Goal: Task Accomplishment & Management: Complete application form

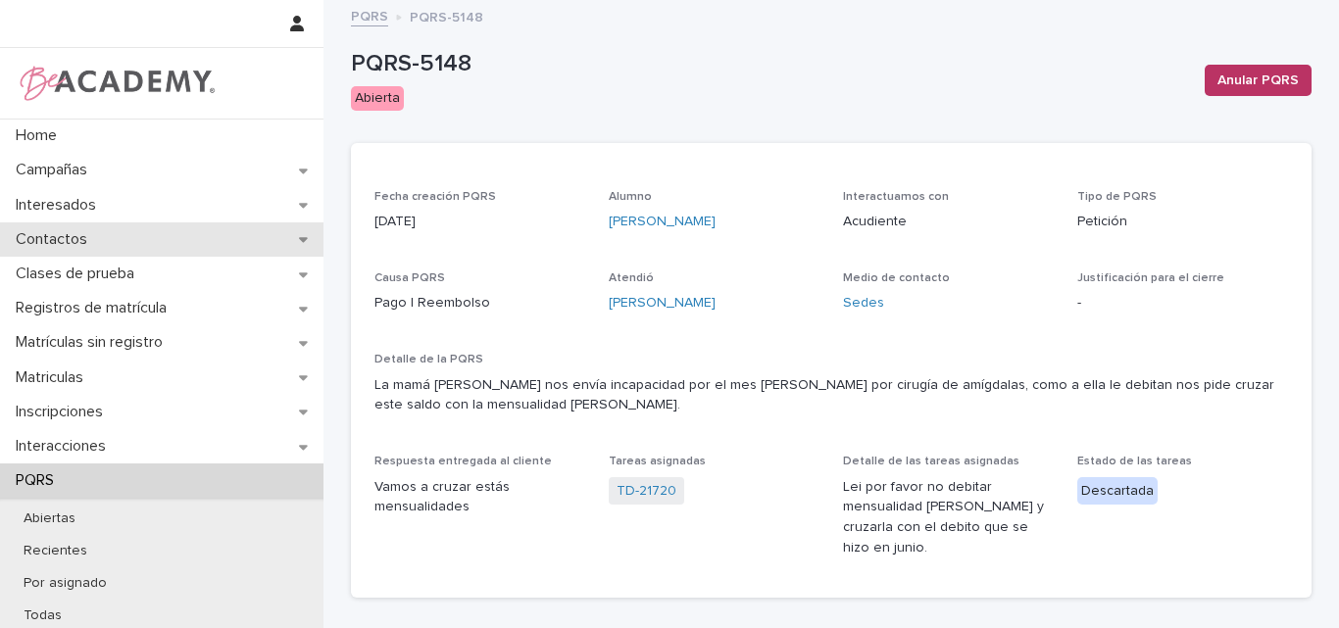
click at [63, 234] on p "Contactos" at bounding box center [55, 239] width 95 height 19
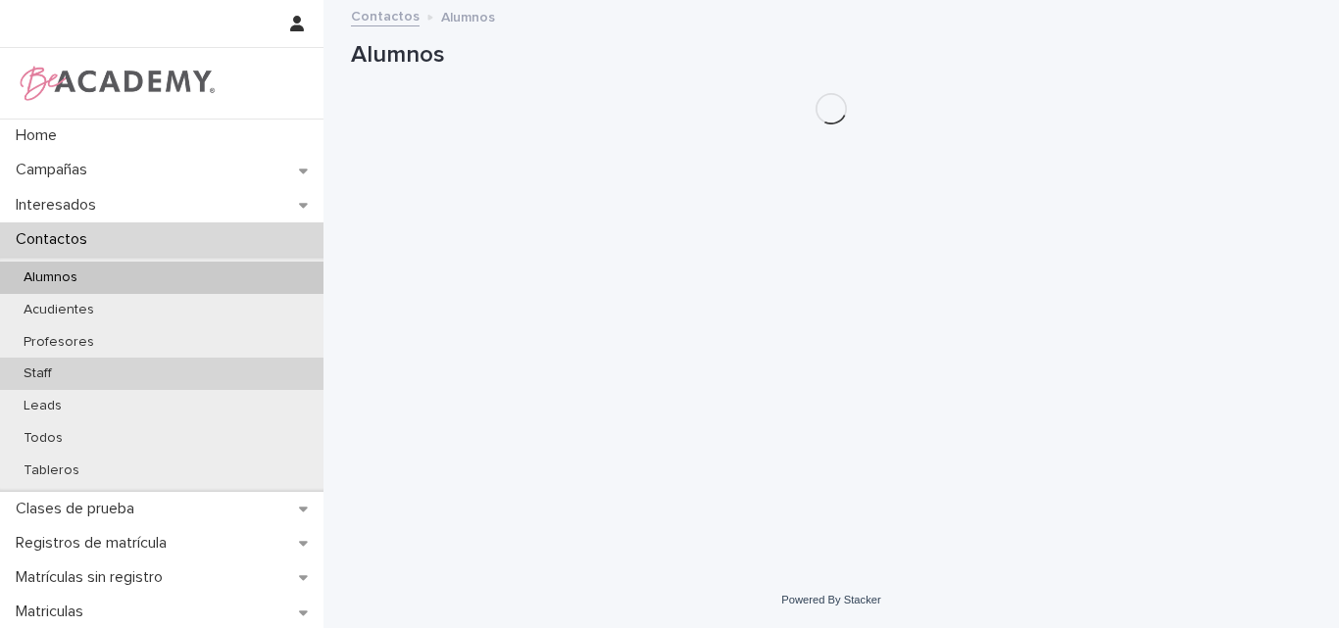
click at [48, 378] on p "Staff" at bounding box center [38, 374] width 60 height 17
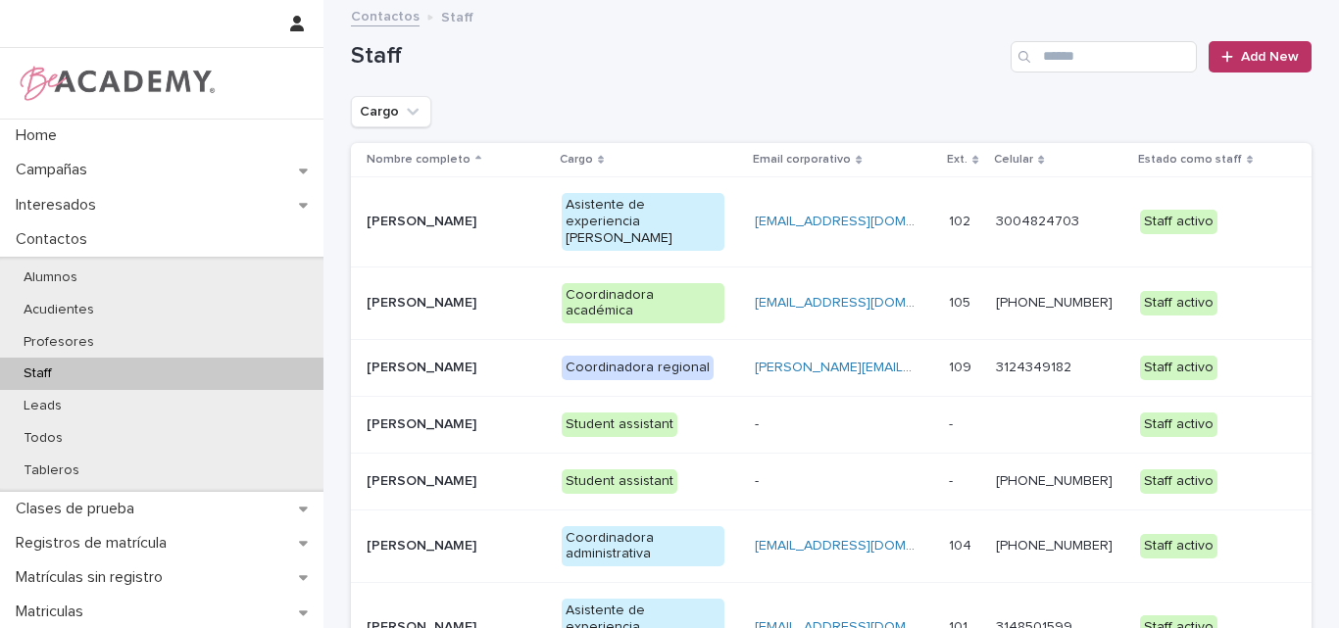
click at [415, 620] on p "[PERSON_NAME]" at bounding box center [449, 628] width 164 height 17
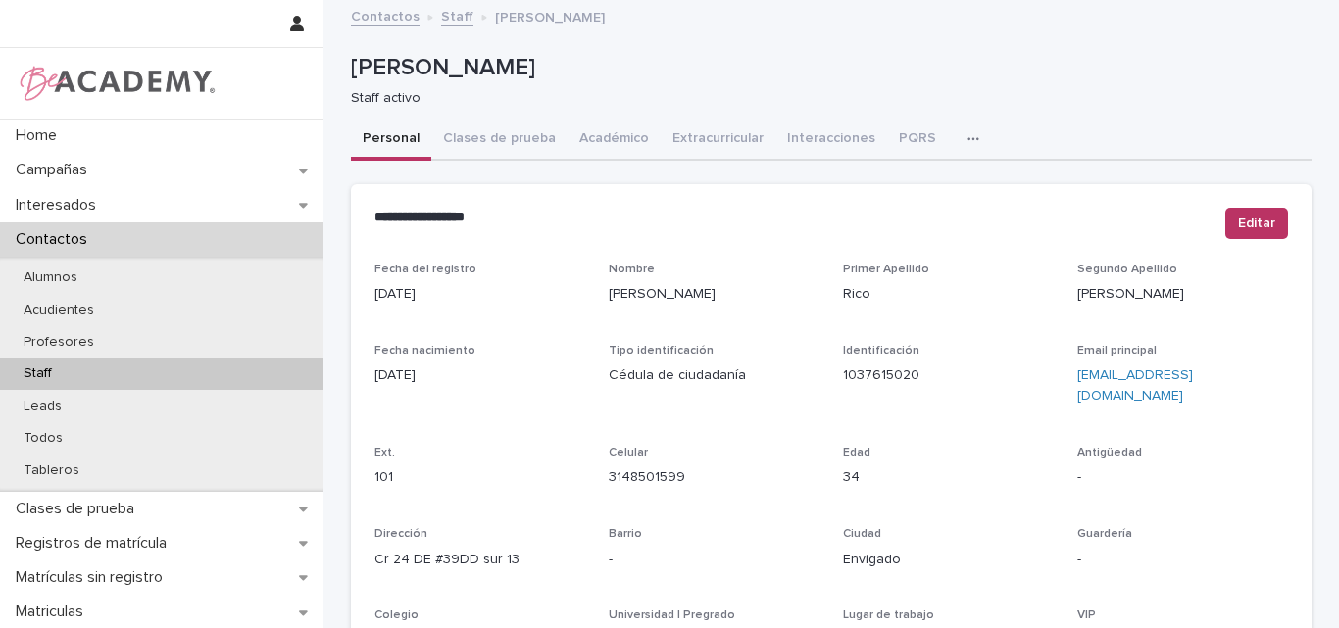
click at [968, 132] on icon "button" at bounding box center [974, 139] width 12 height 14
click at [915, 183] on button "Tareas" at bounding box center [904, 189] width 129 height 29
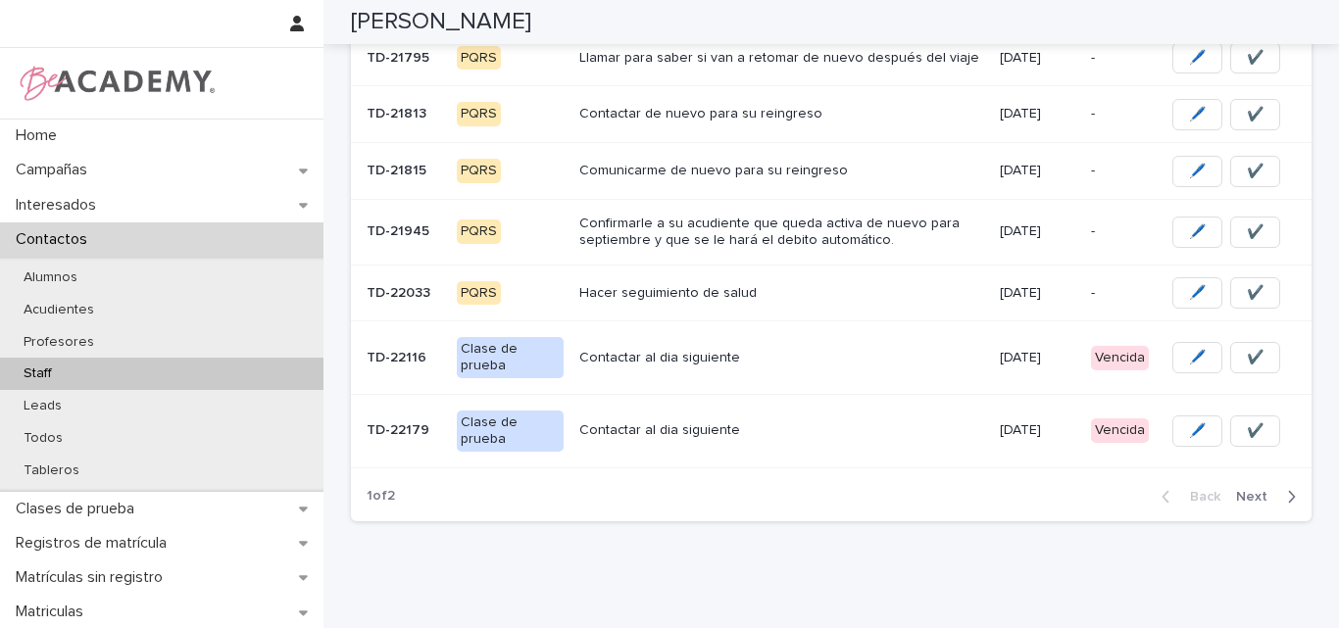
scroll to position [588, 0]
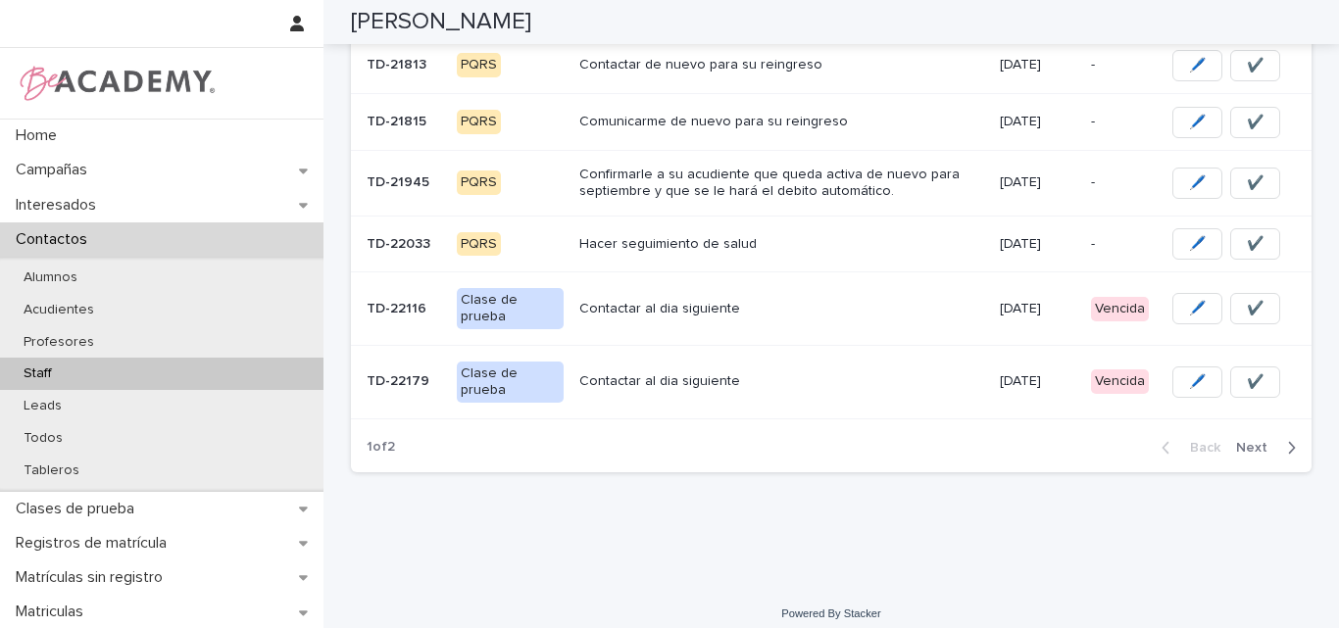
click at [1256, 441] on span "Next" at bounding box center [1257, 448] width 43 height 14
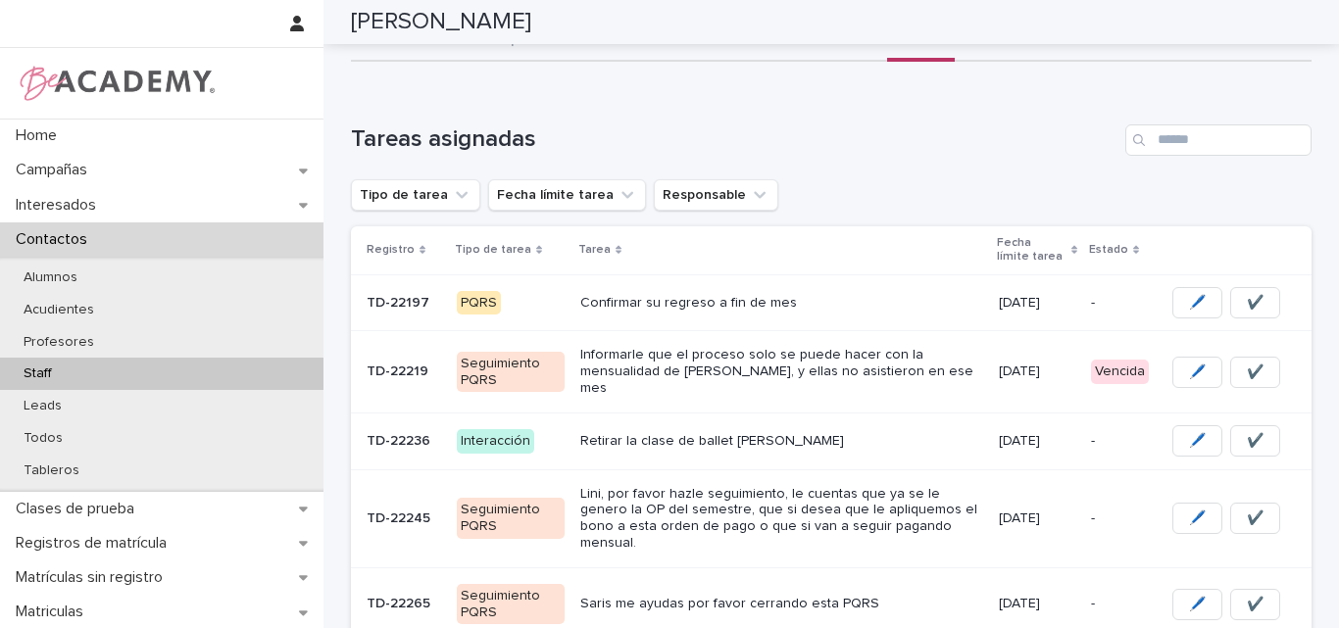
scroll to position [64, 0]
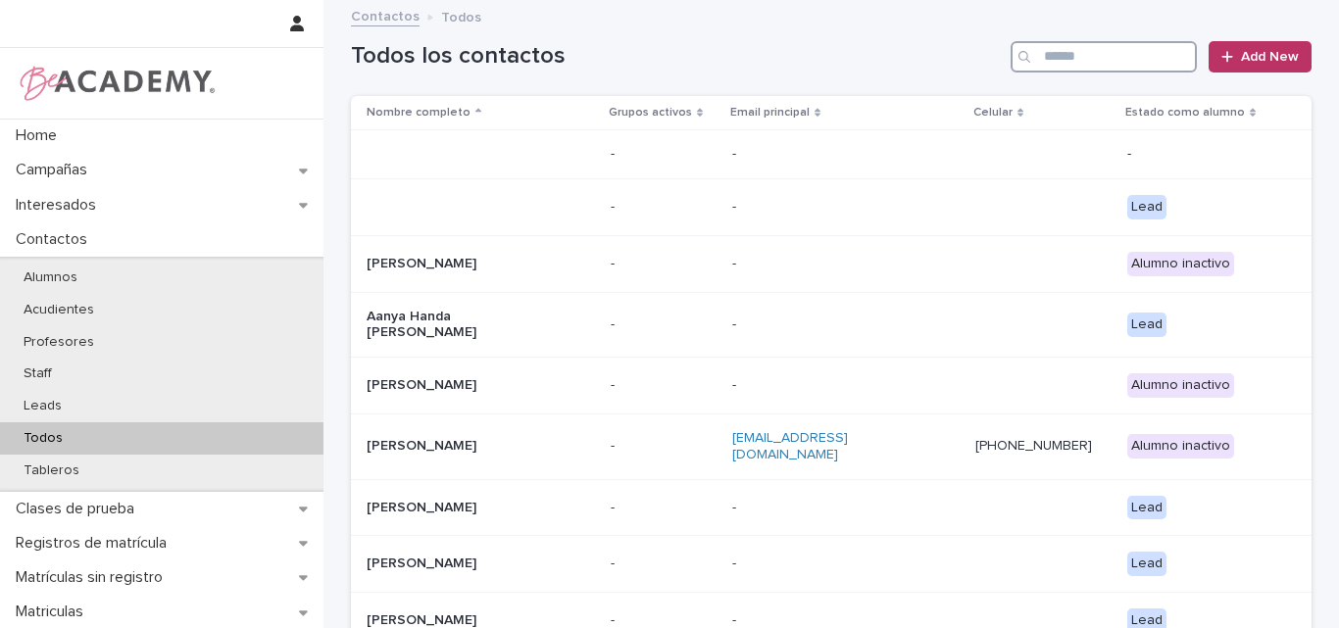
click at [1130, 54] on input "Search" at bounding box center [1104, 56] width 186 height 31
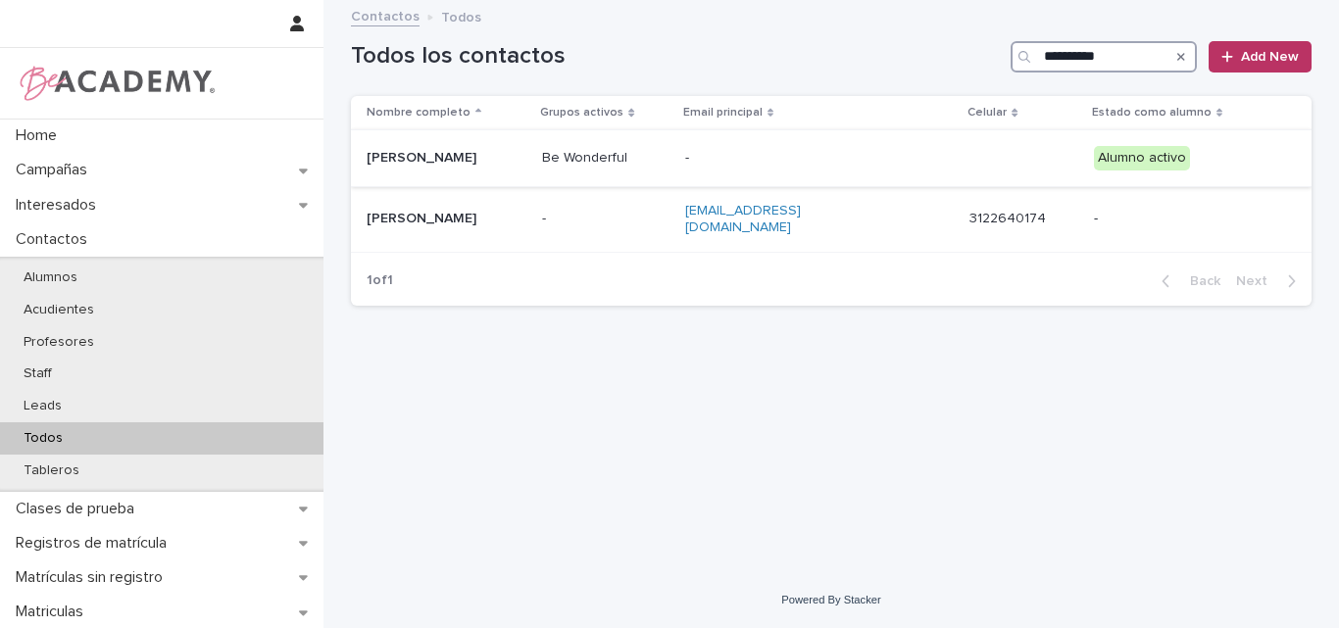
type input "**********"
click at [433, 156] on p "Laura Rios Bustamante" at bounding box center [447, 158] width 160 height 17
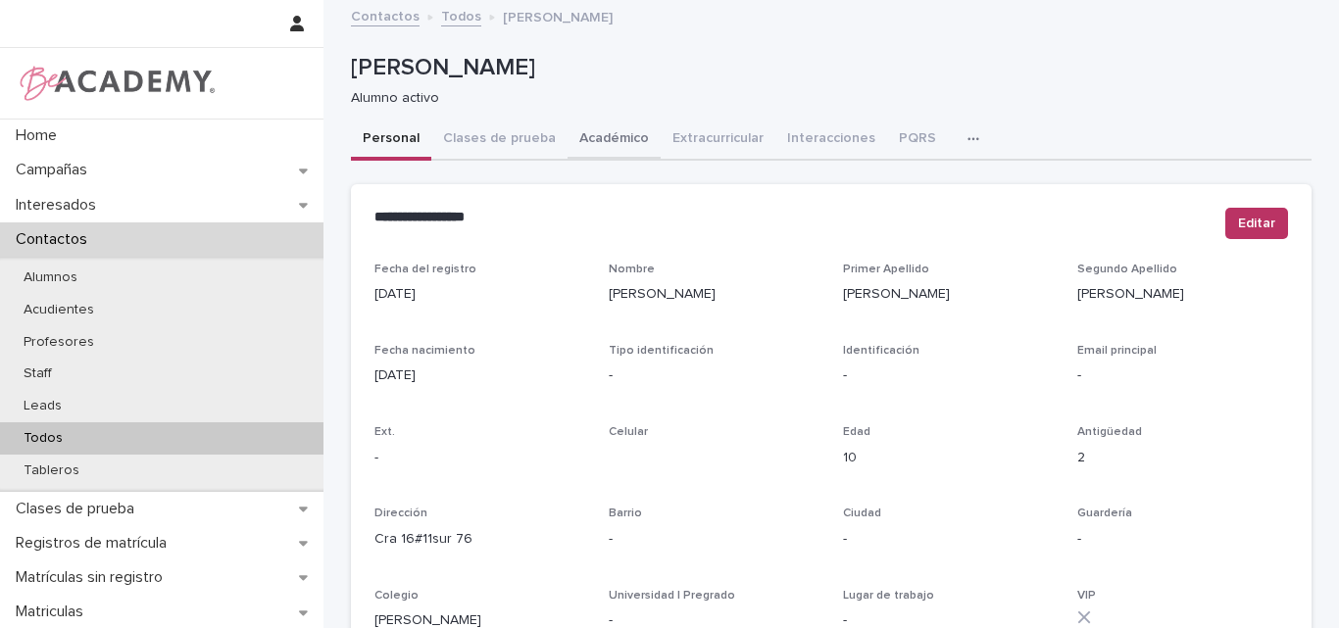
click at [590, 132] on button "Académico" at bounding box center [614, 140] width 93 height 41
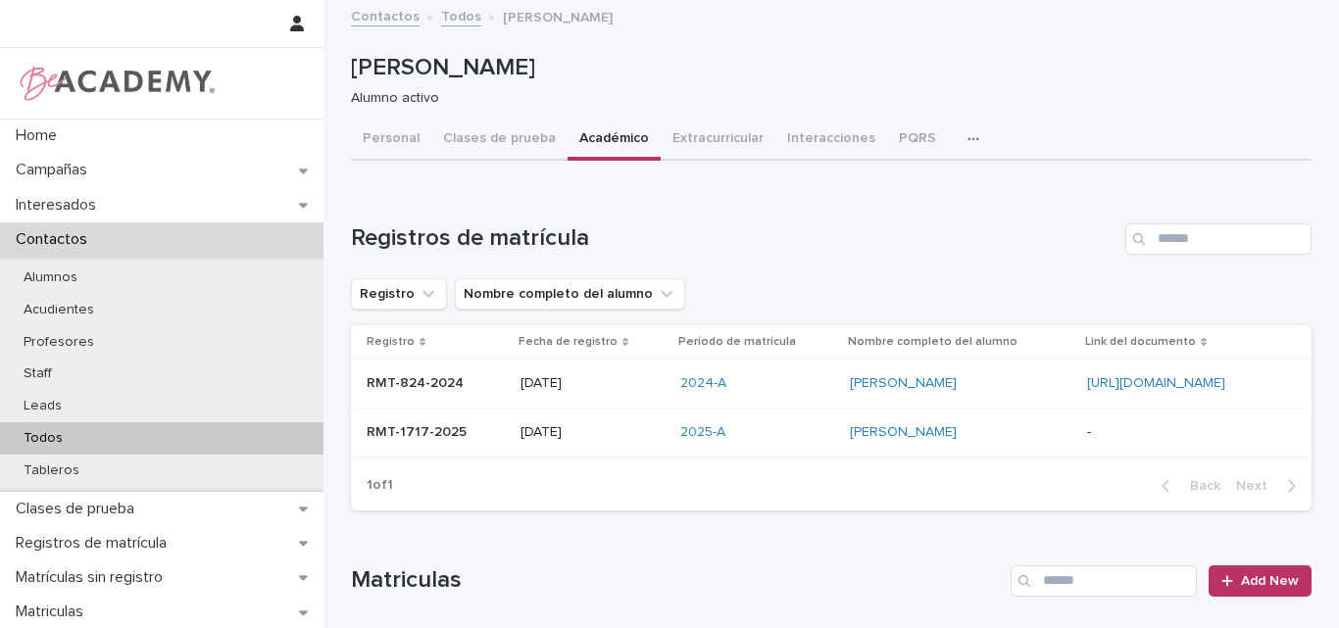
click at [394, 429] on p "RMT-1717-2025" at bounding box center [419, 431] width 104 height 21
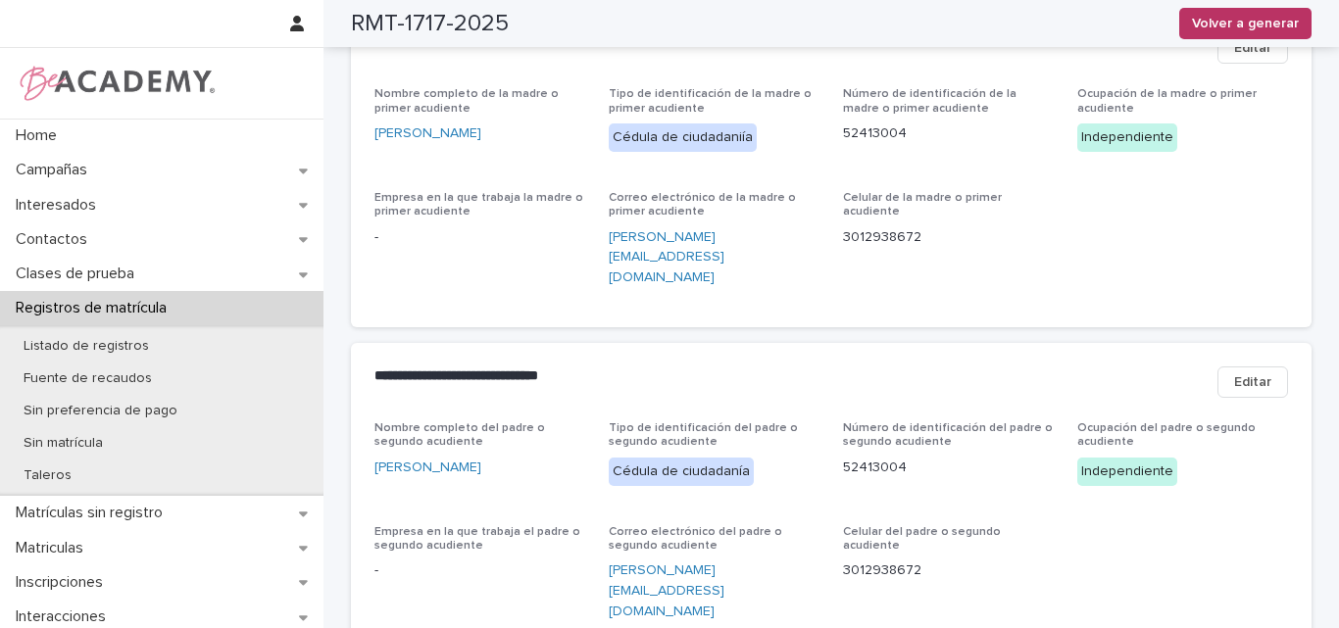
scroll to position [882, 0]
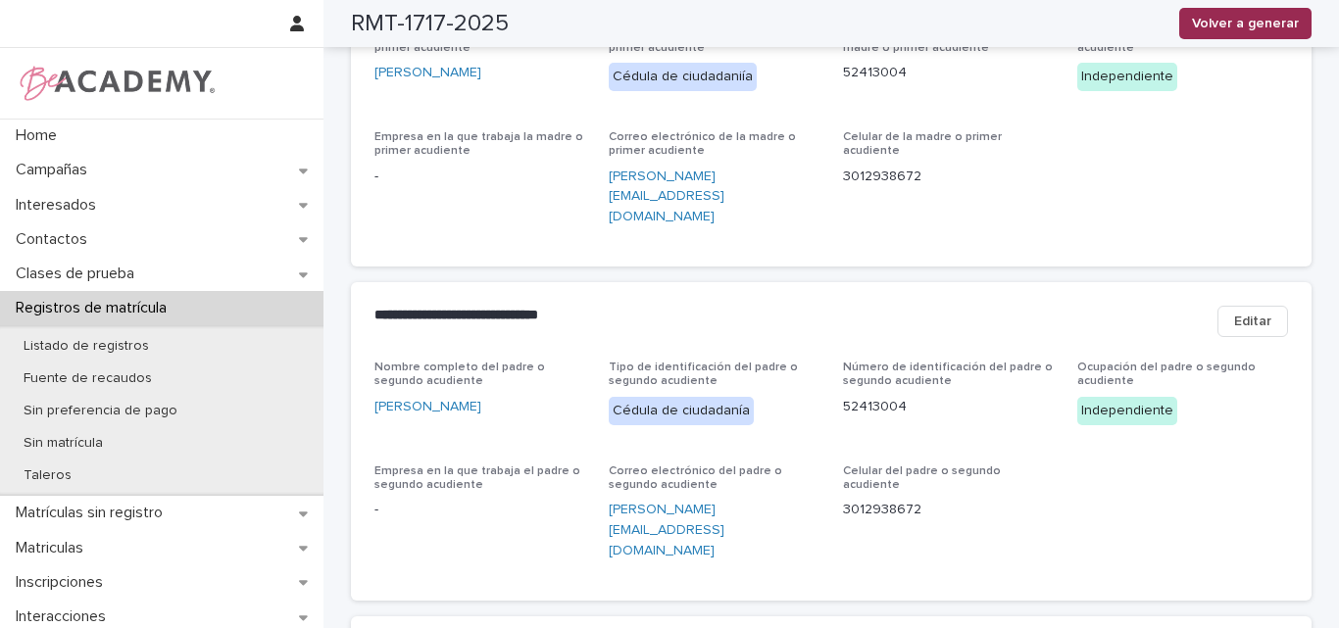
click at [1282, 25] on span "Volver a generar" at bounding box center [1245, 24] width 107 height 20
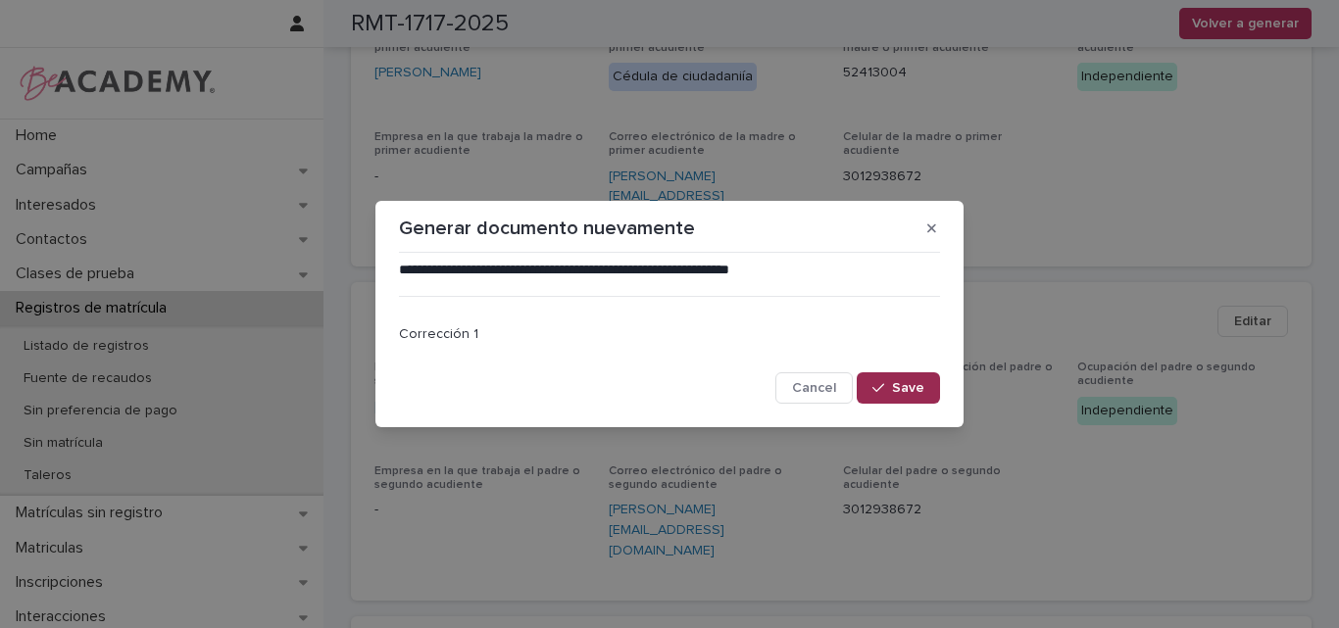
click at [907, 384] on span "Save" at bounding box center [908, 388] width 32 height 14
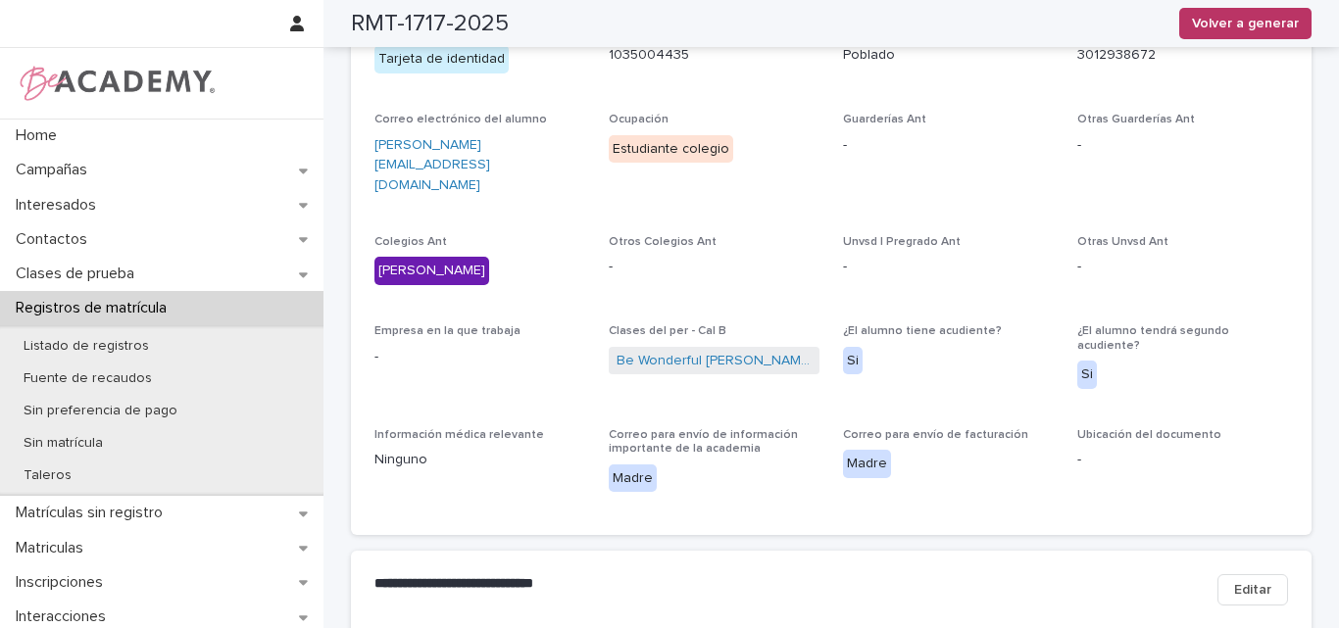
scroll to position [0, 0]
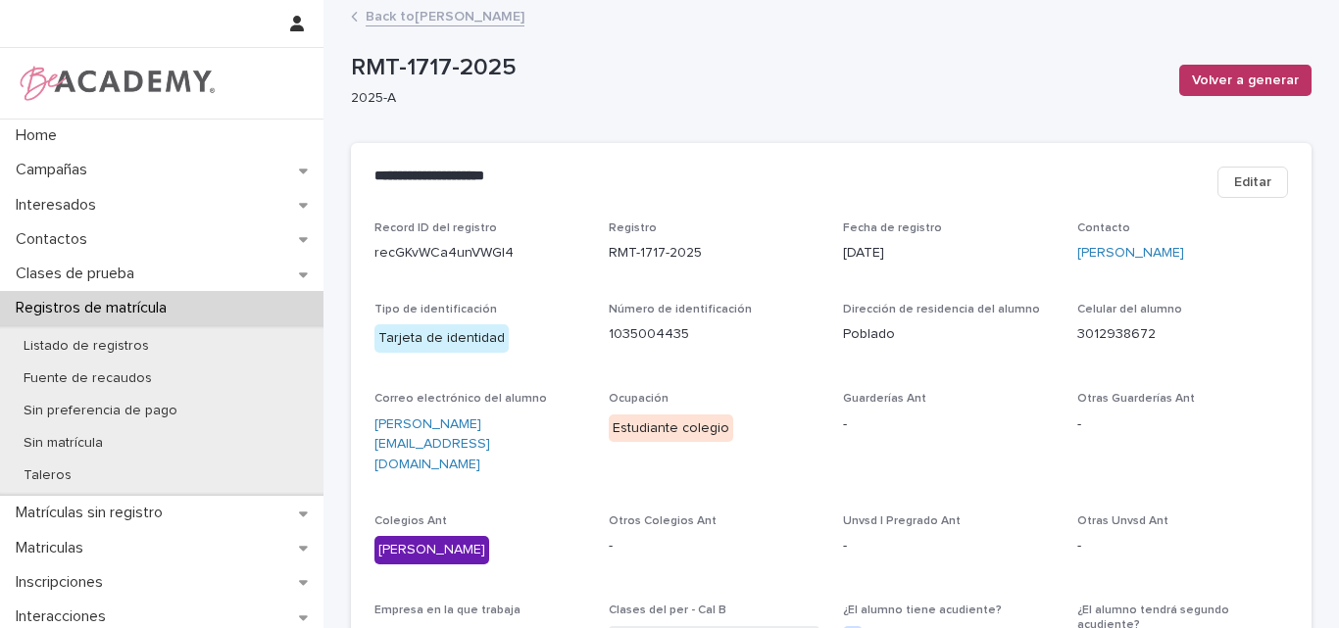
click at [477, 7] on link "Back to Laura Rios Bustamante" at bounding box center [445, 15] width 159 height 23
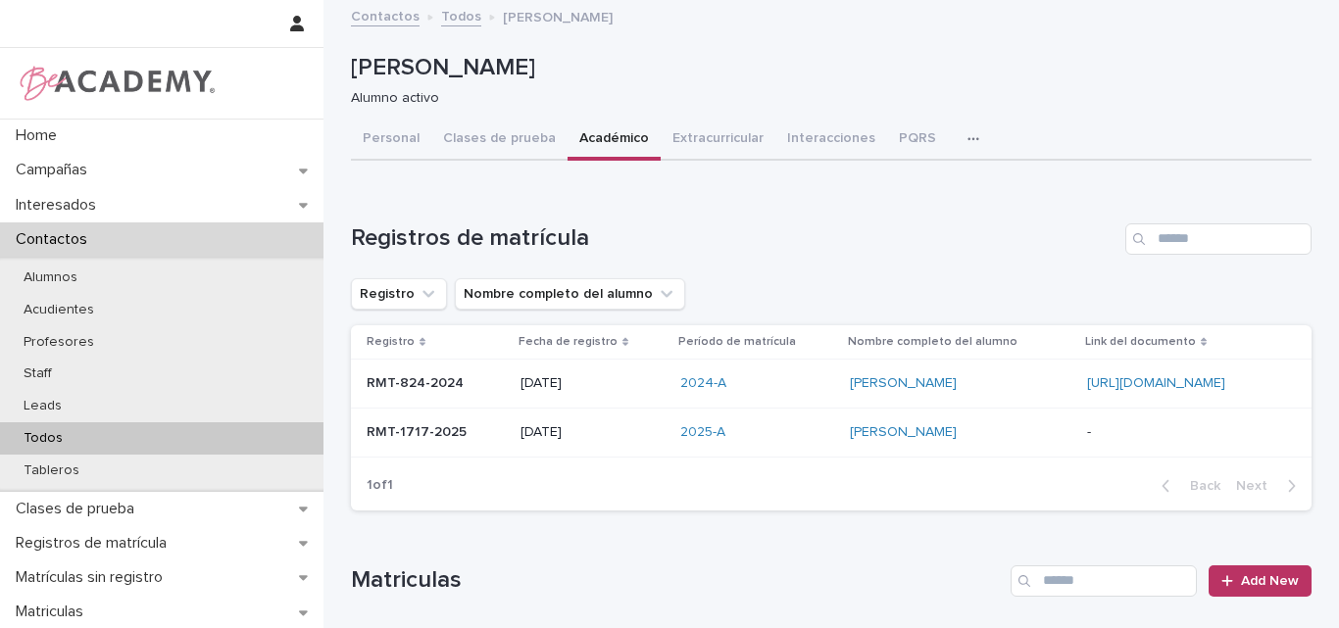
click at [1087, 429] on p "-" at bounding box center [1091, 431] width 8 height 21
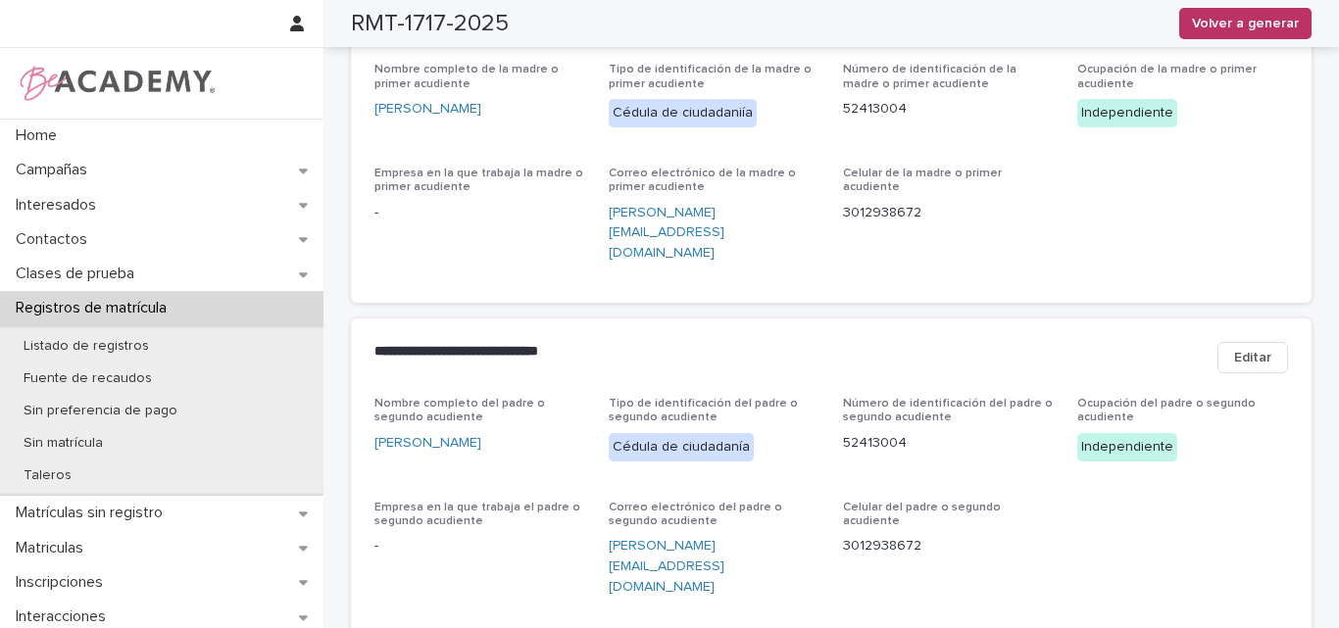
scroll to position [882, 0]
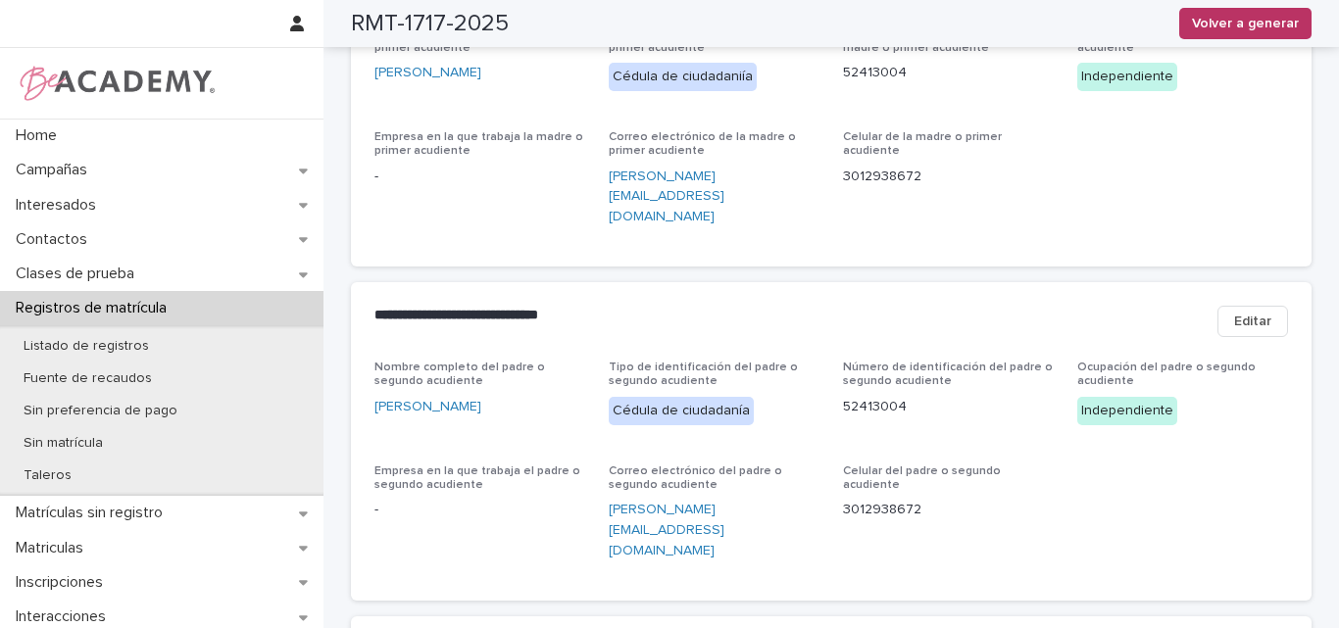
click at [1247, 312] on span "Editar" at bounding box center [1252, 322] width 37 height 20
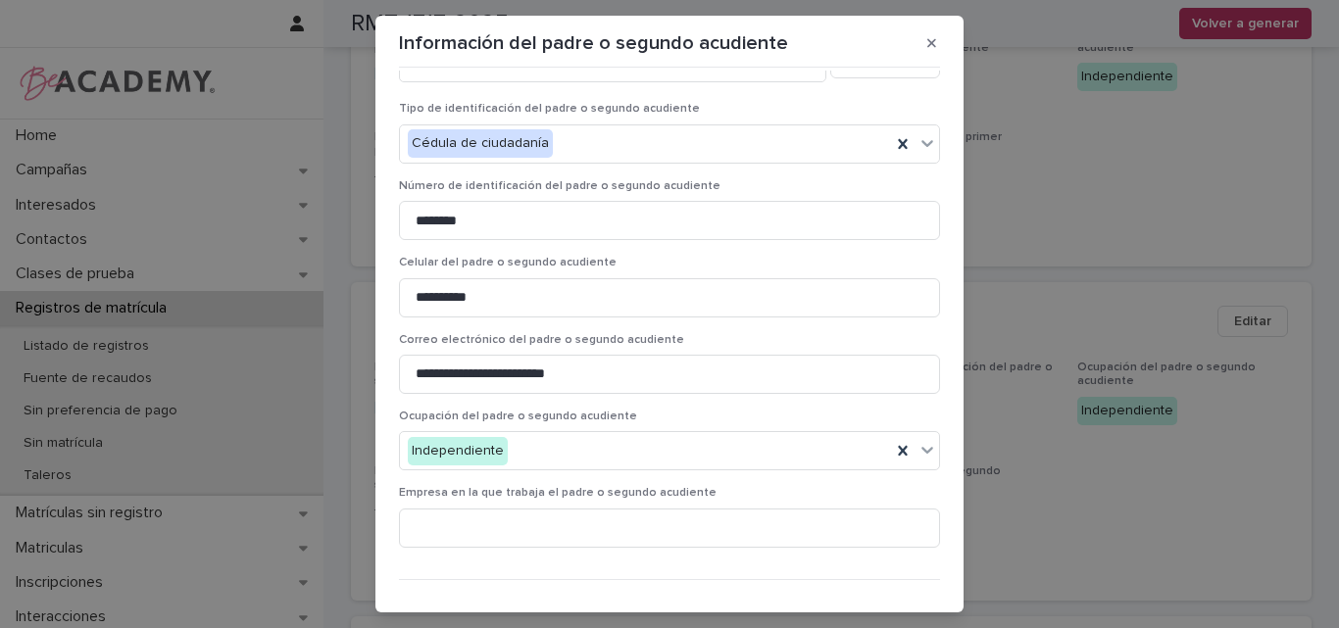
scroll to position [98, 0]
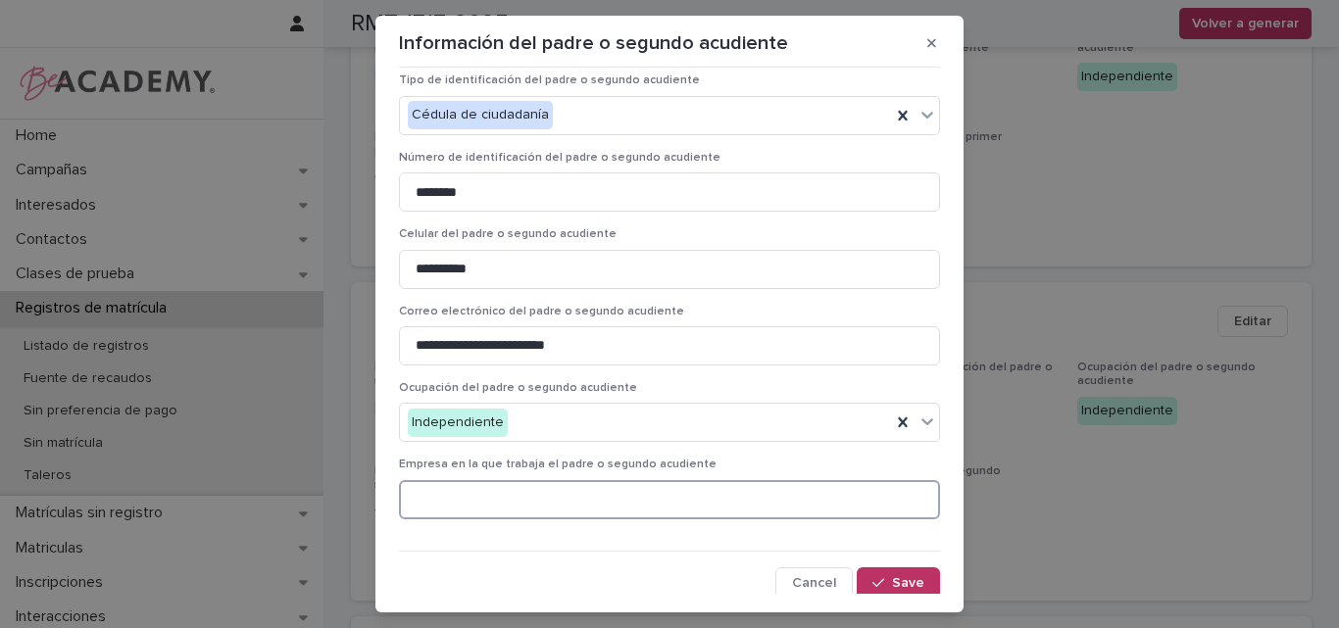
click at [649, 504] on input at bounding box center [669, 499] width 541 height 39
type input "**********"
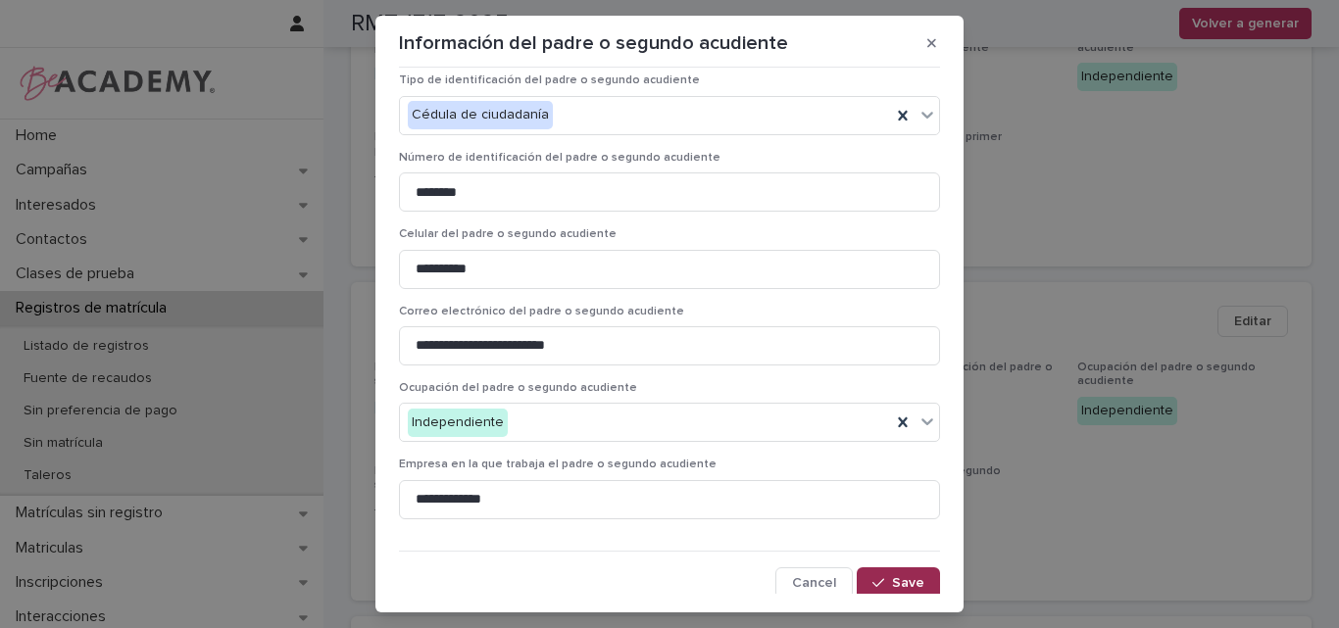
click at [892, 579] on span "Save" at bounding box center [908, 583] width 32 height 14
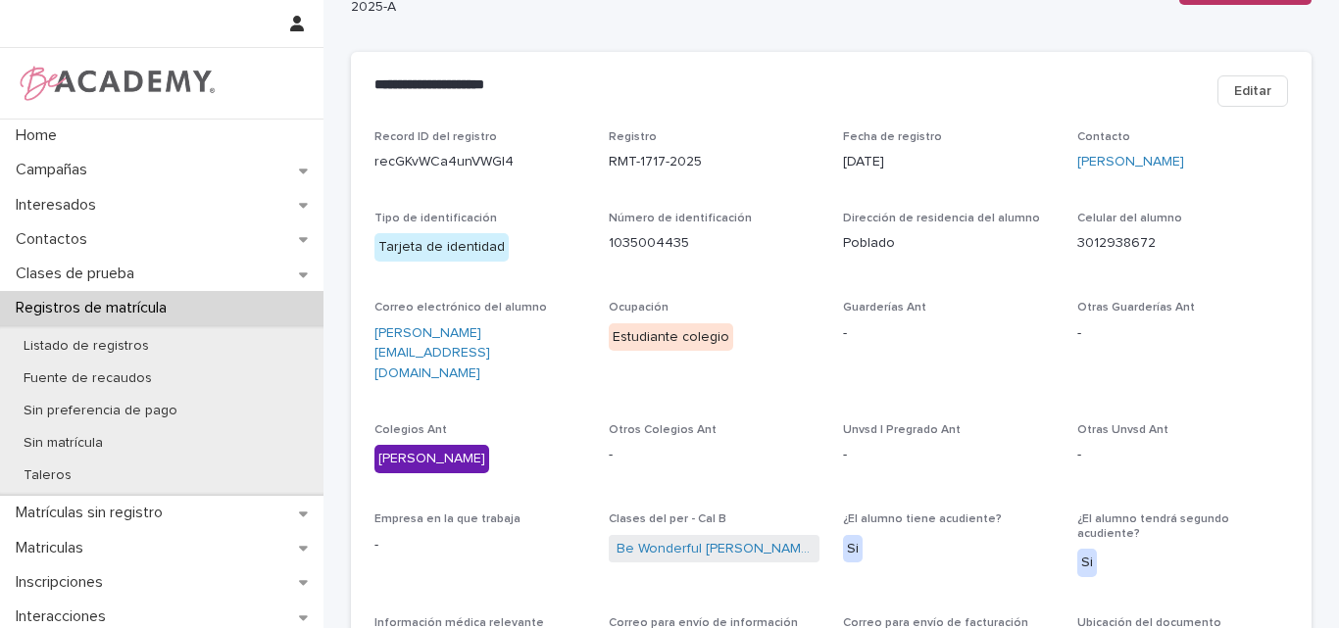
scroll to position [0, 0]
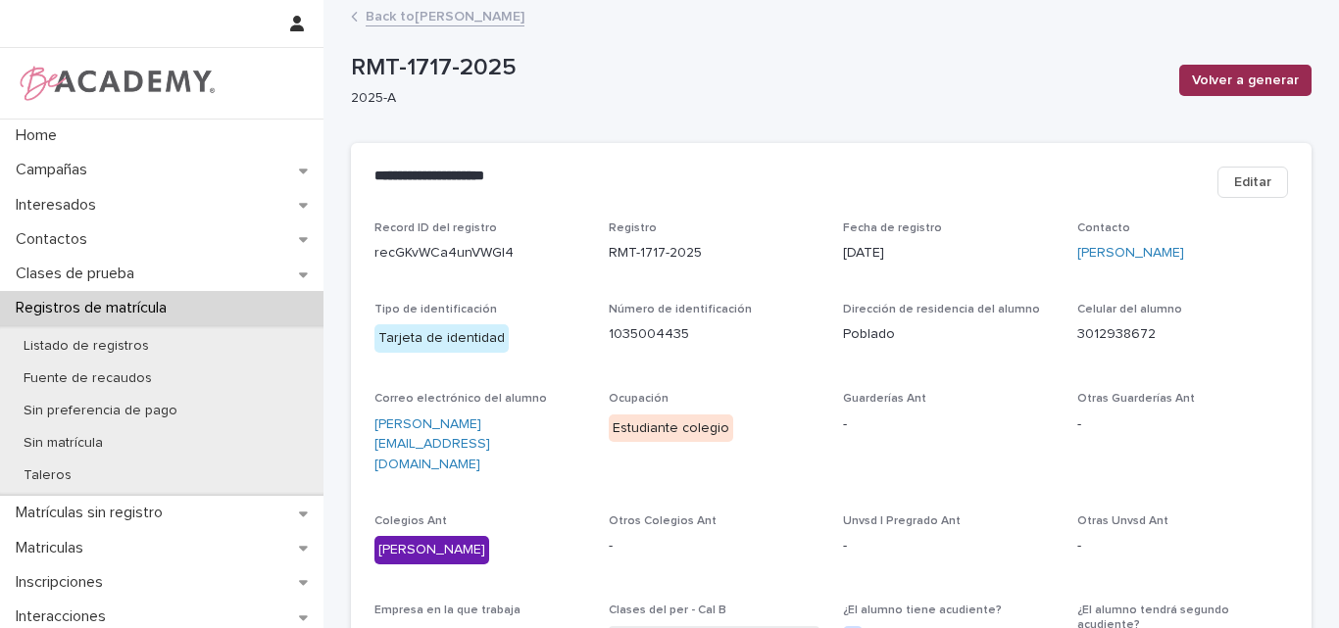
click at [1233, 75] on span "Volver a generar" at bounding box center [1245, 81] width 107 height 20
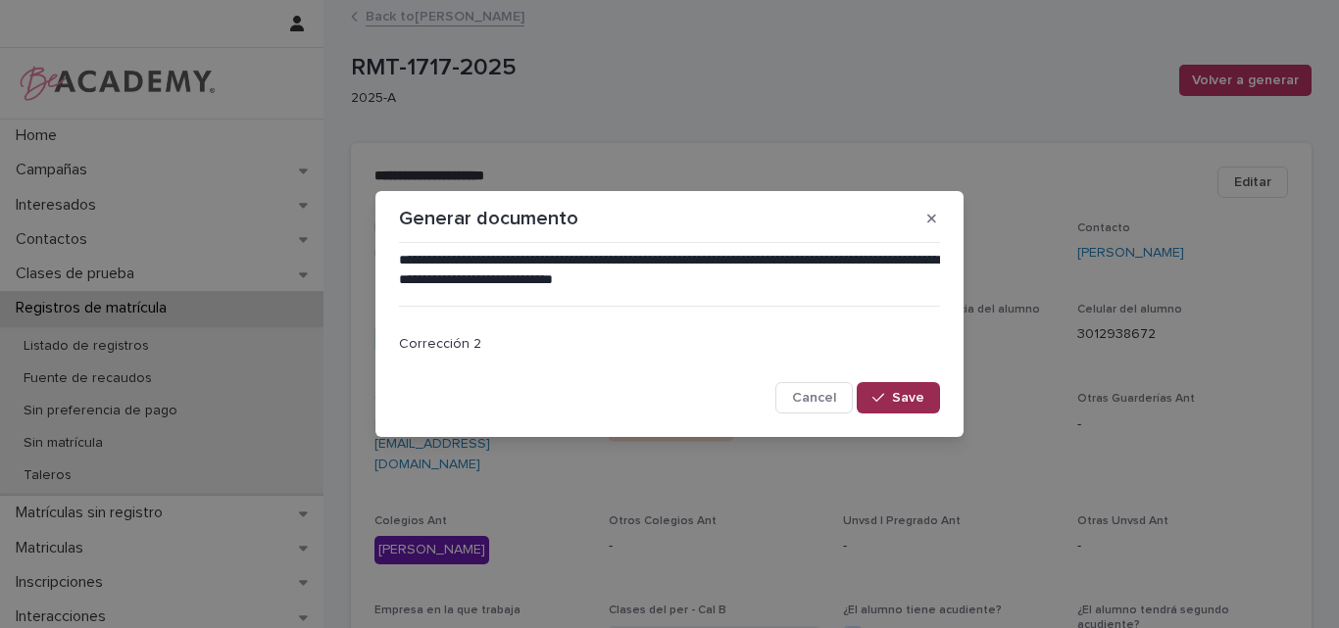
click at [899, 389] on button "Save" at bounding box center [898, 397] width 83 height 31
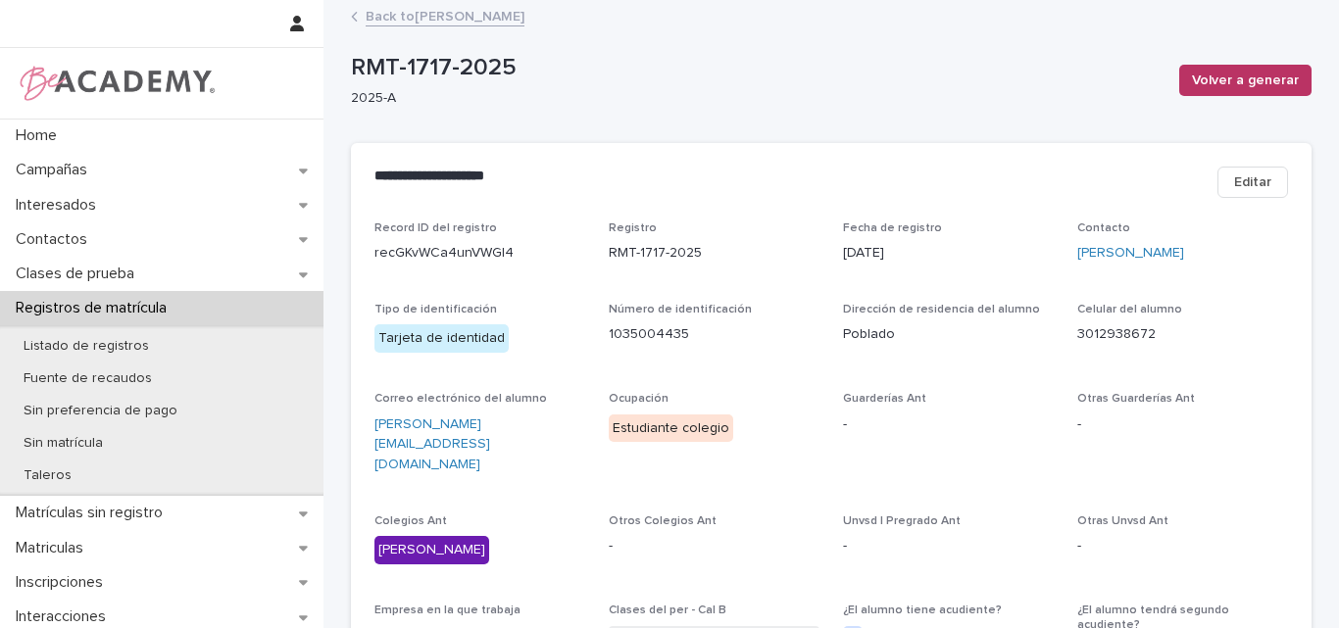
click at [482, 13] on link "Back to Laura Rios Bustamante" at bounding box center [445, 15] width 159 height 23
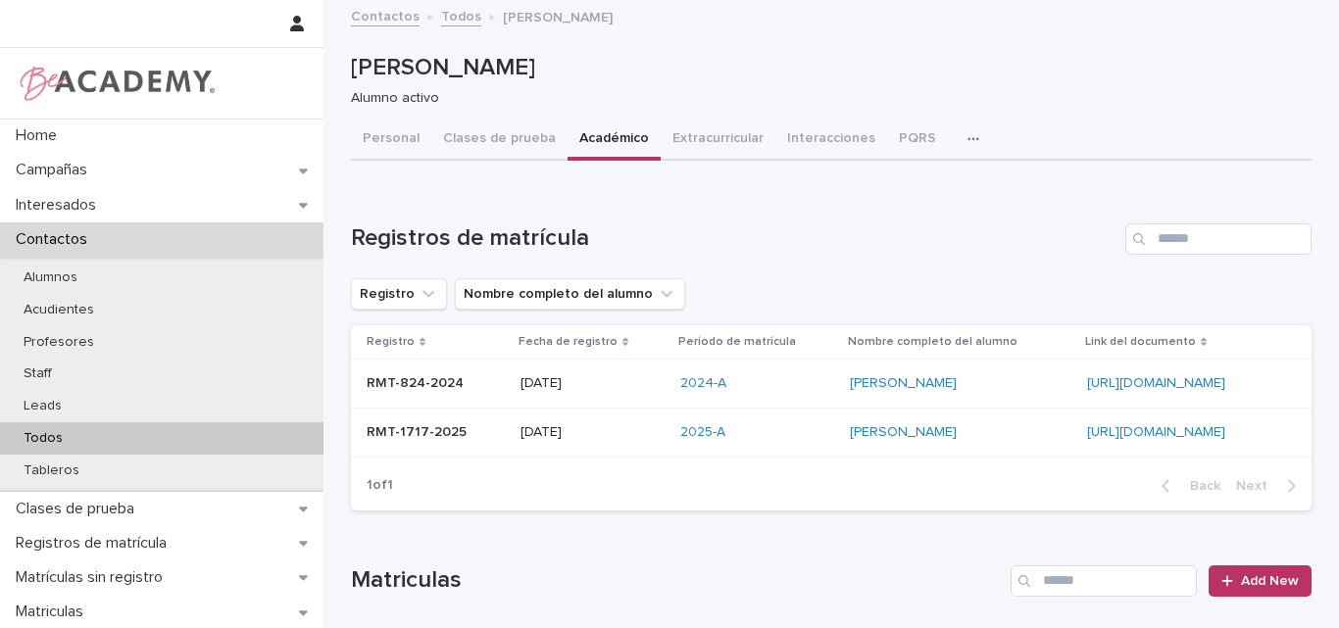
click at [118, 440] on div "Todos" at bounding box center [162, 439] width 324 height 32
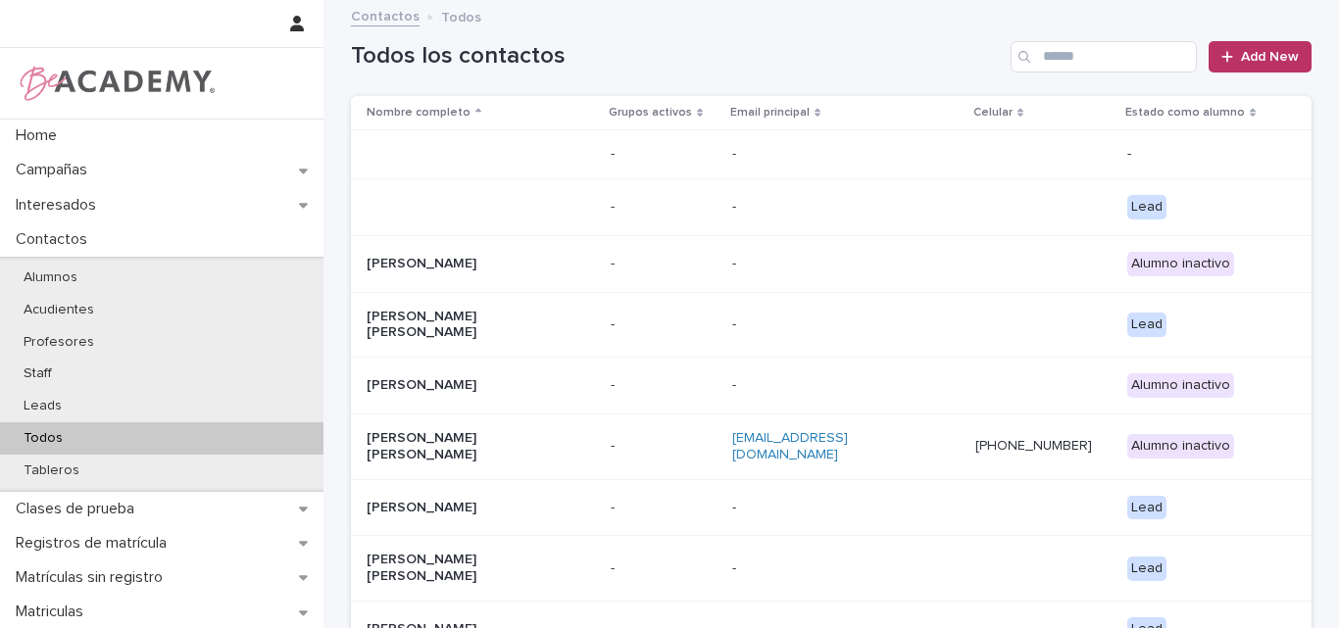
click at [1130, 55] on input "Search" at bounding box center [1104, 56] width 186 height 31
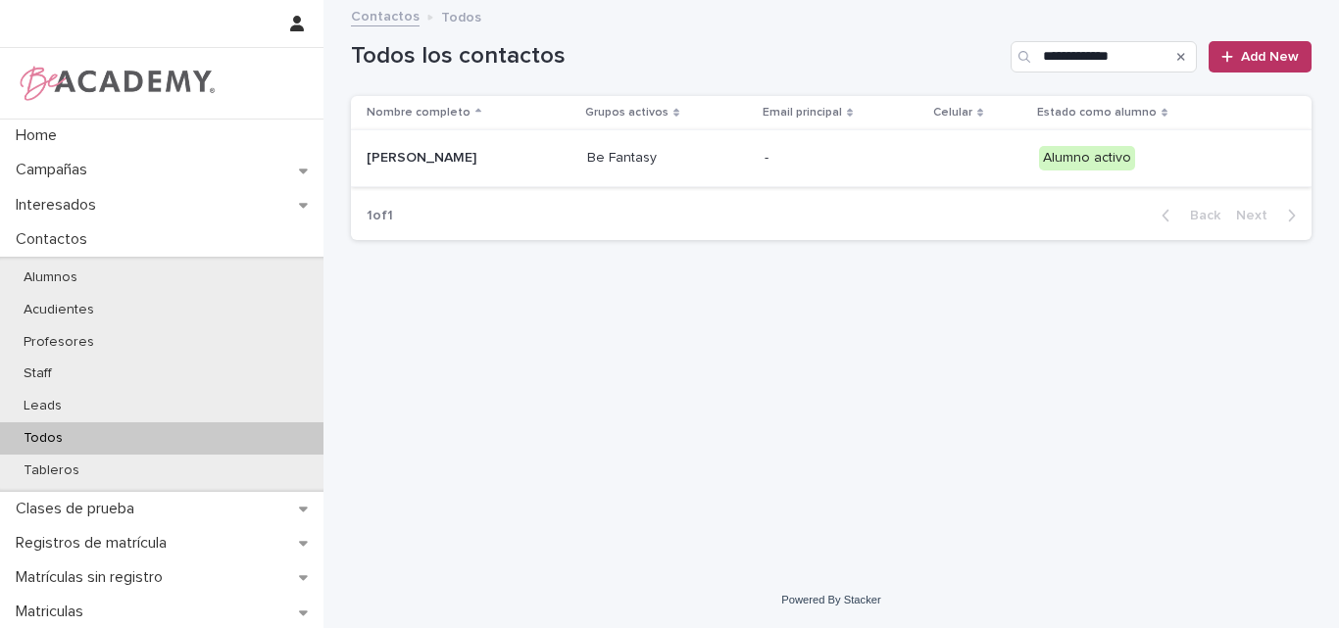
type input "**********"
click at [499, 167] on div "Emilia Miranda Vasquez" at bounding box center [469, 158] width 205 height 32
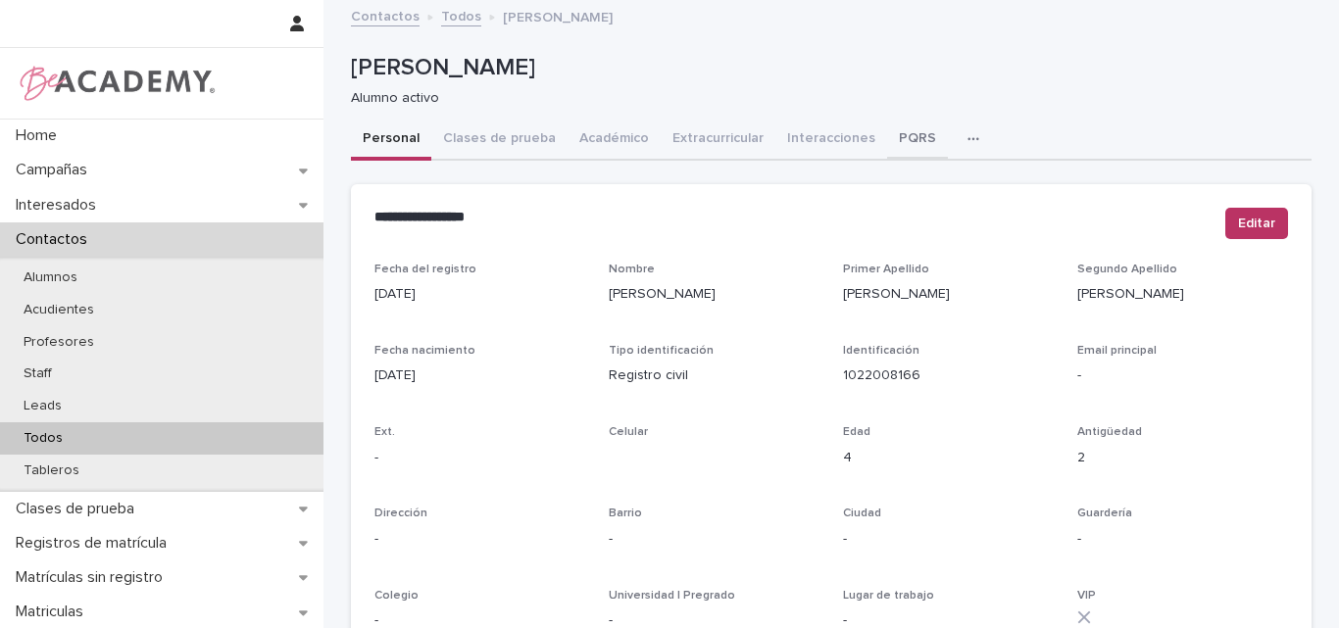
click at [887, 132] on button "PQRS" at bounding box center [917, 140] width 61 height 41
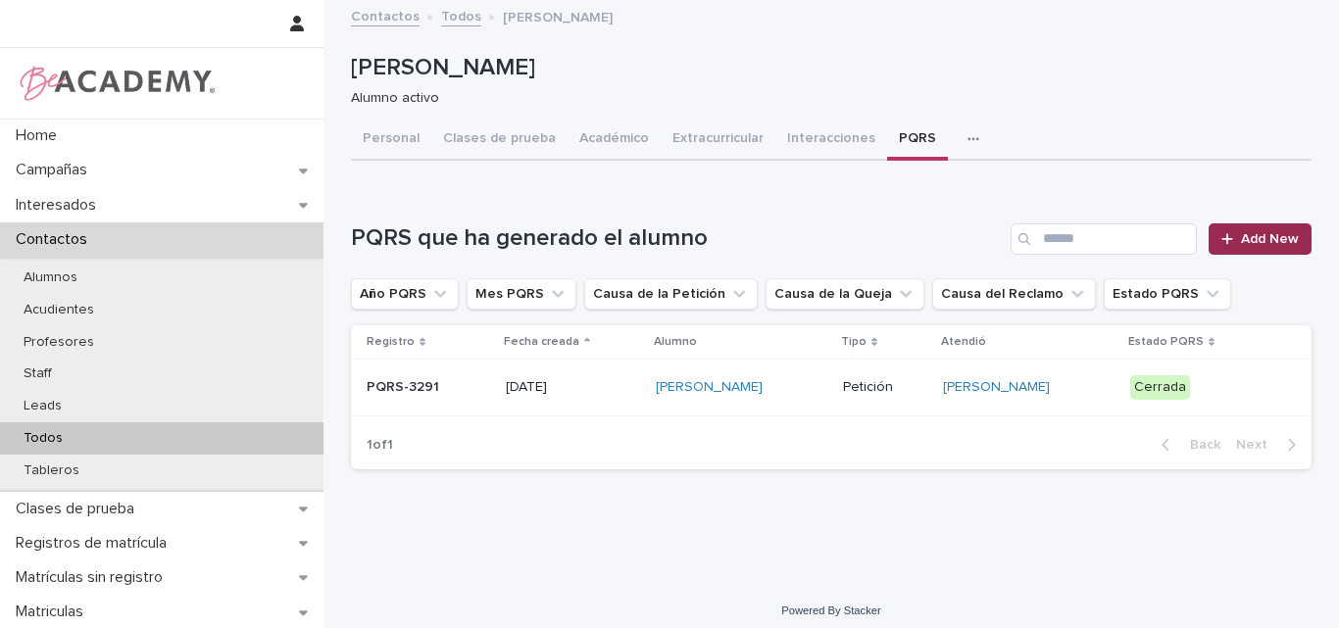
click at [1243, 236] on span "Add New" at bounding box center [1270, 239] width 58 height 14
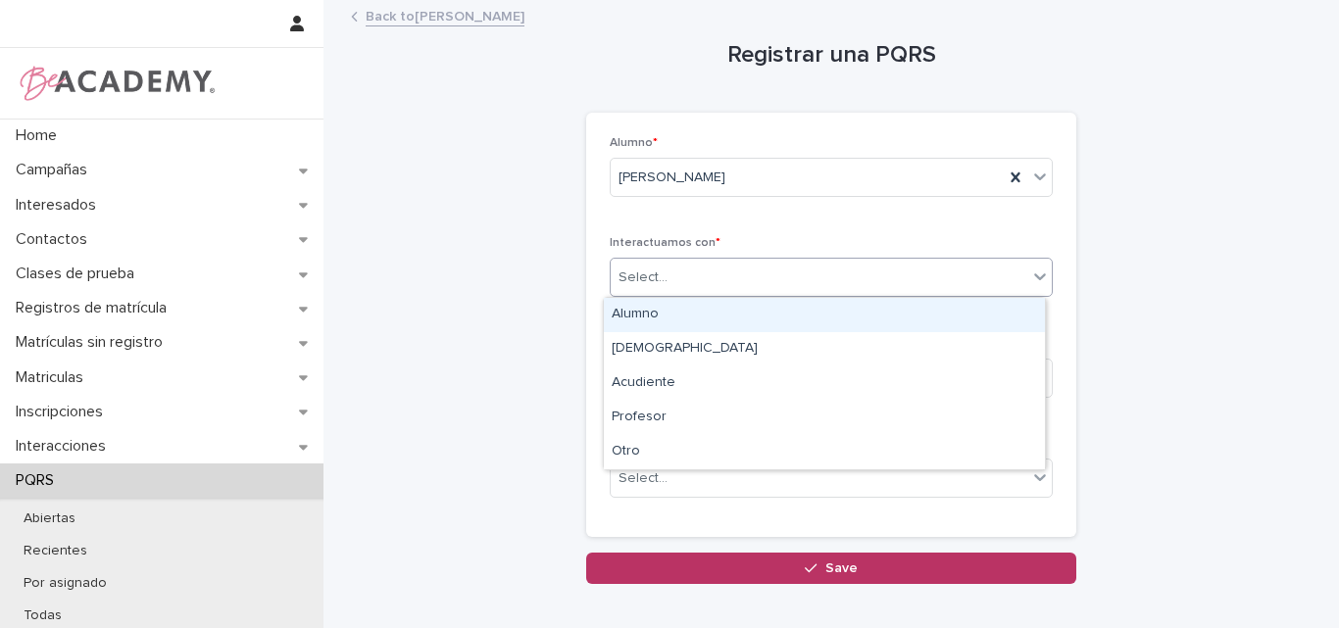
click at [907, 278] on div "Select..." at bounding box center [819, 278] width 417 height 32
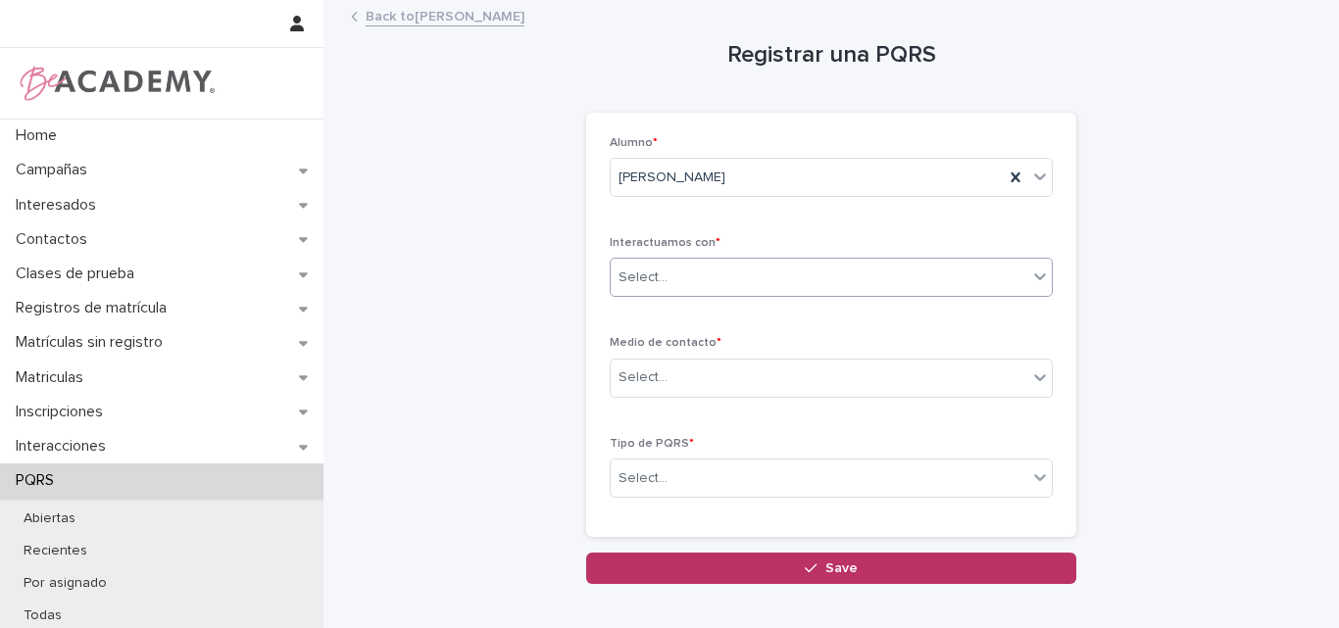
click at [858, 273] on div "Select..." at bounding box center [819, 278] width 417 height 32
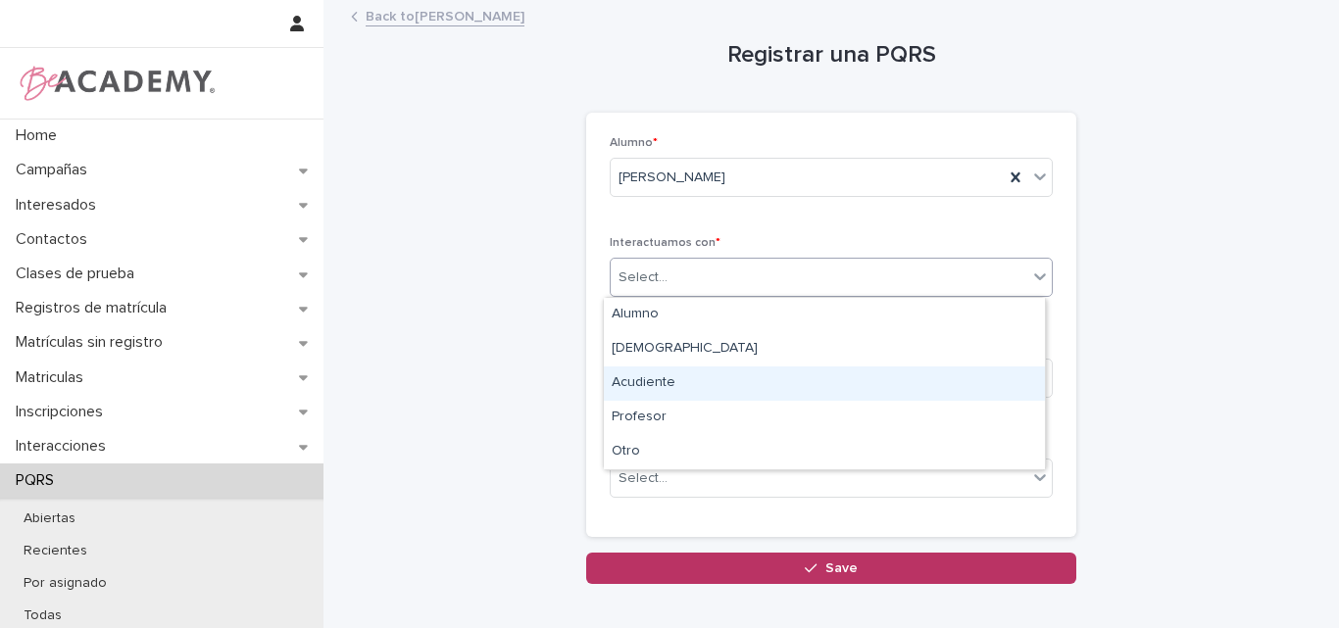
click at [676, 382] on div "Acudiente" at bounding box center [824, 384] width 441 height 34
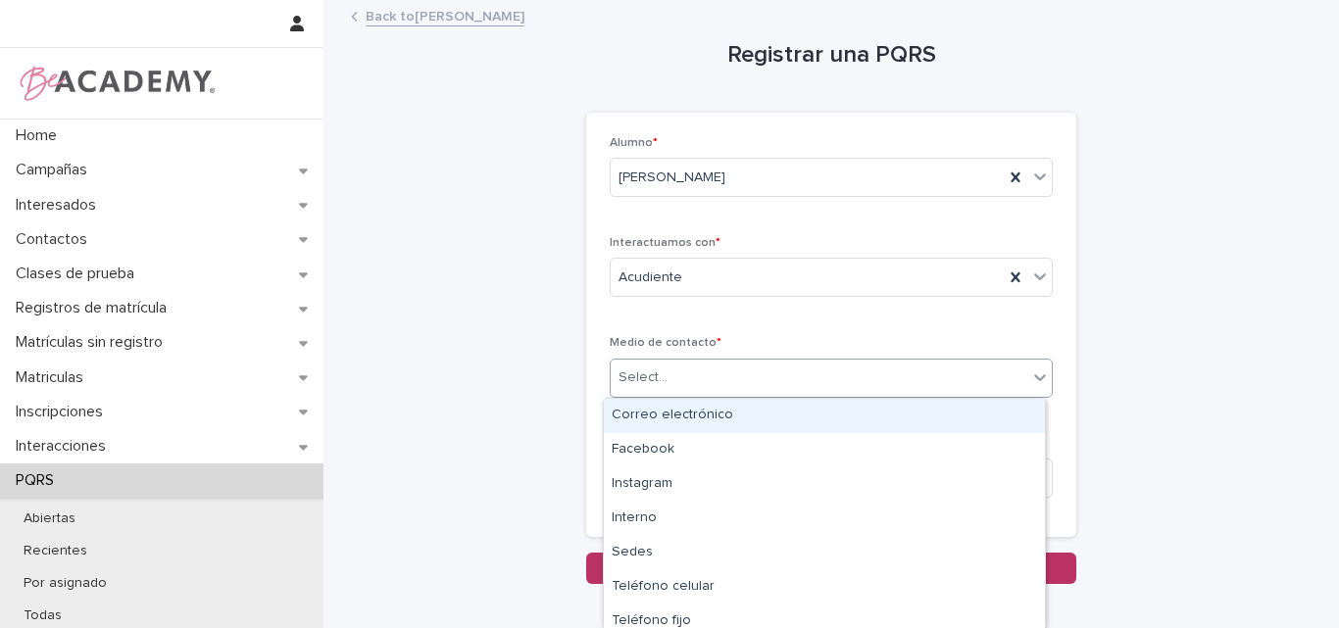
click at [690, 375] on div "Select..." at bounding box center [819, 378] width 417 height 32
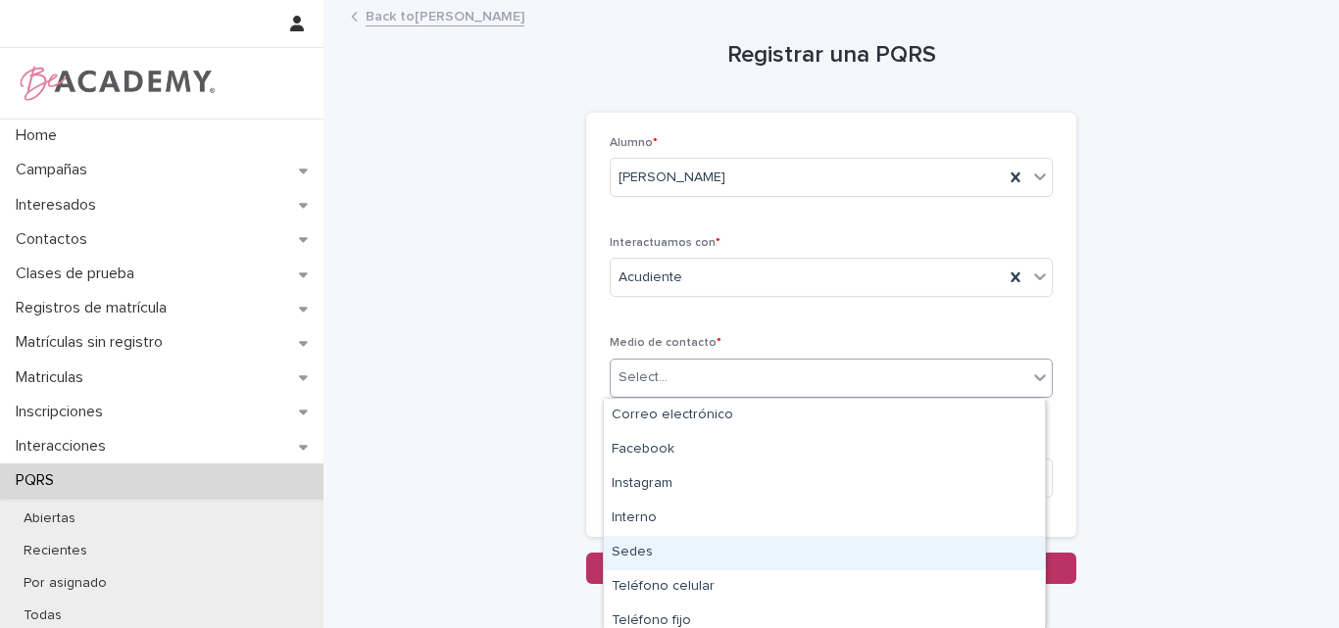
click at [672, 558] on div "Sedes" at bounding box center [824, 553] width 441 height 34
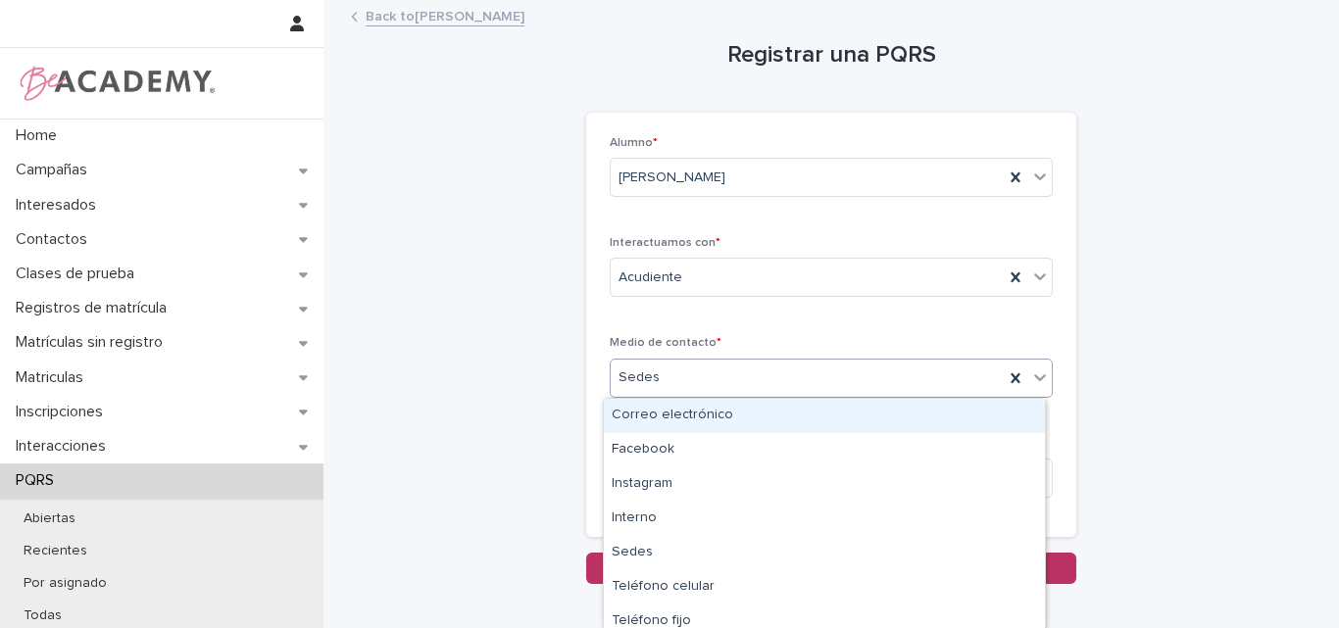
click at [679, 379] on div "Sedes" at bounding box center [807, 378] width 393 height 32
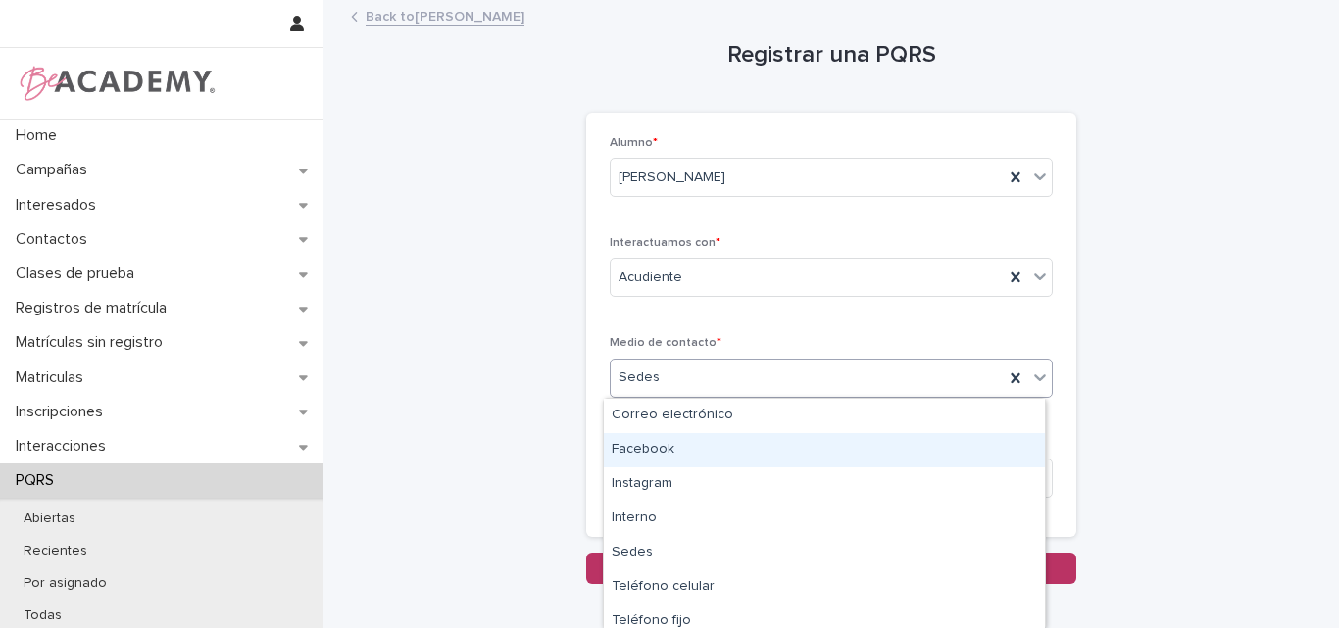
type input "*"
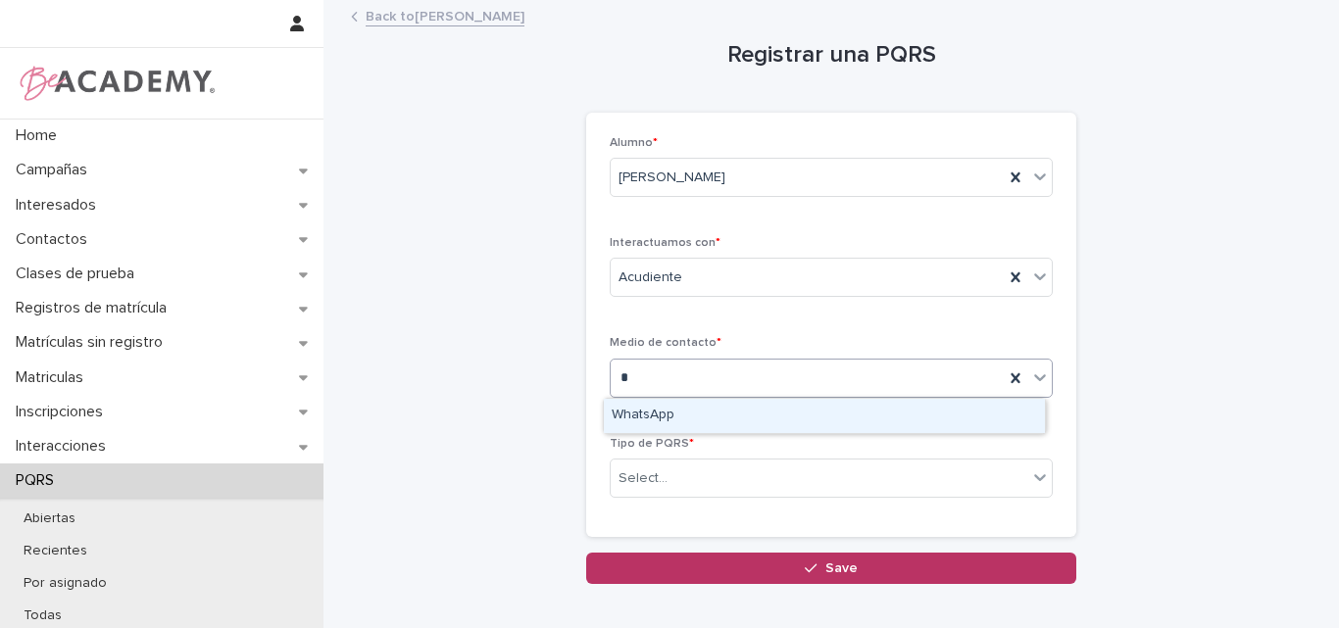
click at [720, 413] on div "WhatsApp" at bounding box center [824, 416] width 441 height 34
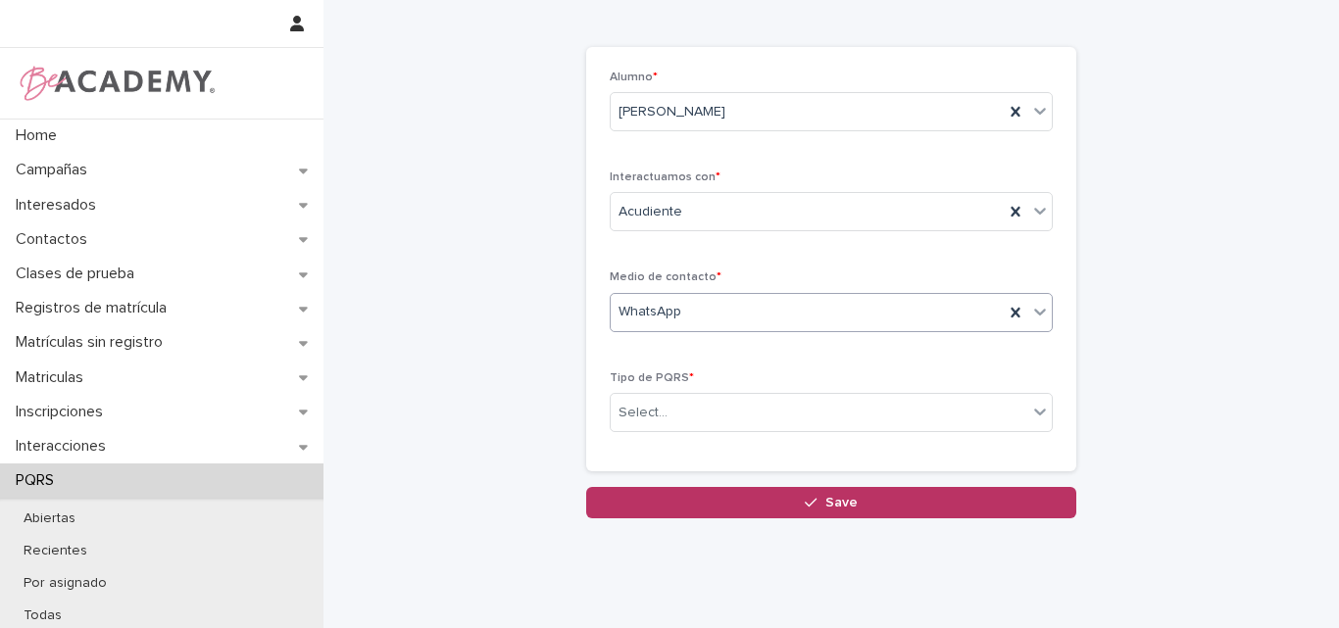
scroll to position [98, 0]
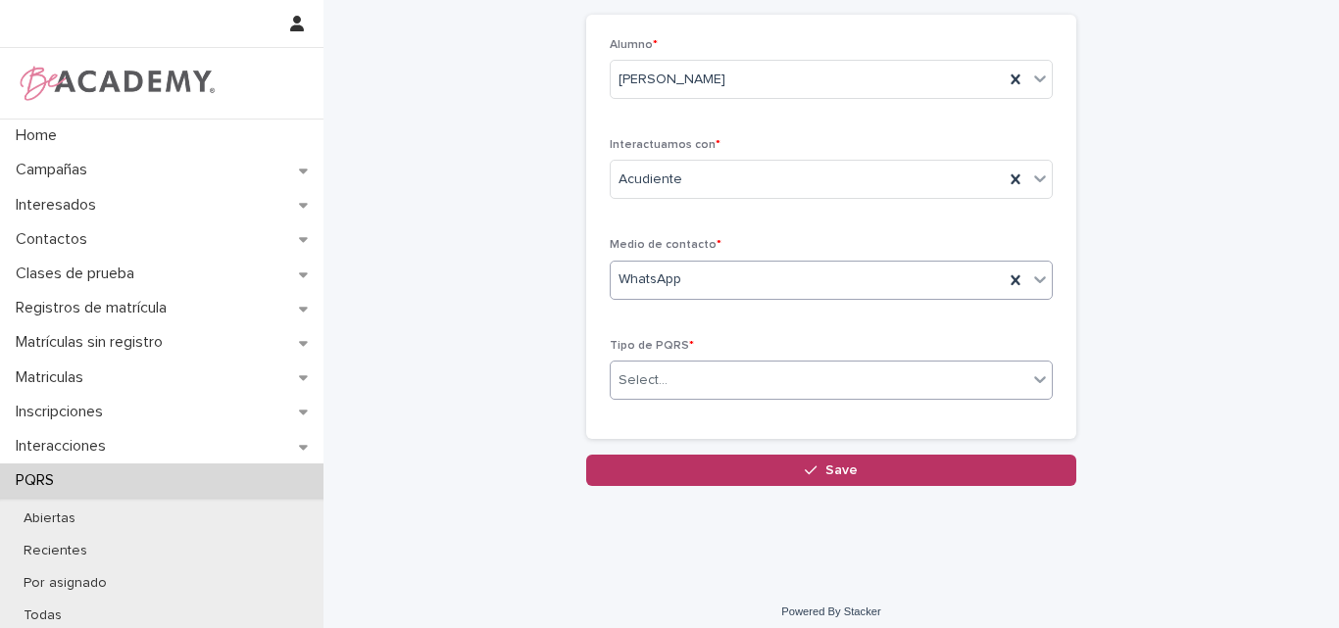
click at [714, 375] on div "Select..." at bounding box center [819, 381] width 417 height 32
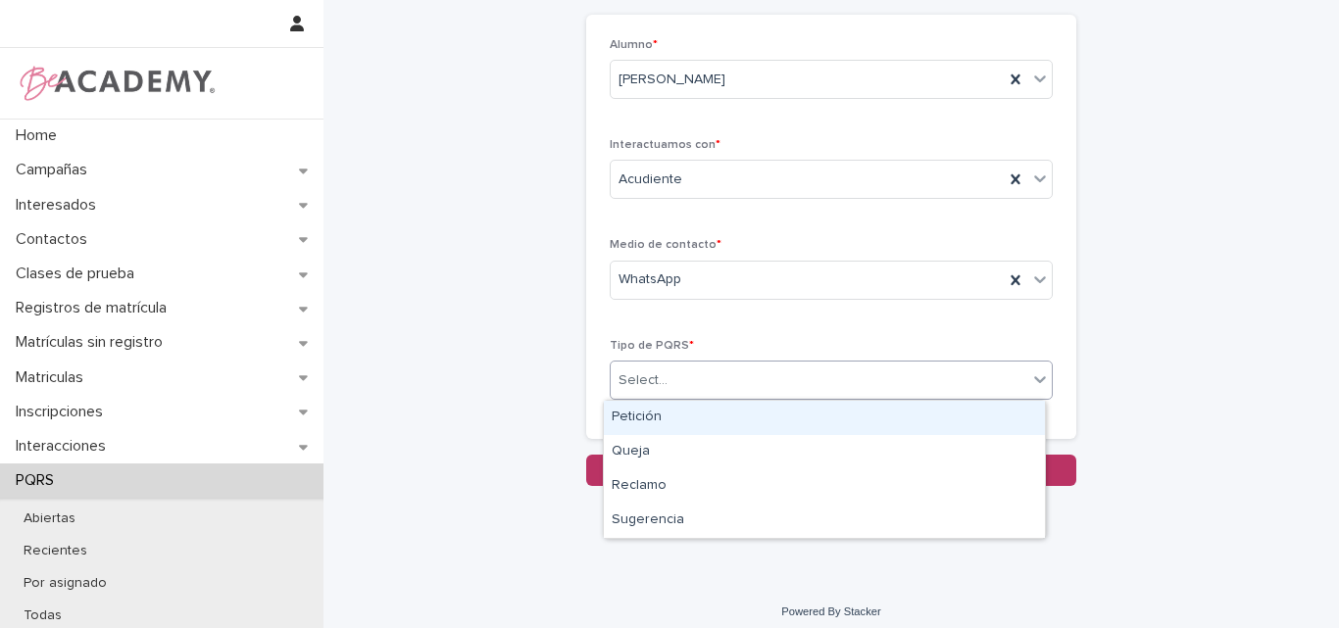
click at [663, 415] on div "Petición" at bounding box center [824, 418] width 441 height 34
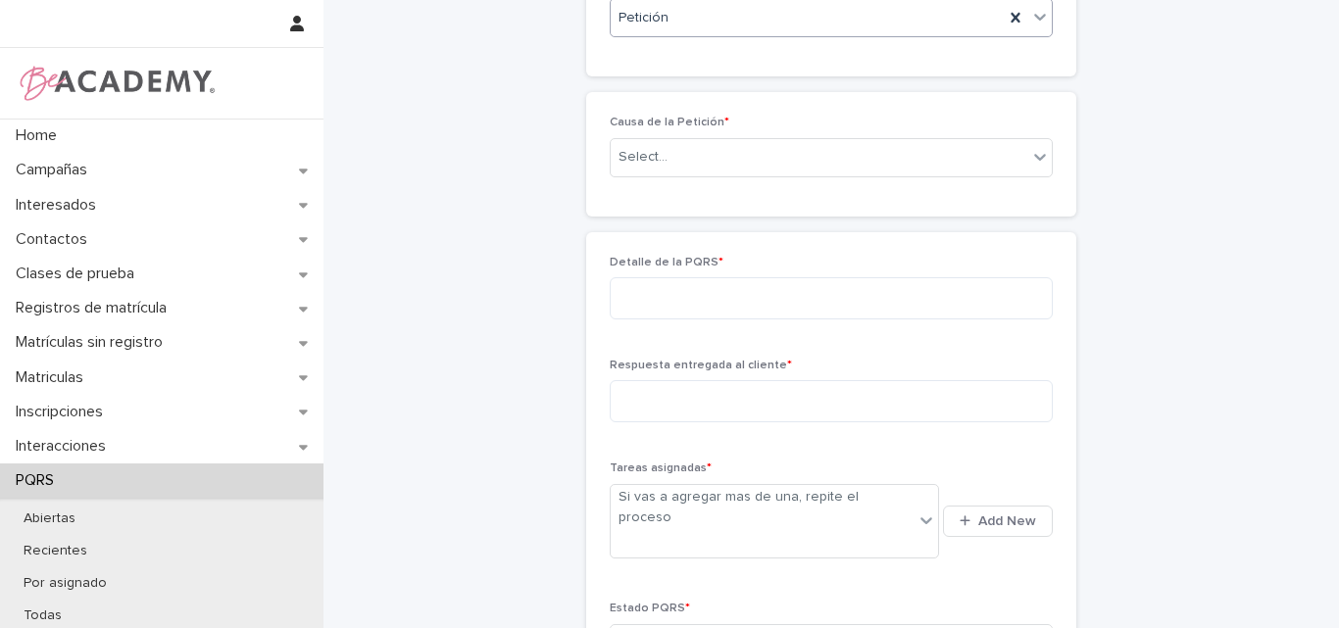
scroll to position [443, 0]
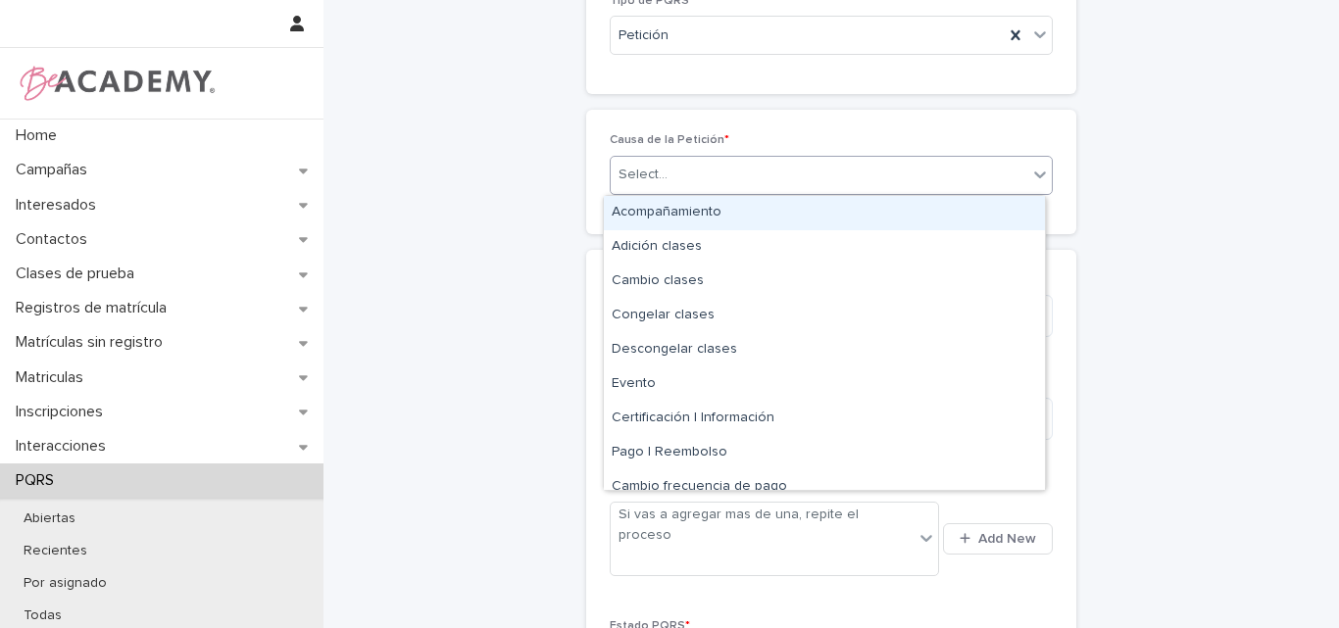
click at [736, 166] on div "Select..." at bounding box center [819, 175] width 417 height 32
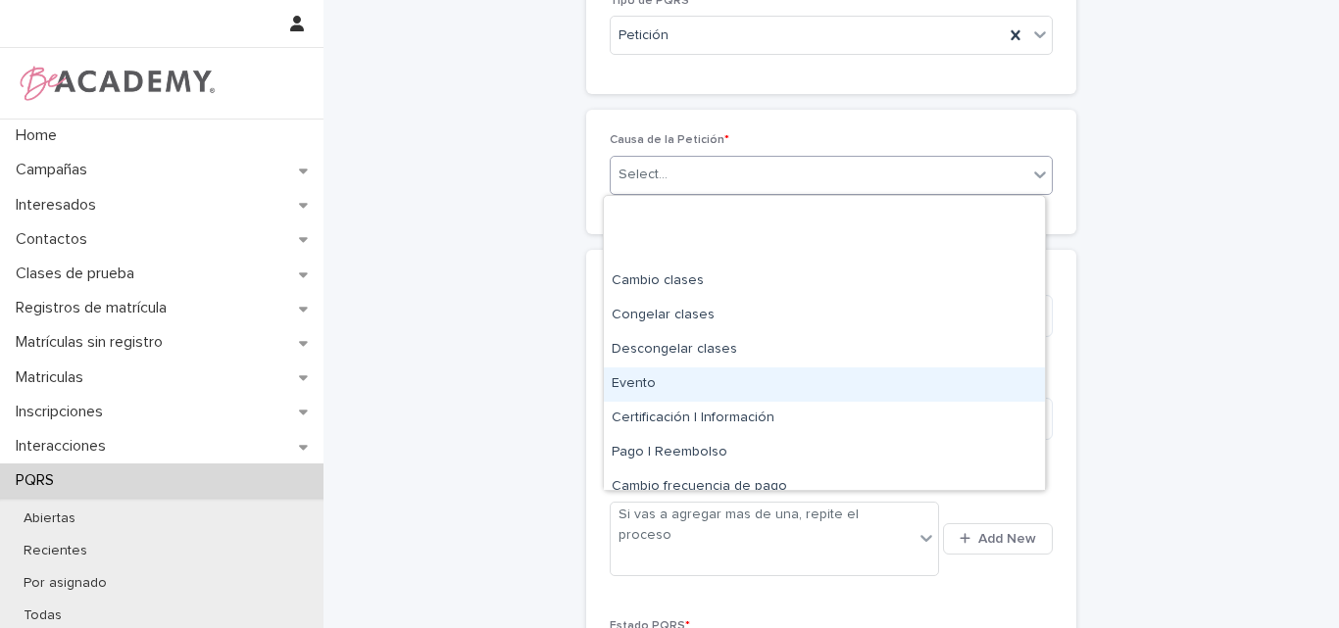
scroll to position [118, 0]
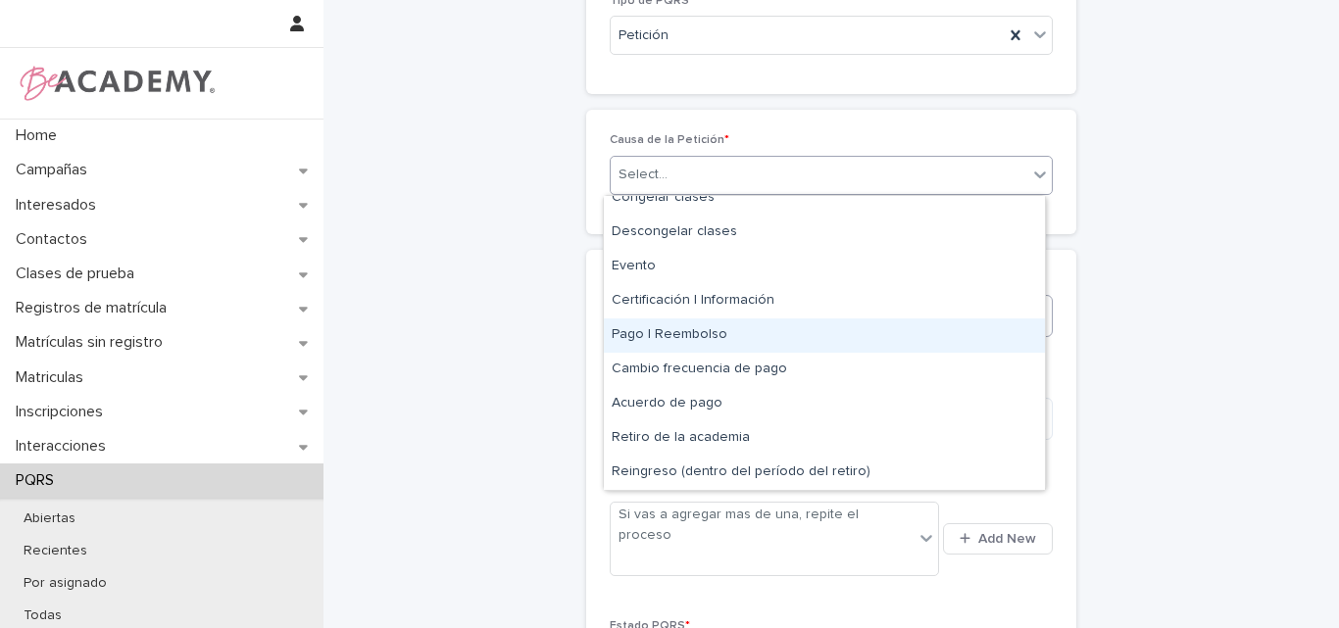
click at [666, 331] on div "Pago | Reembolso" at bounding box center [824, 336] width 441 height 34
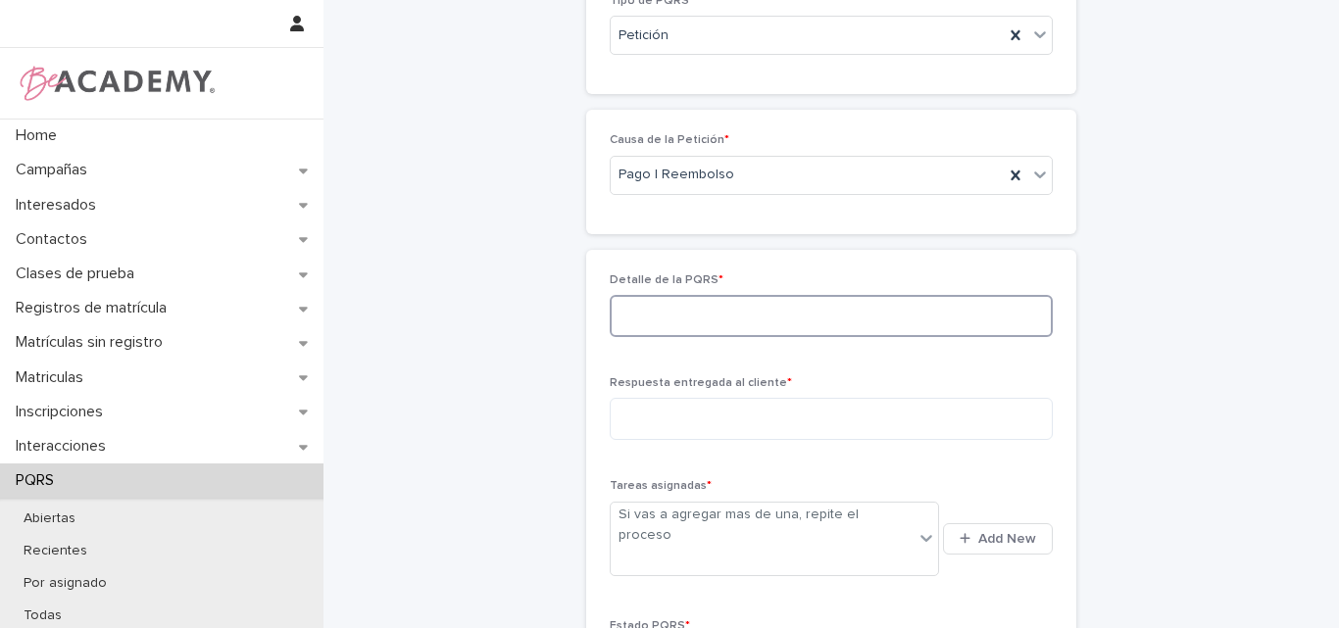
click at [673, 325] on textarea at bounding box center [831, 316] width 443 height 42
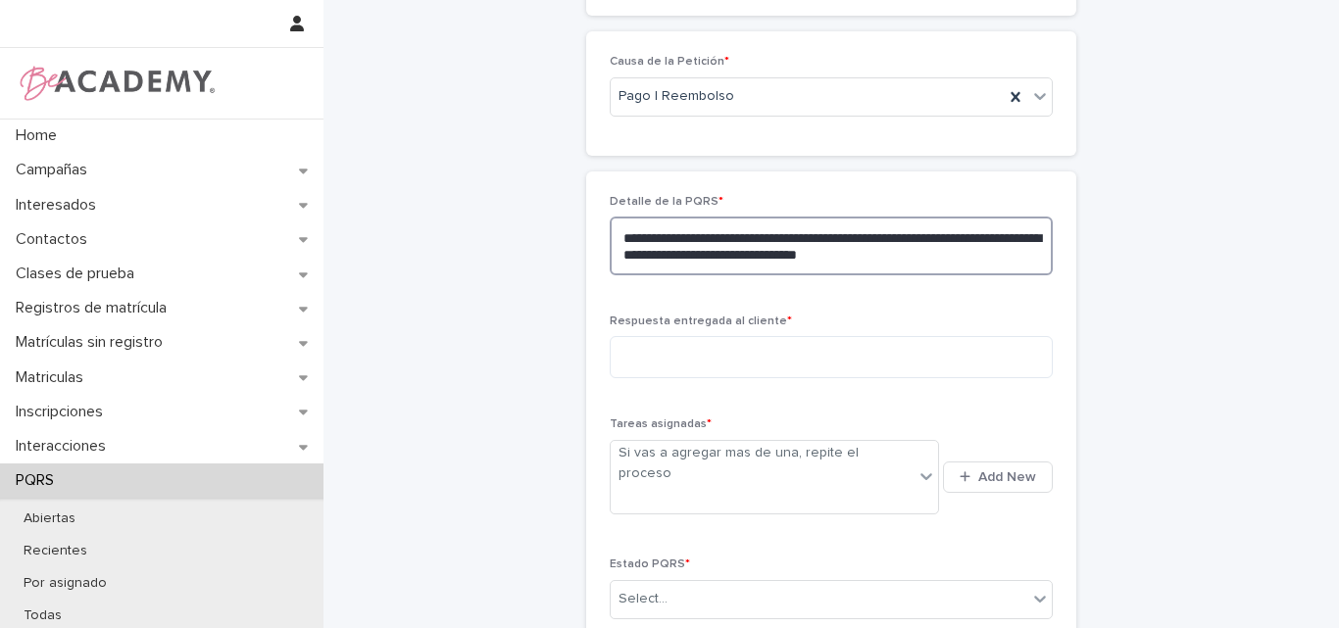
scroll to position [541, 0]
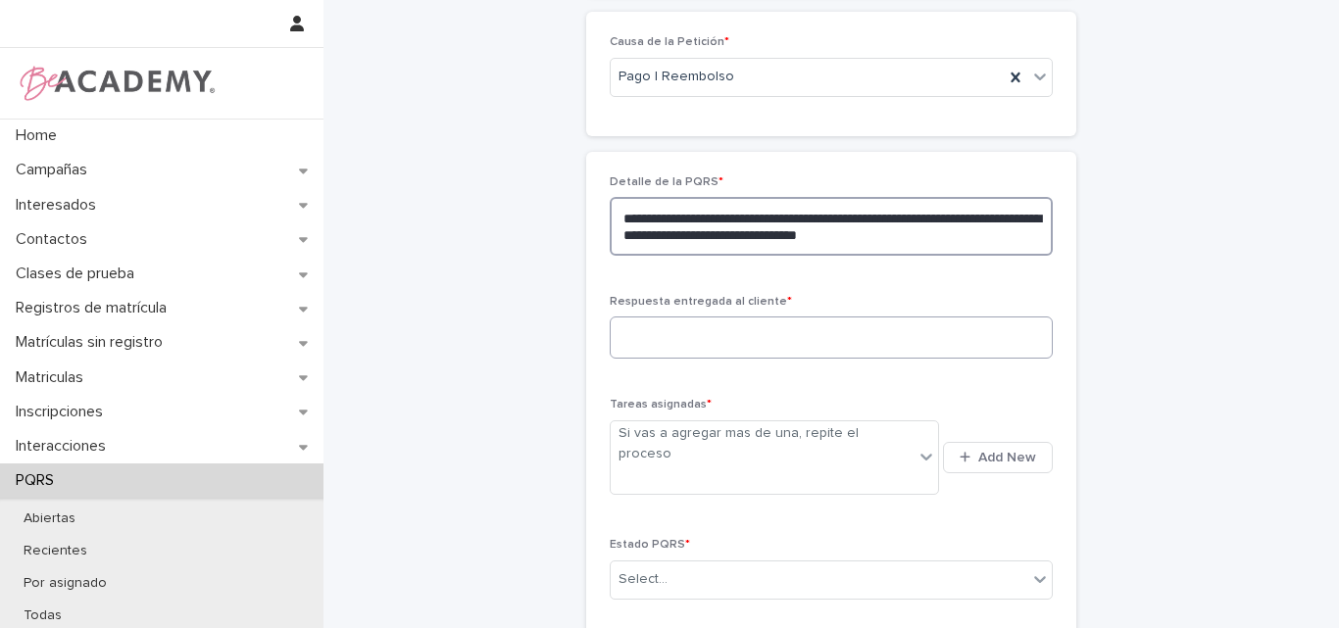
type textarea "**********"
click at [684, 344] on textarea at bounding box center [831, 338] width 443 height 42
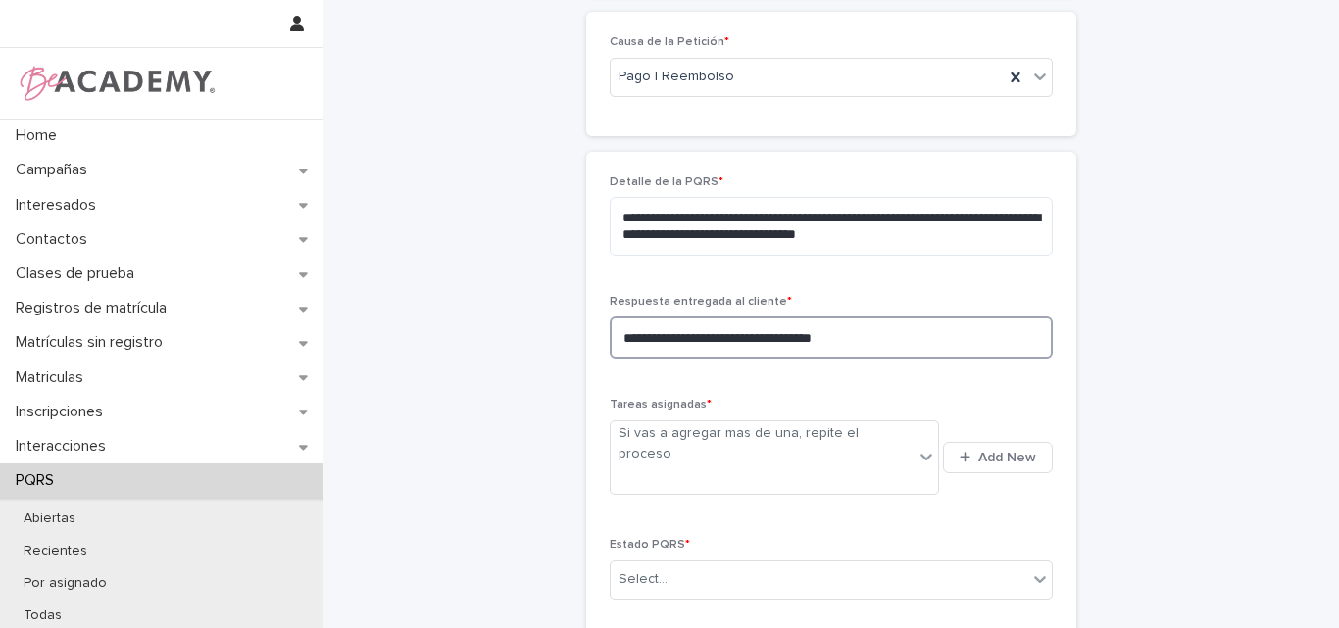
type textarea "**********"
click at [981, 451] on span "Add New" at bounding box center [1007, 458] width 58 height 14
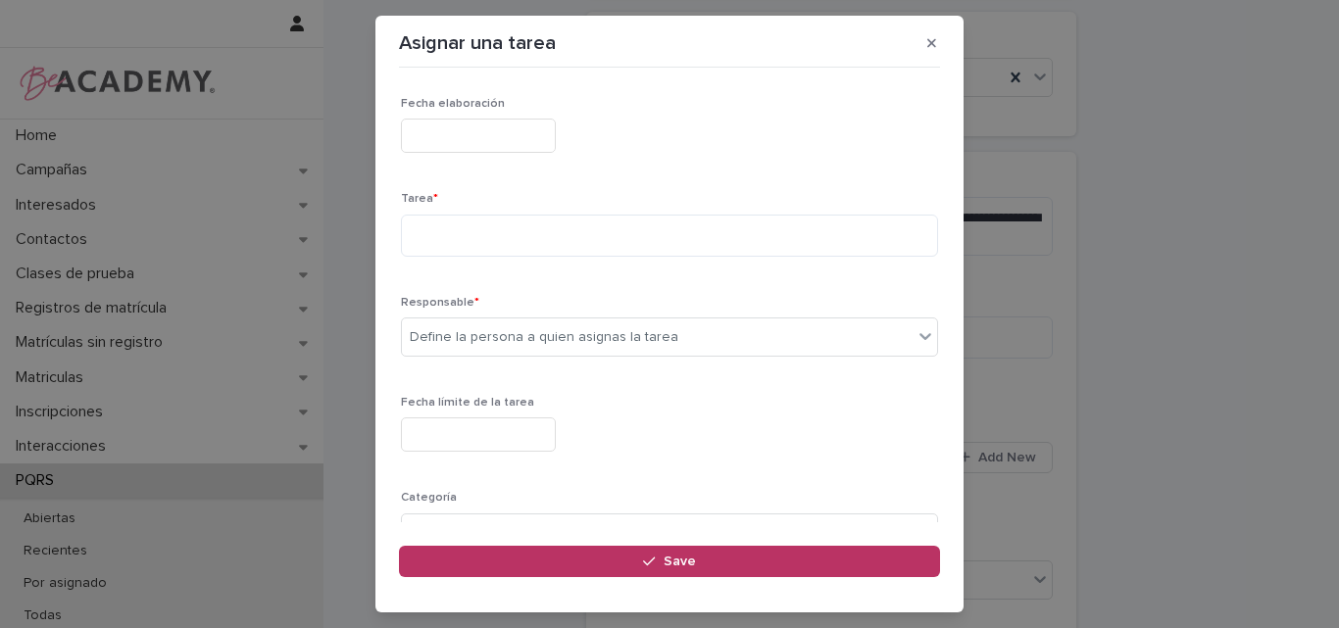
click at [521, 127] on input "text" at bounding box center [478, 136] width 155 height 34
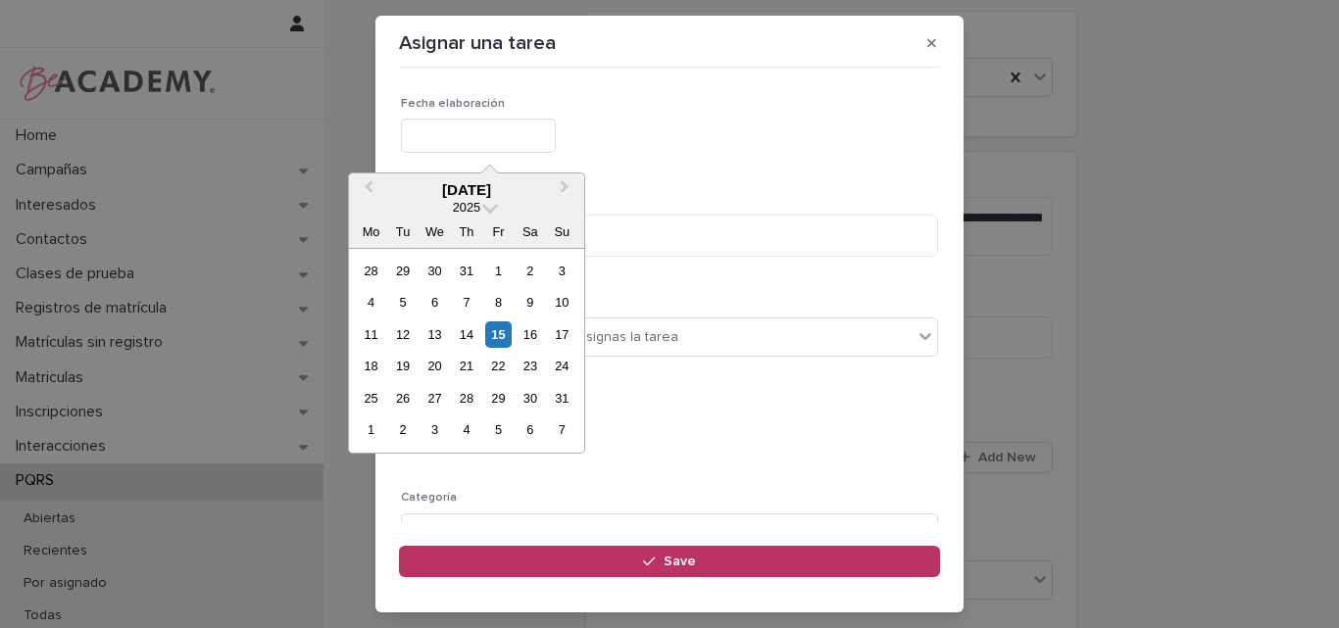
type input "**********"
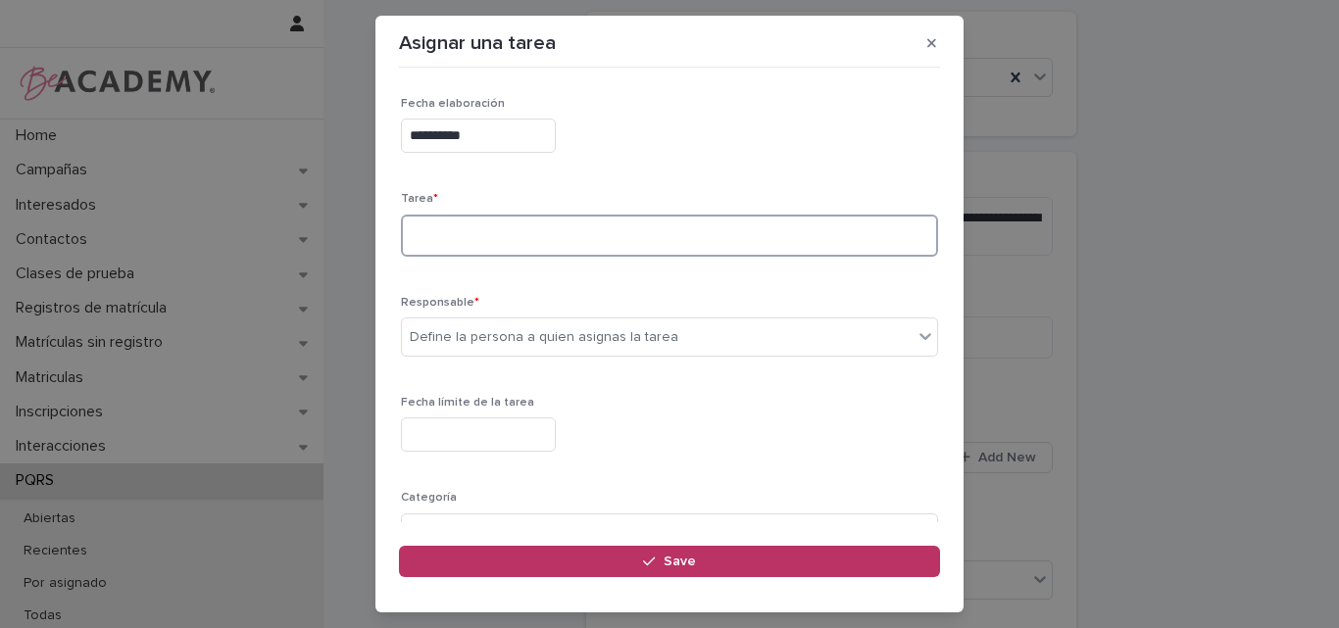
click at [451, 235] on textarea at bounding box center [669, 236] width 537 height 42
type textarea "**********"
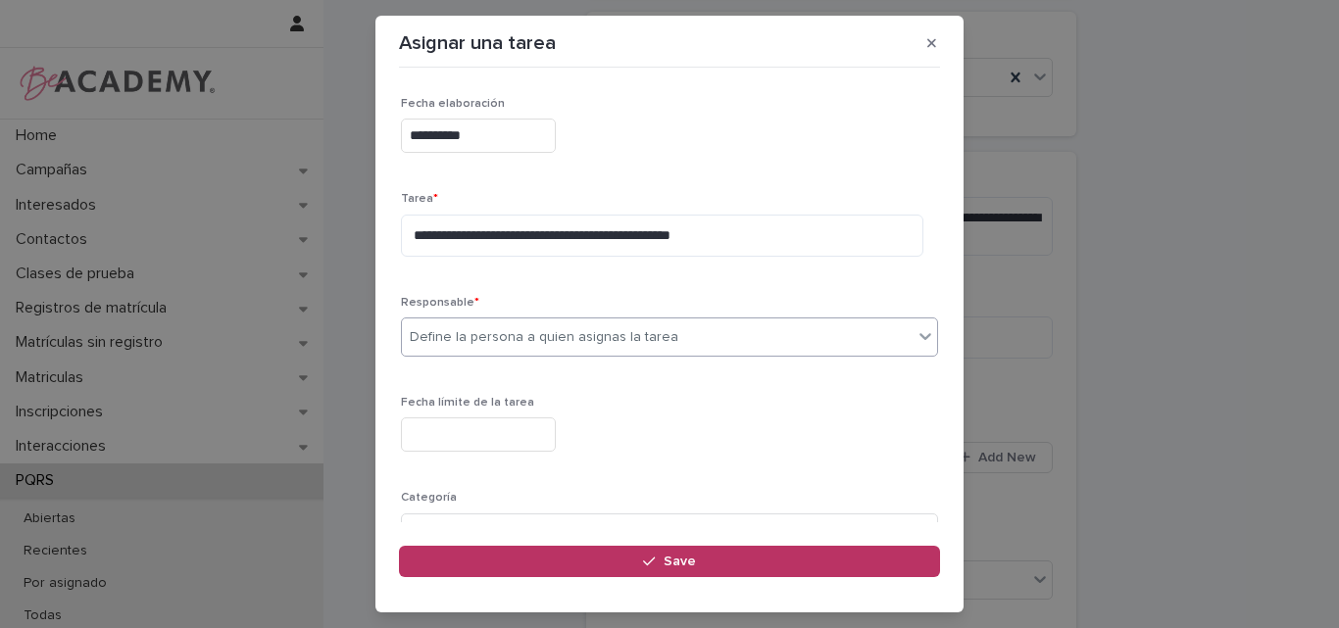
click at [553, 336] on div "Define la persona a quien asignas la tarea" at bounding box center [544, 337] width 269 height 21
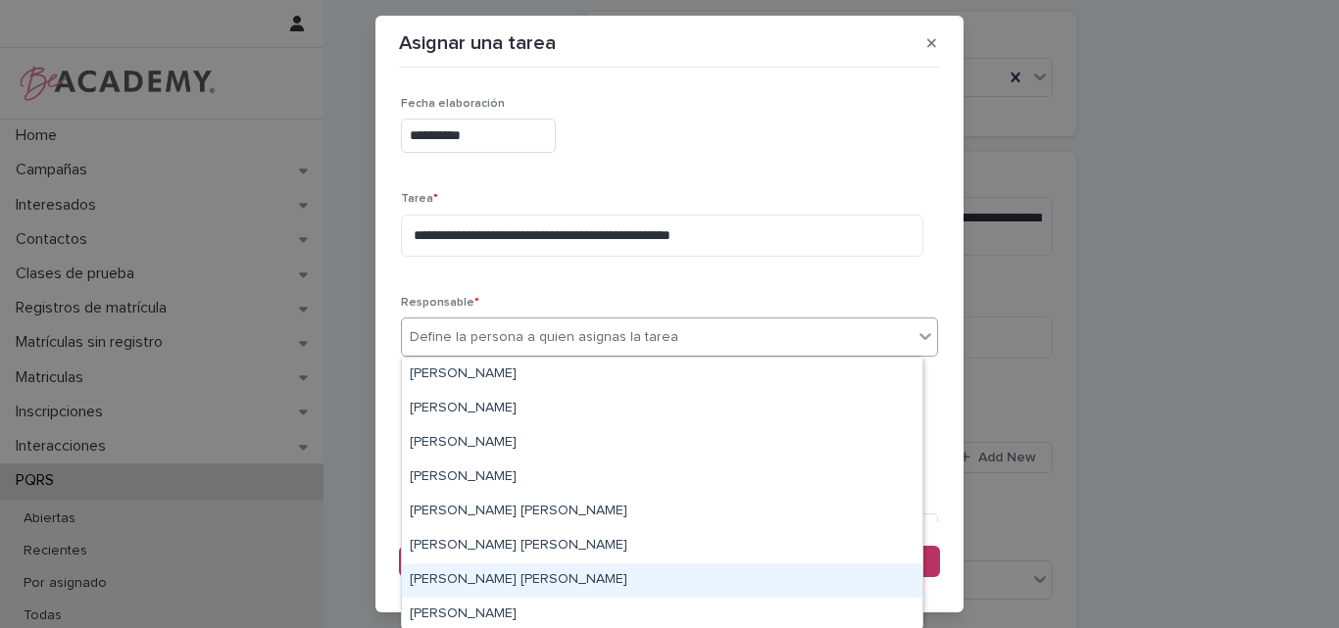
click at [486, 585] on div "[PERSON_NAME]" at bounding box center [662, 581] width 521 height 34
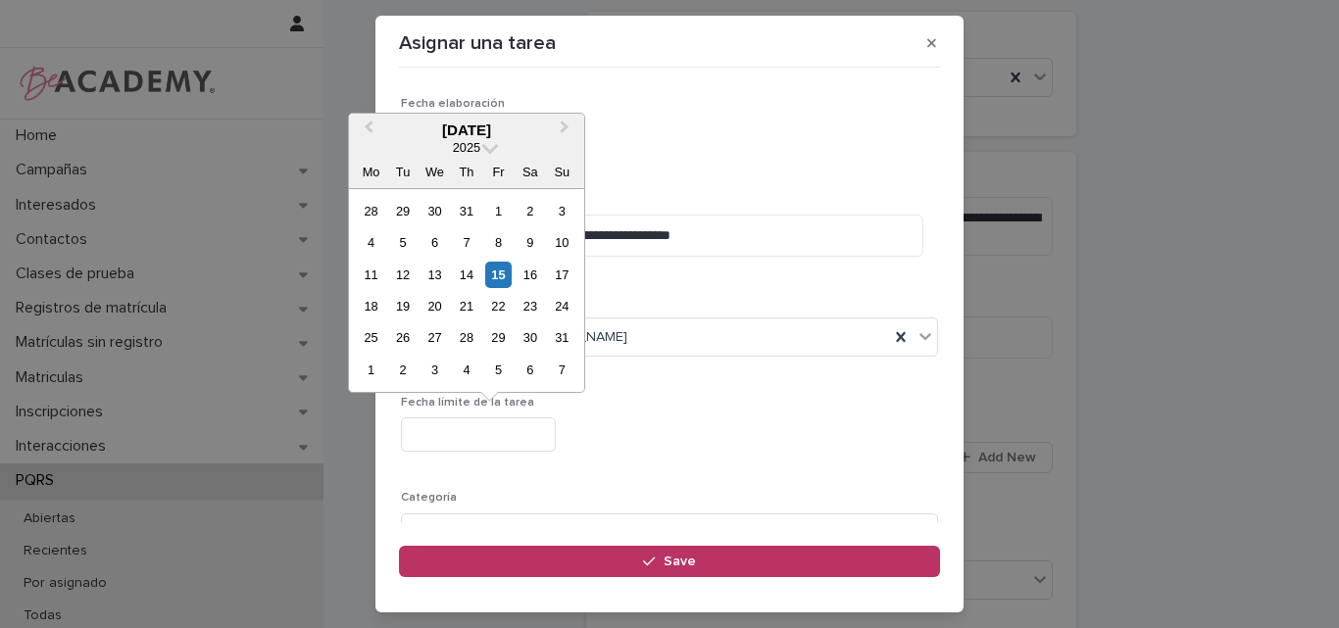
type input "**********"
drag, startPoint x: 488, startPoint y: 424, endPoint x: 504, endPoint y: 408, distance: 22.2
click at [488, 425] on input "**********" at bounding box center [478, 435] width 155 height 34
click at [696, 458] on div "**********" at bounding box center [669, 432] width 537 height 72
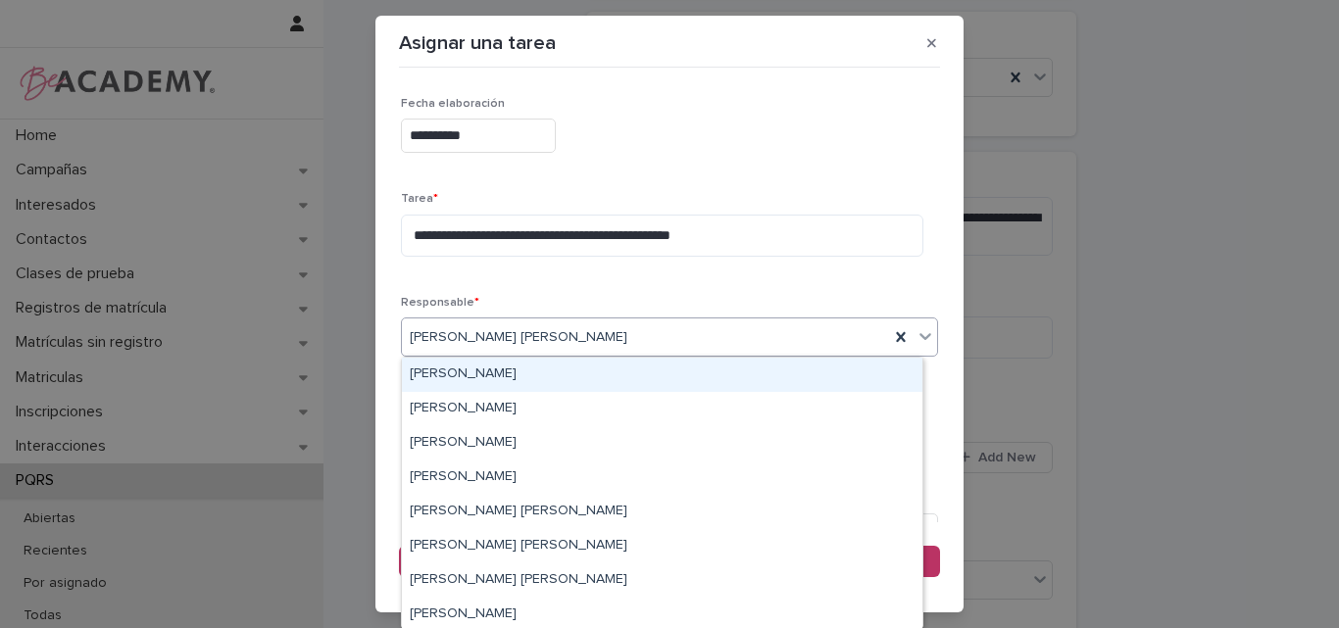
click at [658, 329] on div "[PERSON_NAME]" at bounding box center [645, 338] width 487 height 32
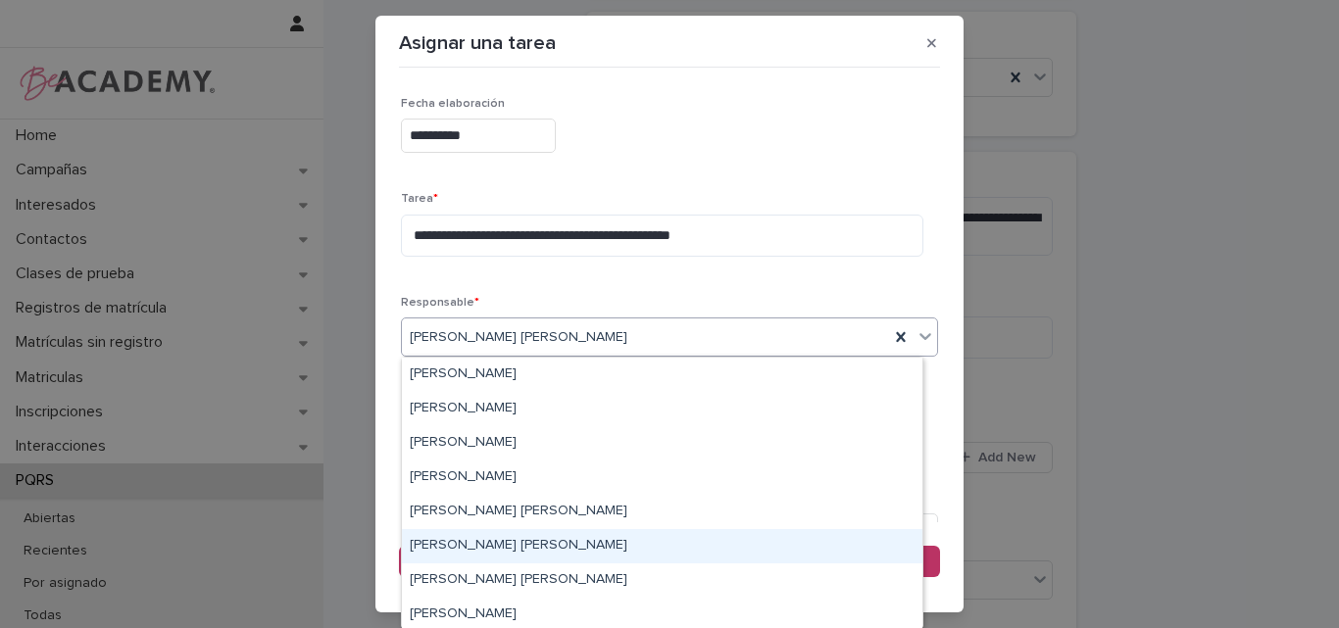
click at [447, 549] on div "Leidy Mesa Alvarez" at bounding box center [662, 546] width 521 height 34
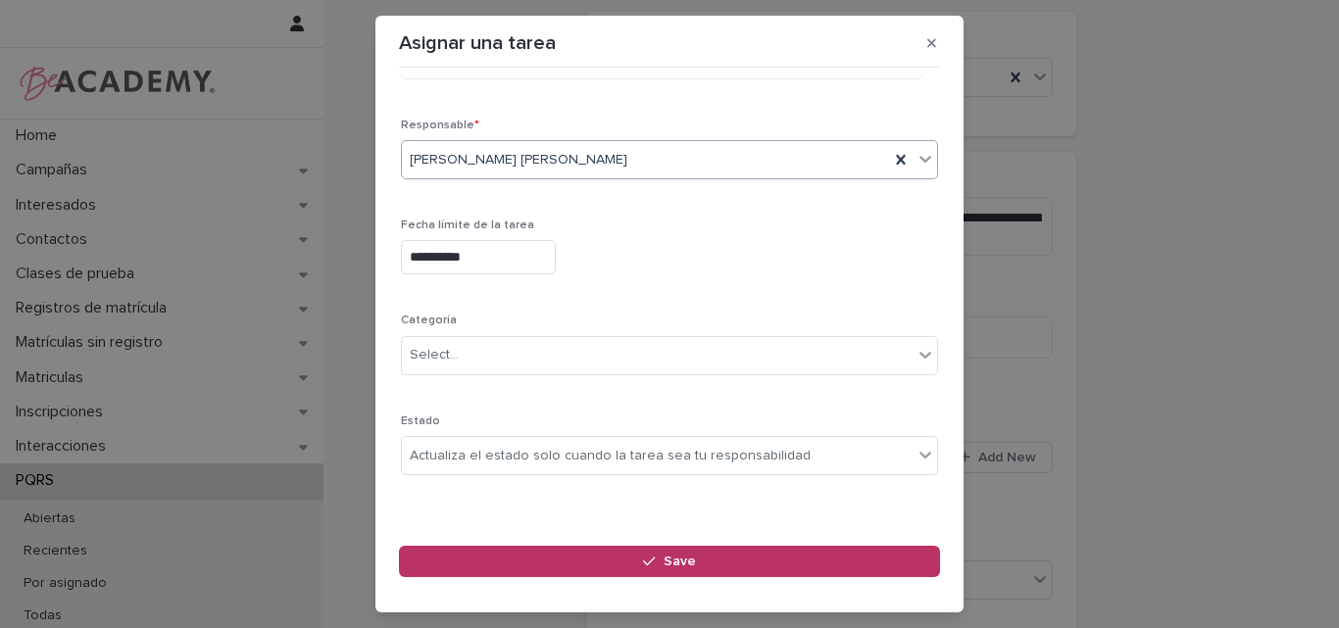
scroll to position [191, 0]
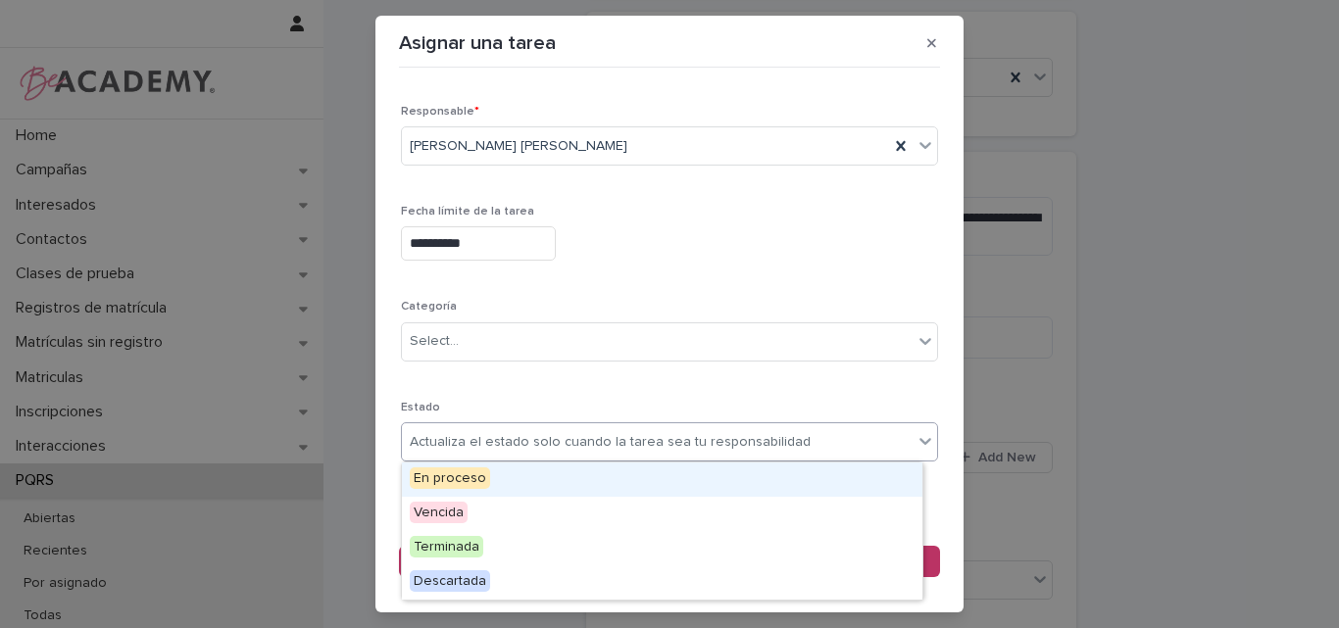
click at [511, 444] on div "Actualiza el estado solo cuando la tarea sea tu responsabilidad" at bounding box center [610, 442] width 401 height 21
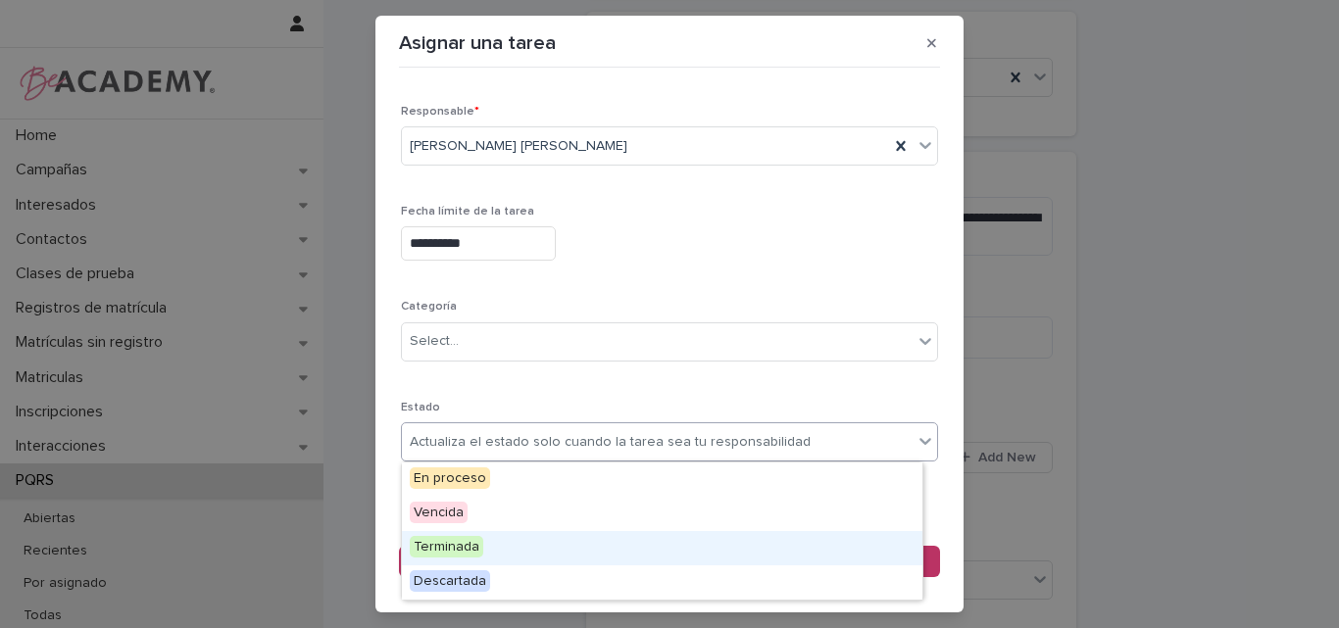
drag, startPoint x: 503, startPoint y: 495, endPoint x: 506, endPoint y: 542, distance: 47.2
click at [468, 557] on span "Terminada" at bounding box center [447, 547] width 74 height 22
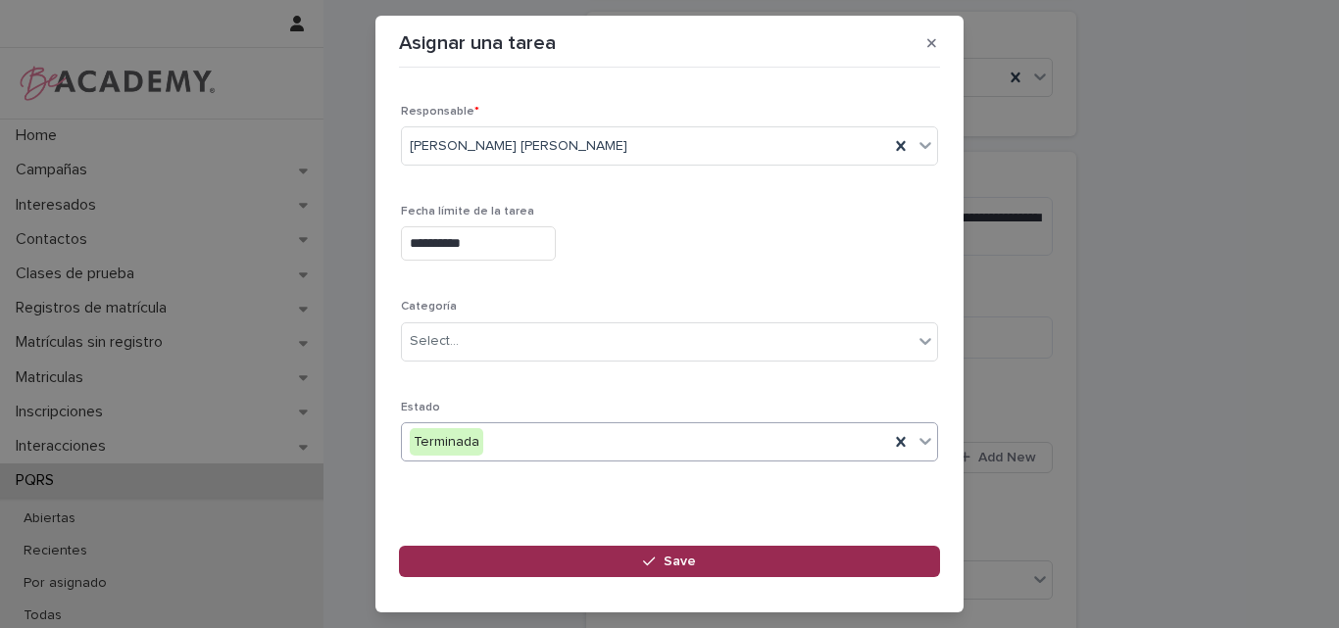
click at [662, 554] on button "Save" at bounding box center [669, 561] width 541 height 31
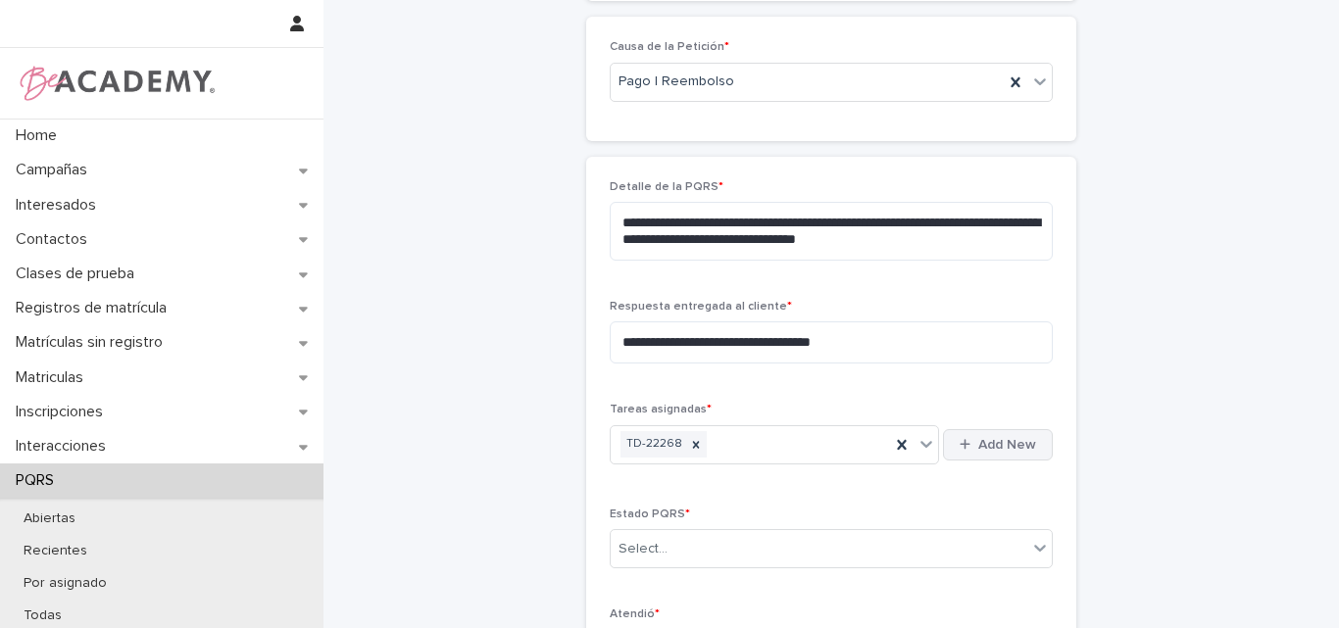
scroll to position [541, 0]
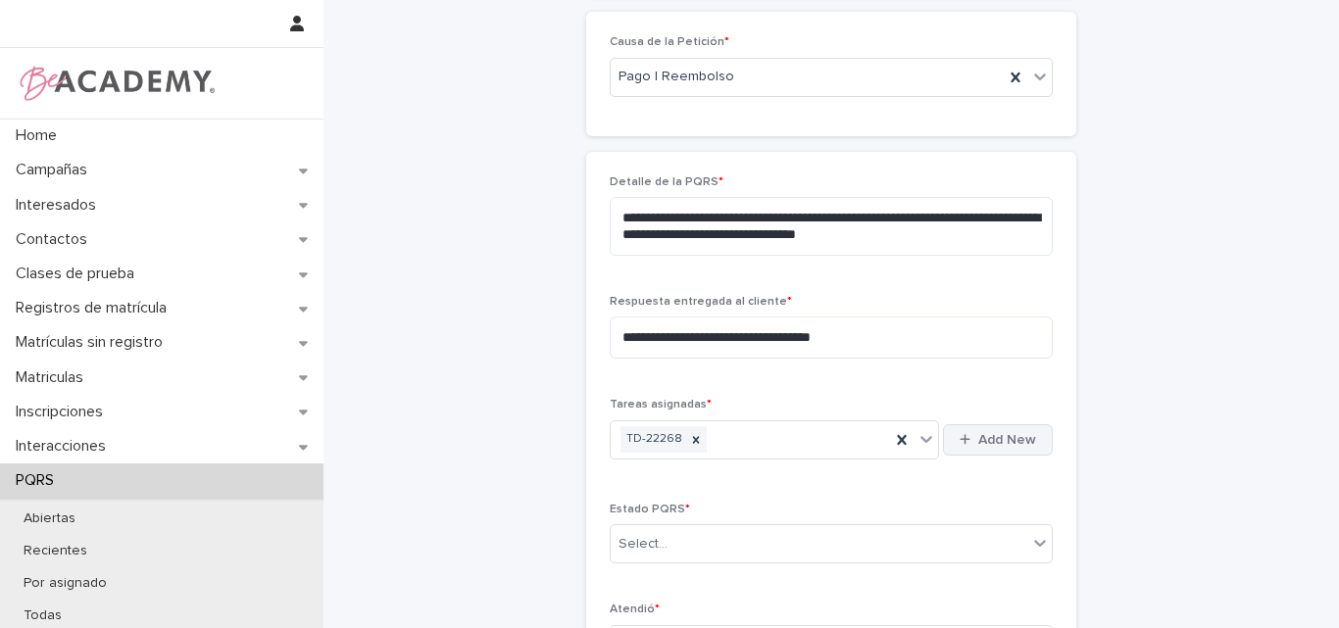
click at [996, 431] on button "Add New" at bounding box center [998, 440] width 110 height 31
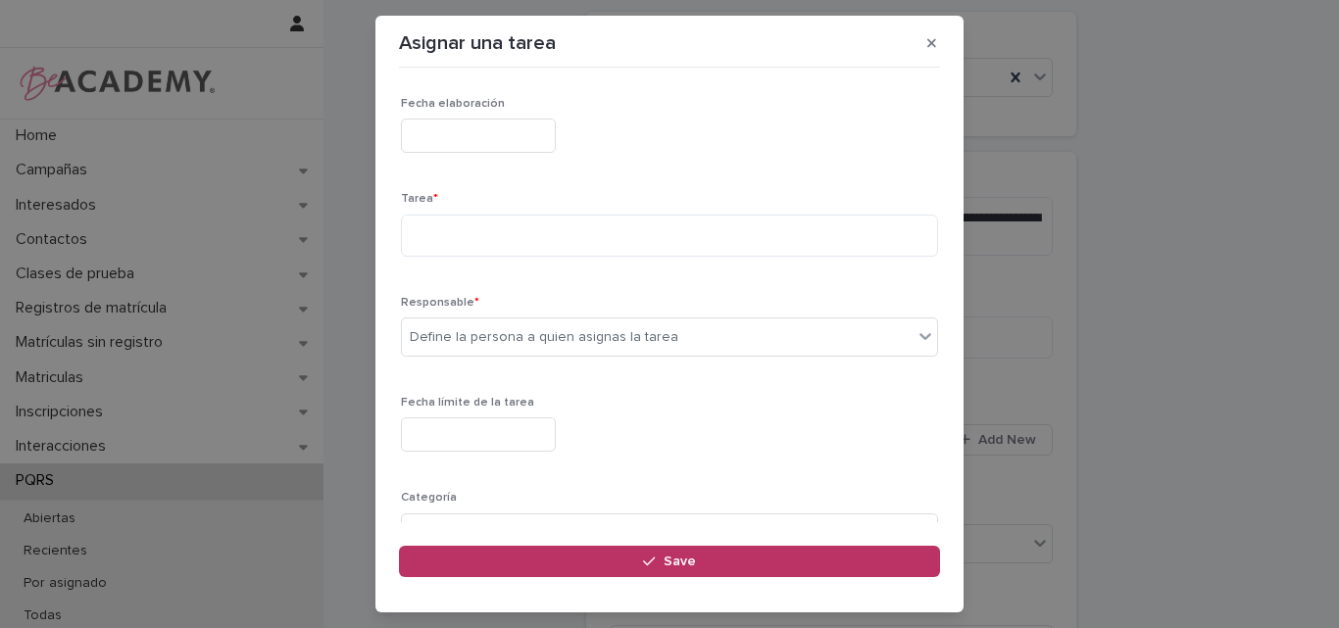
click at [503, 131] on input "text" at bounding box center [478, 136] width 155 height 34
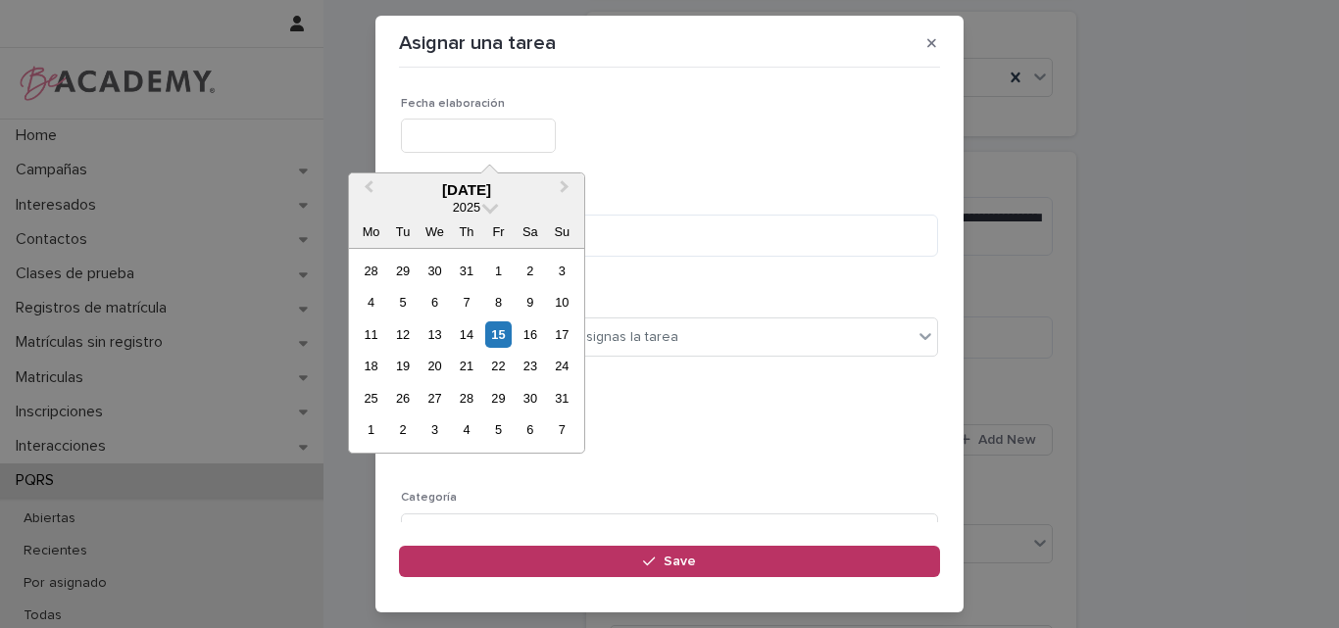
type input "**********"
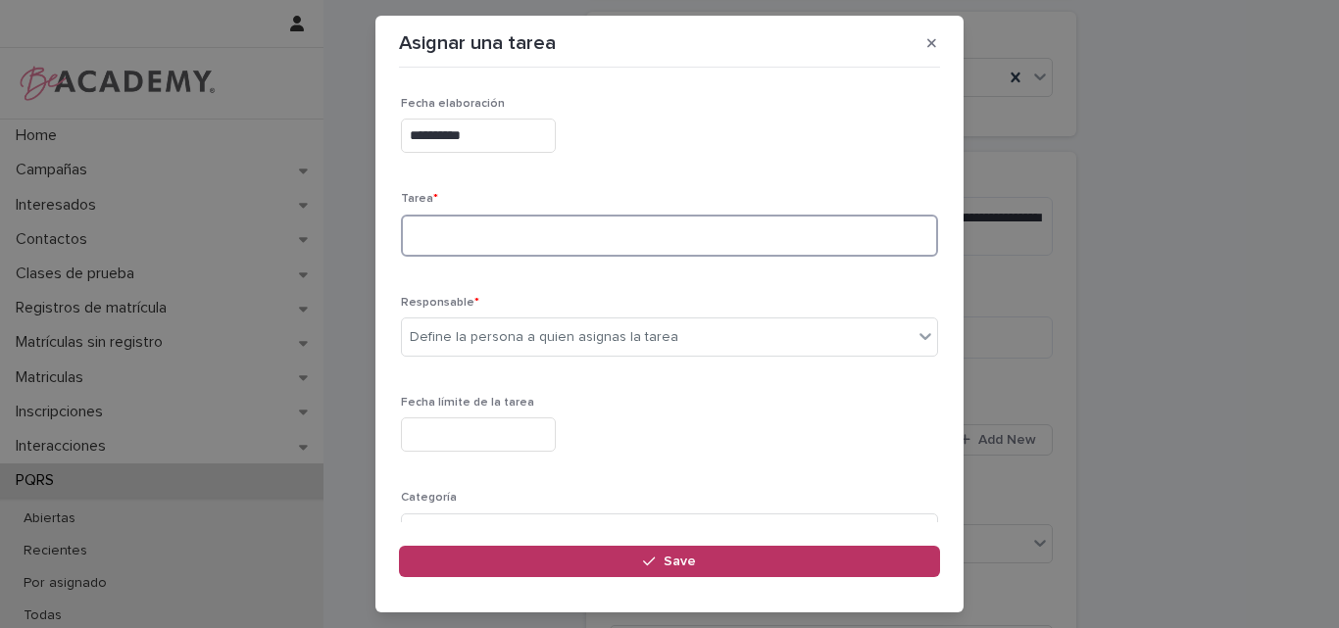
click at [474, 242] on textarea at bounding box center [669, 236] width 537 height 42
type textarea "**********"
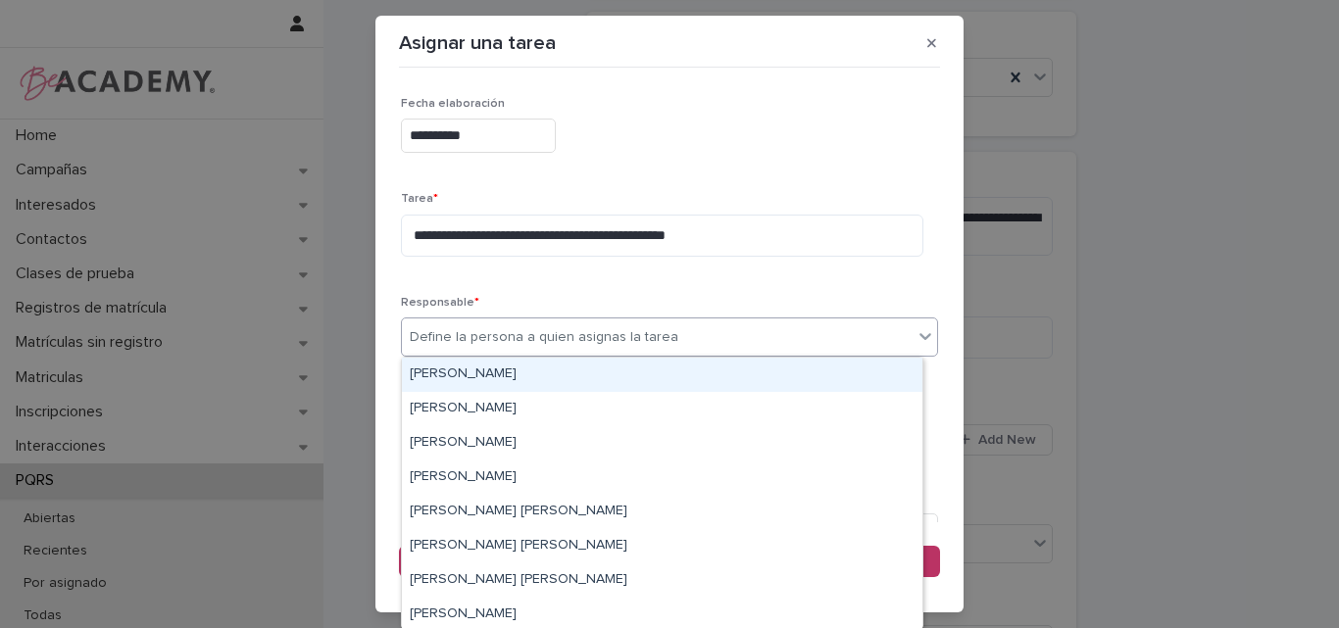
click at [632, 330] on div "Define la persona a quien asignas la tarea" at bounding box center [544, 337] width 269 height 21
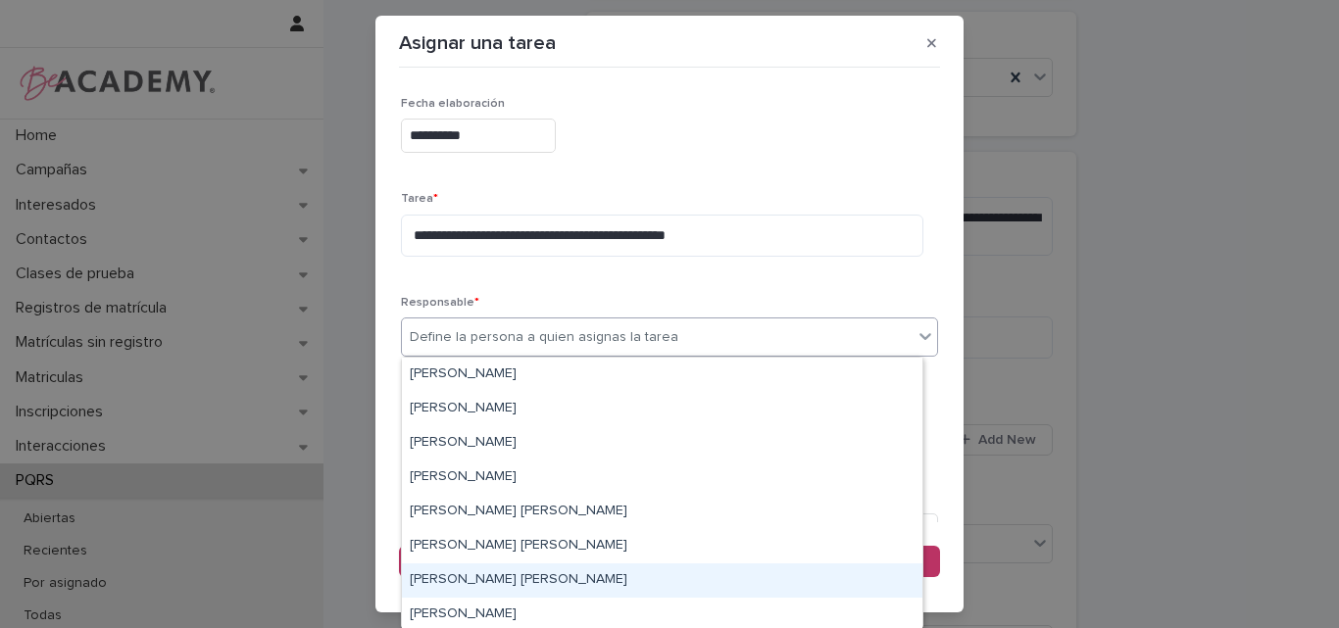
click at [468, 584] on div "[PERSON_NAME]" at bounding box center [662, 581] width 521 height 34
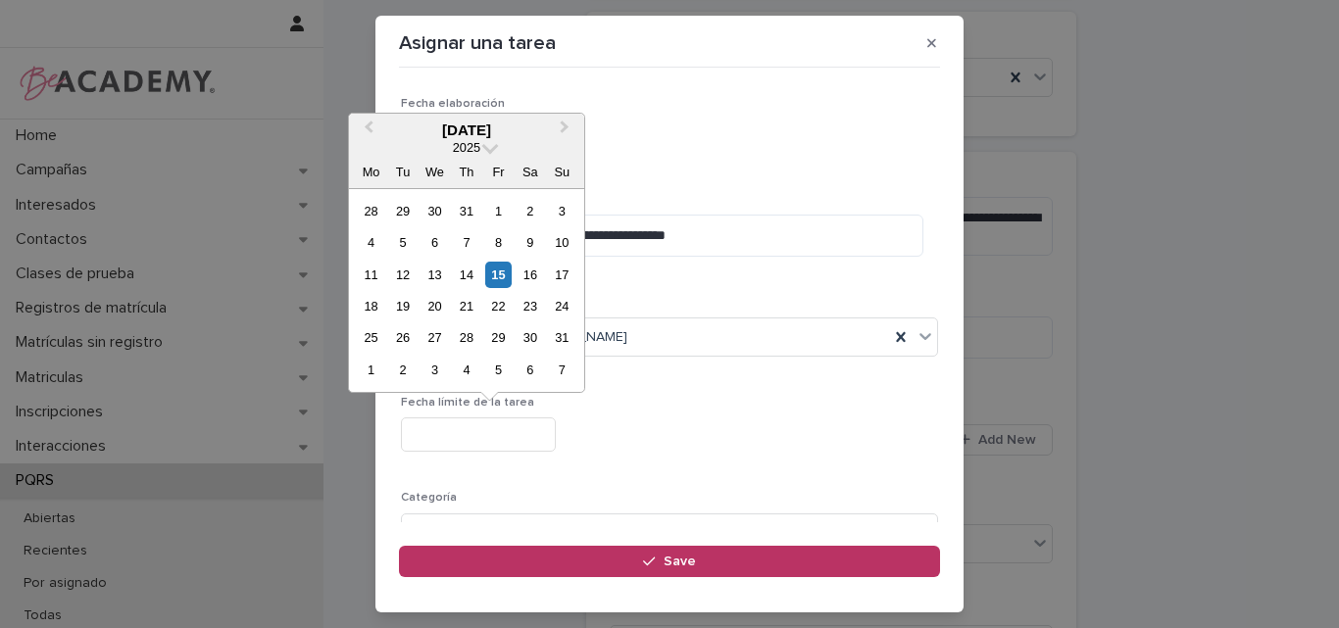
click at [522, 443] on input "text" at bounding box center [478, 435] width 155 height 34
click at [497, 333] on div "29" at bounding box center [498, 338] width 26 height 26
type input "**********"
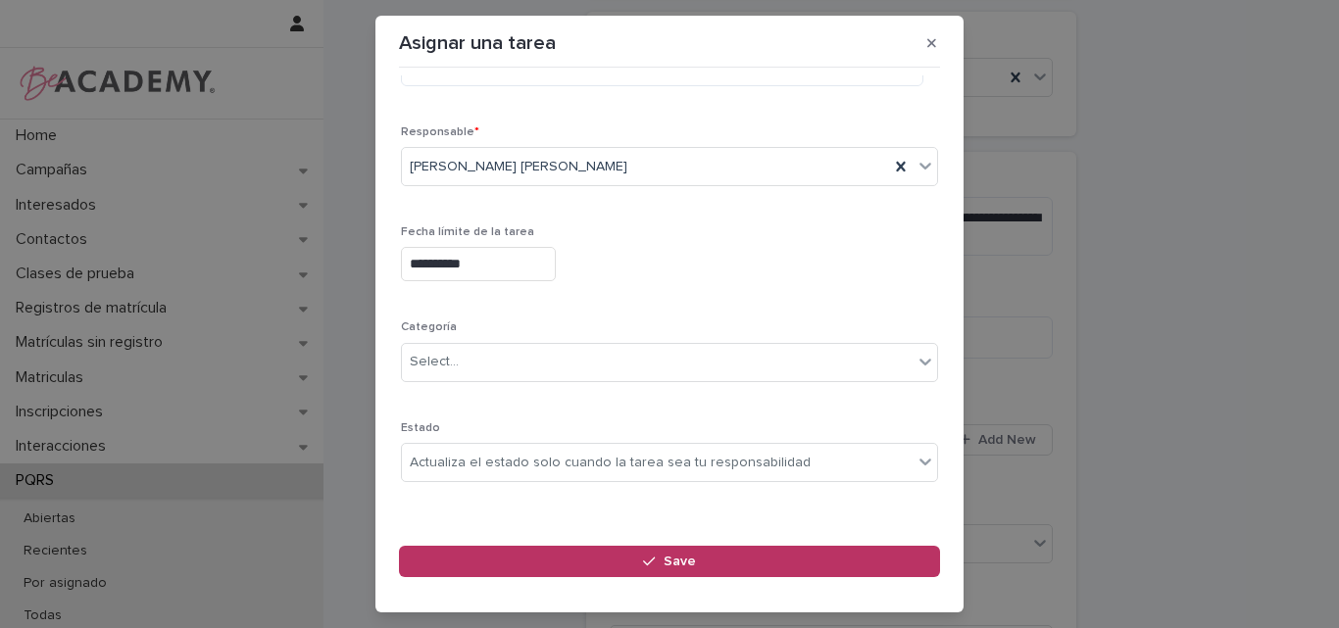
scroll to position [191, 0]
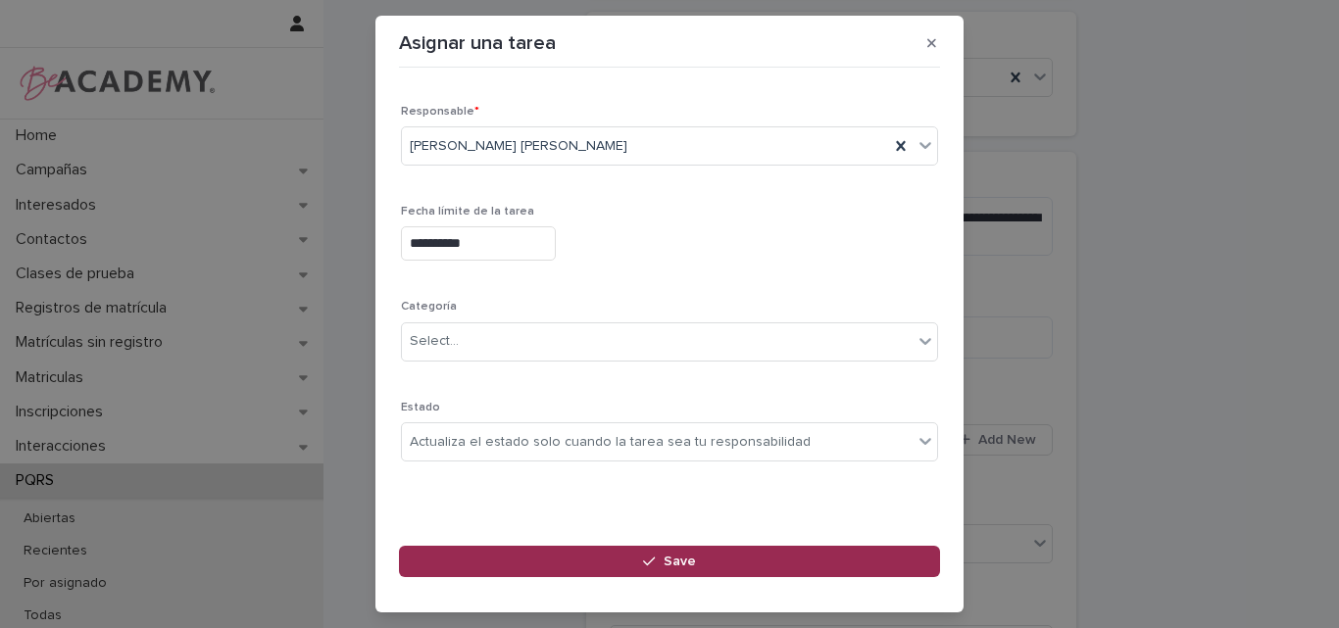
click at [639, 550] on button "Save" at bounding box center [669, 561] width 541 height 31
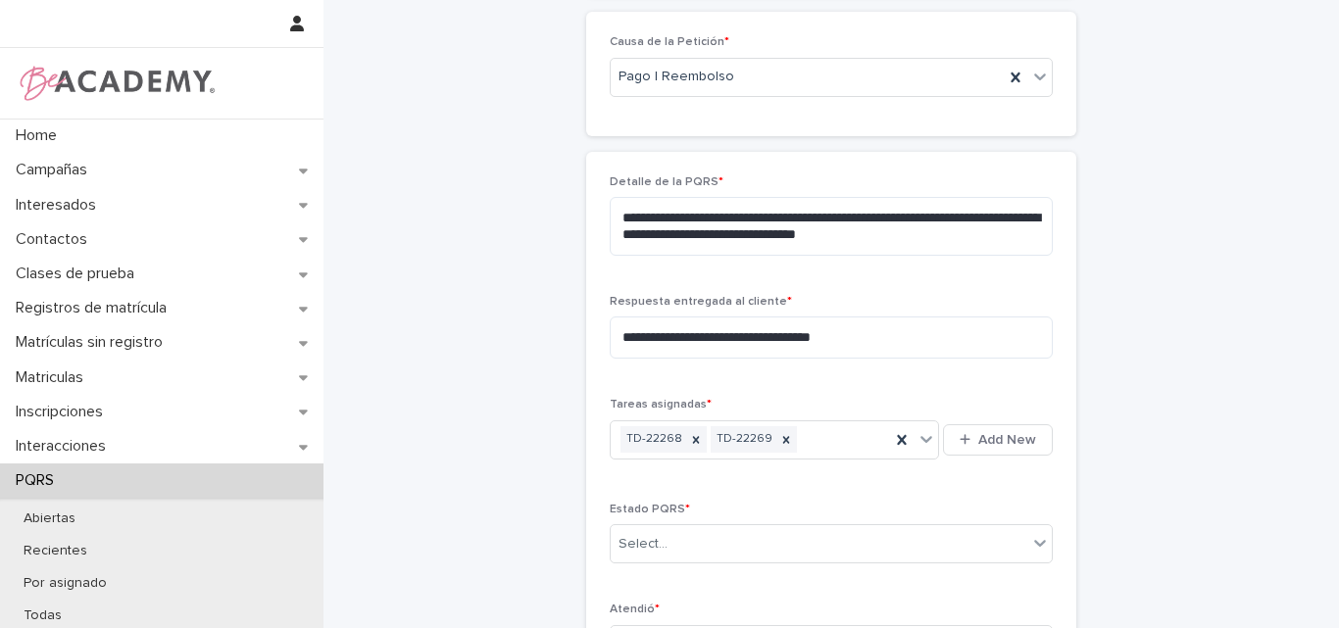
scroll to position [639, 0]
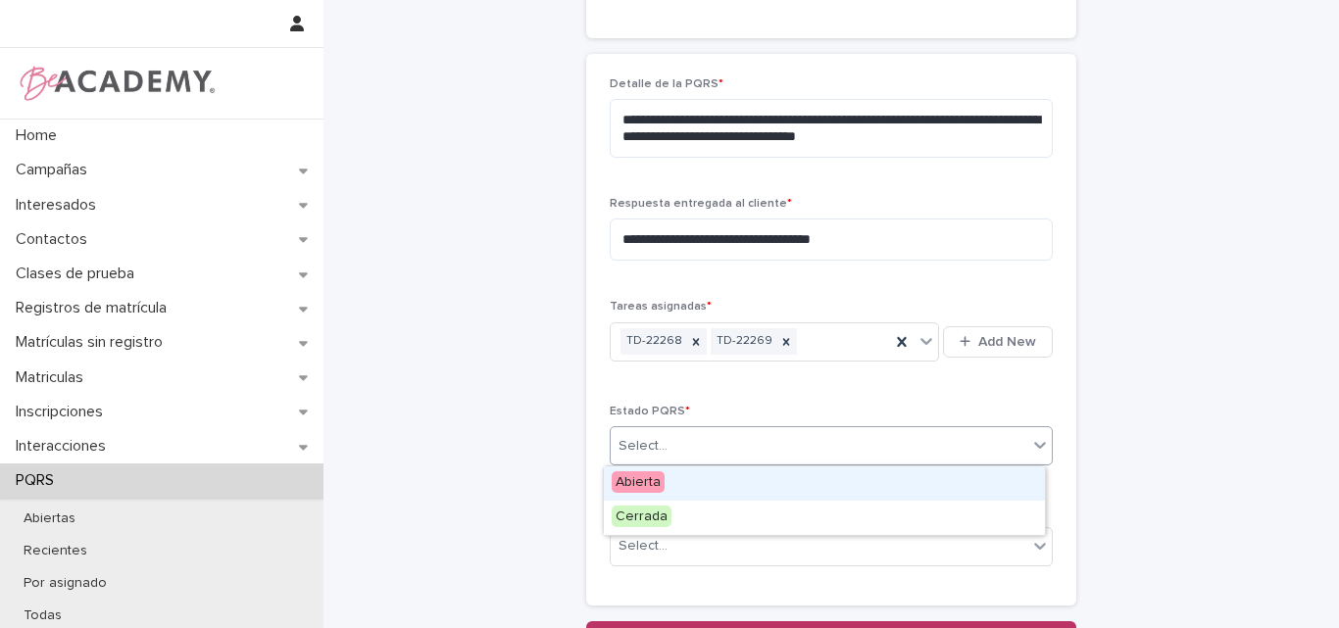
click at [676, 445] on div "Select..." at bounding box center [819, 446] width 417 height 32
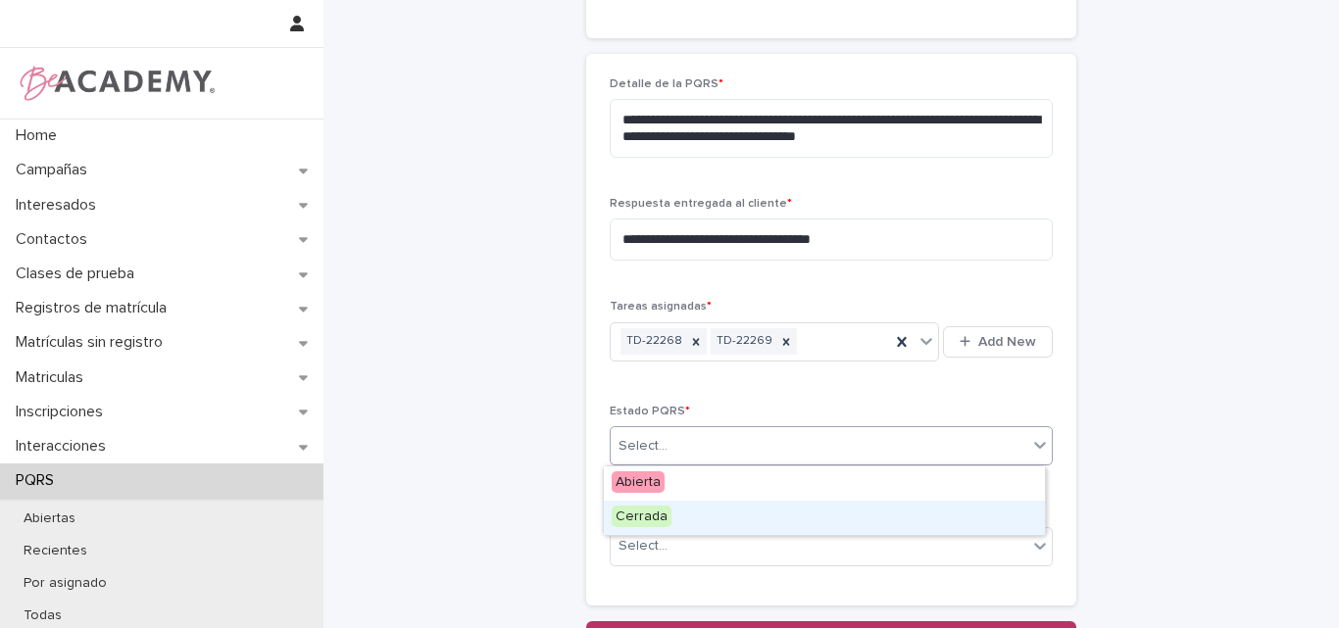
click at [657, 514] on span "Cerrada" at bounding box center [642, 517] width 60 height 22
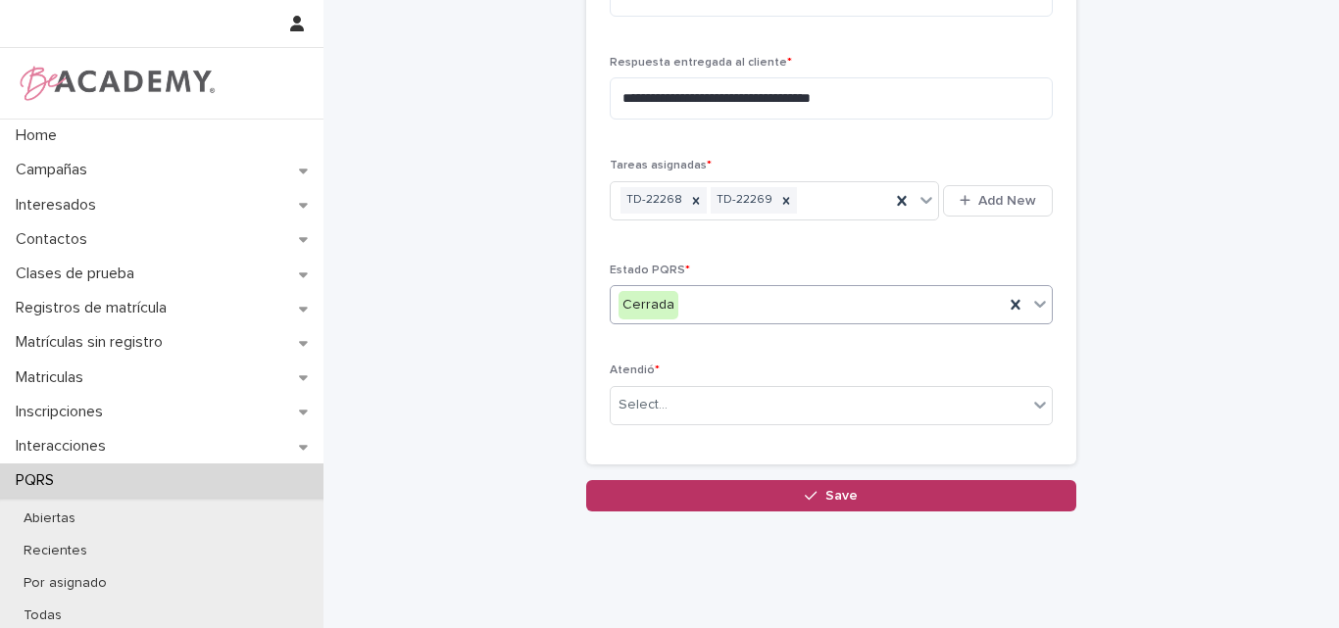
scroll to position [817, 0]
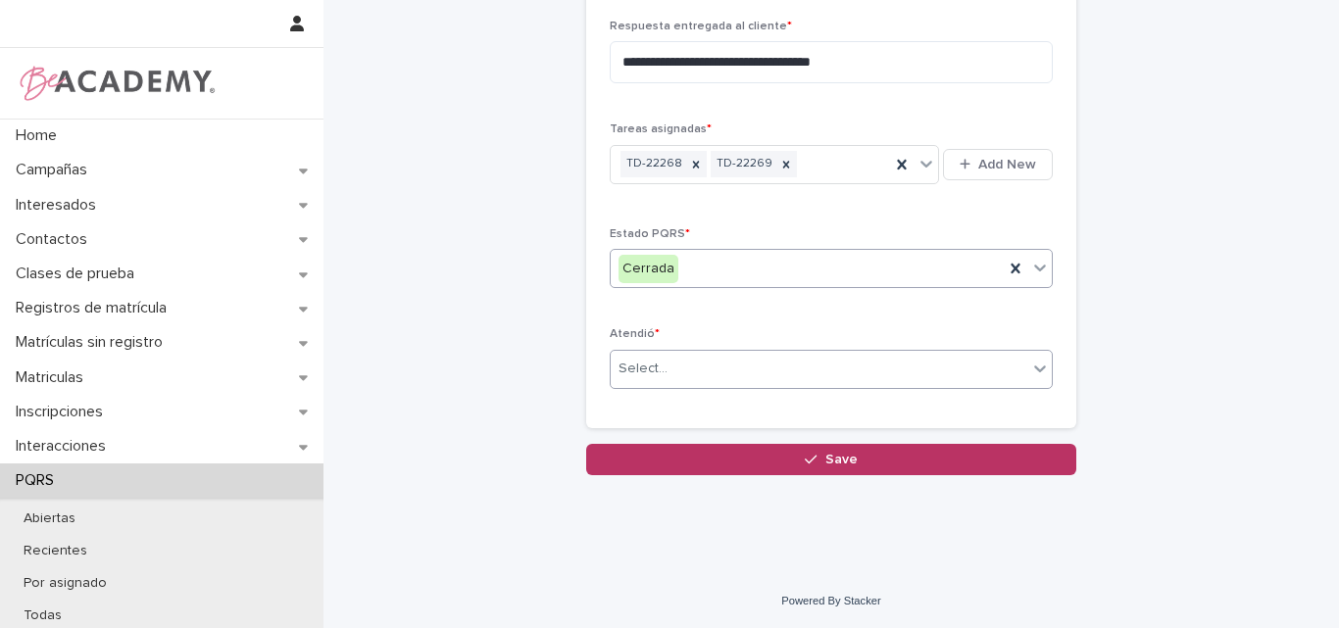
click at [726, 365] on div "Select..." at bounding box center [819, 369] width 417 height 32
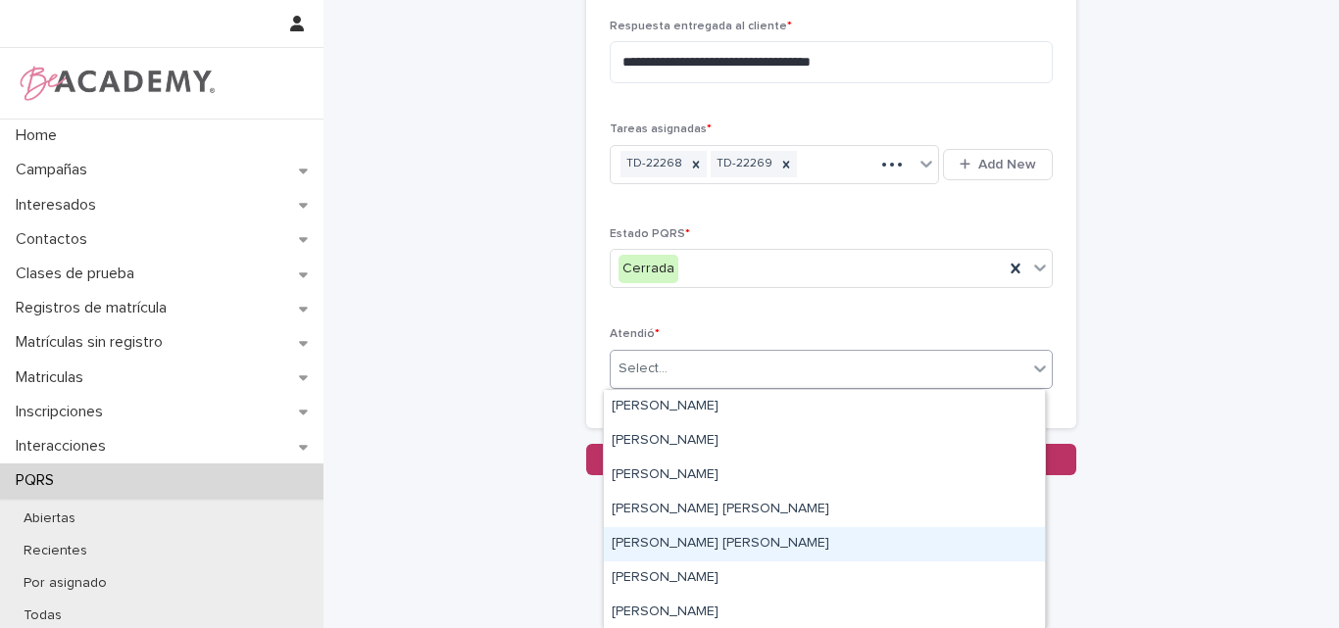
click at [643, 537] on div "[PERSON_NAME]" at bounding box center [824, 544] width 441 height 34
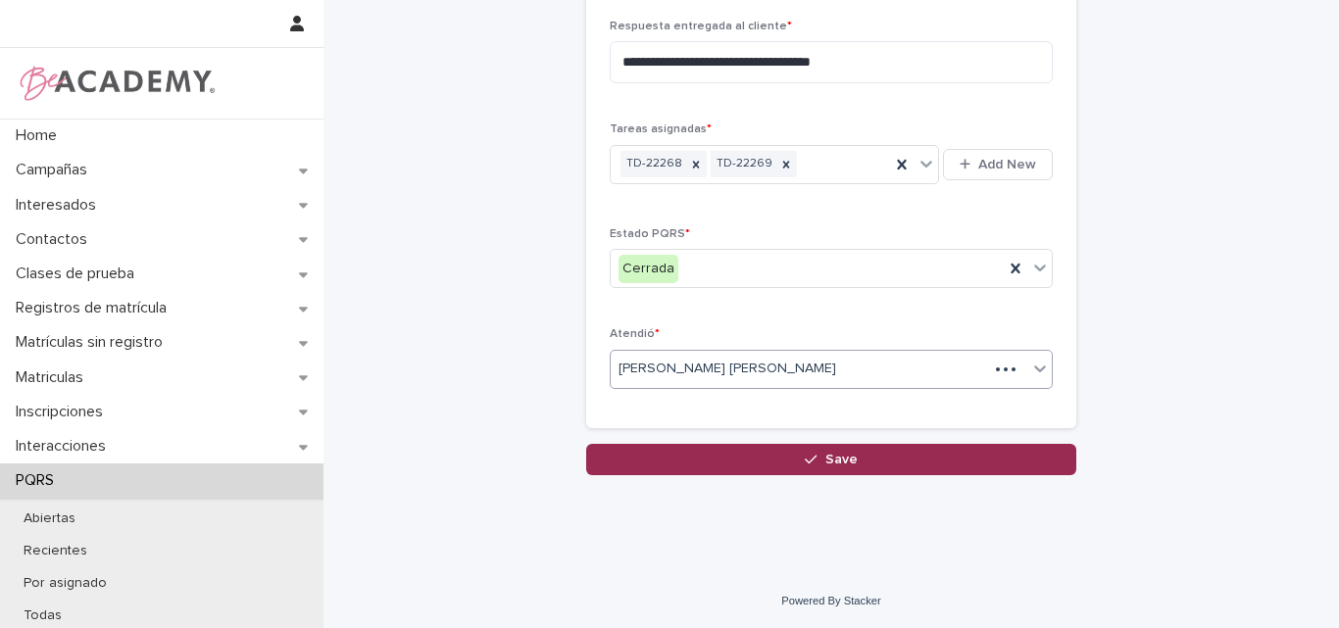
click at [828, 453] on span "Save" at bounding box center [842, 460] width 32 height 14
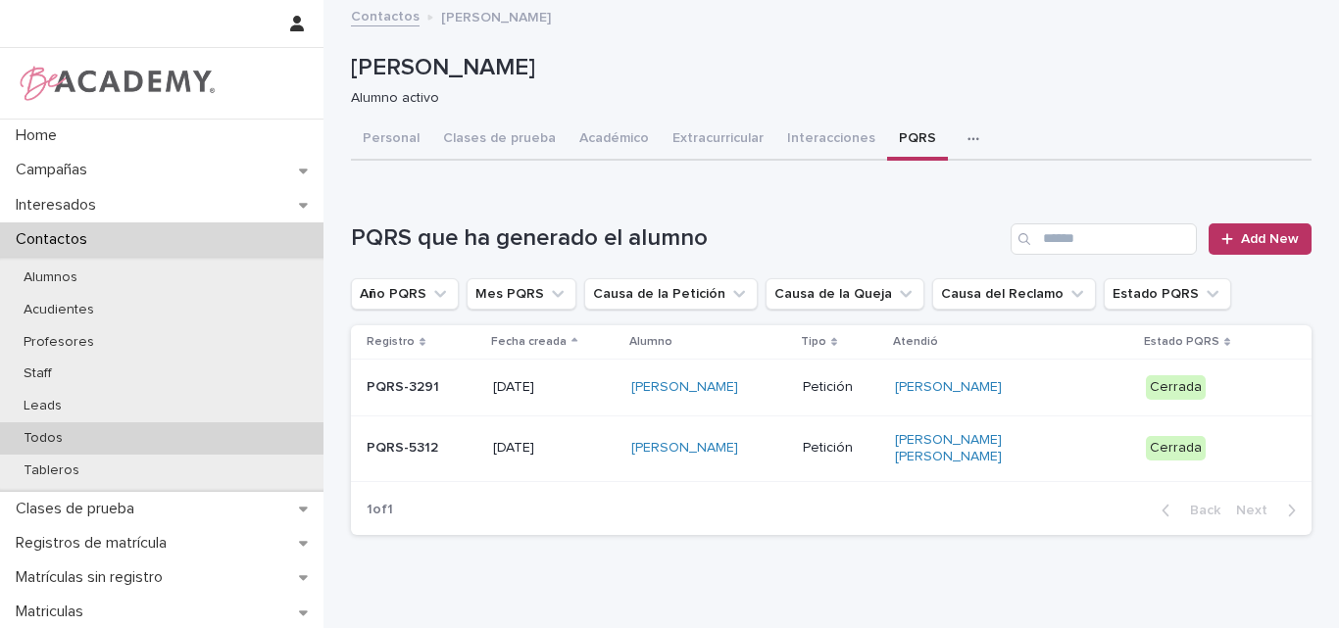
click at [41, 430] on p "Todos" at bounding box center [43, 438] width 71 height 17
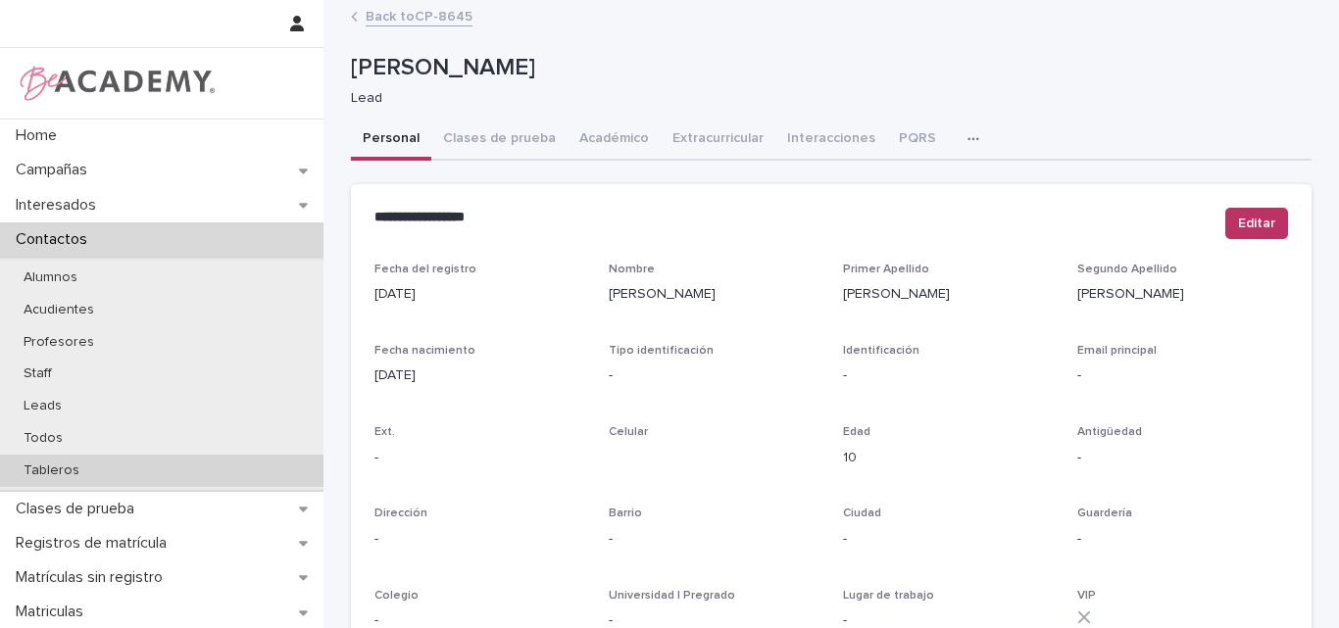
scroll to position [98, 0]
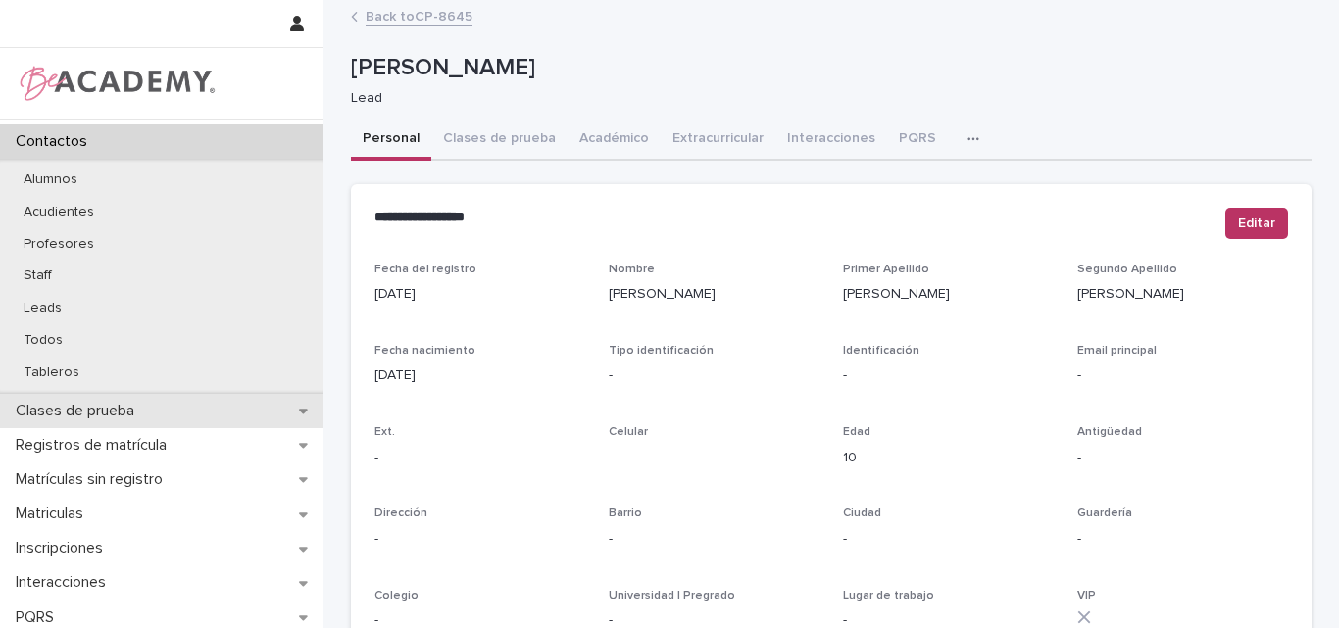
click at [125, 416] on p "Clases de prueba" at bounding box center [79, 411] width 142 height 19
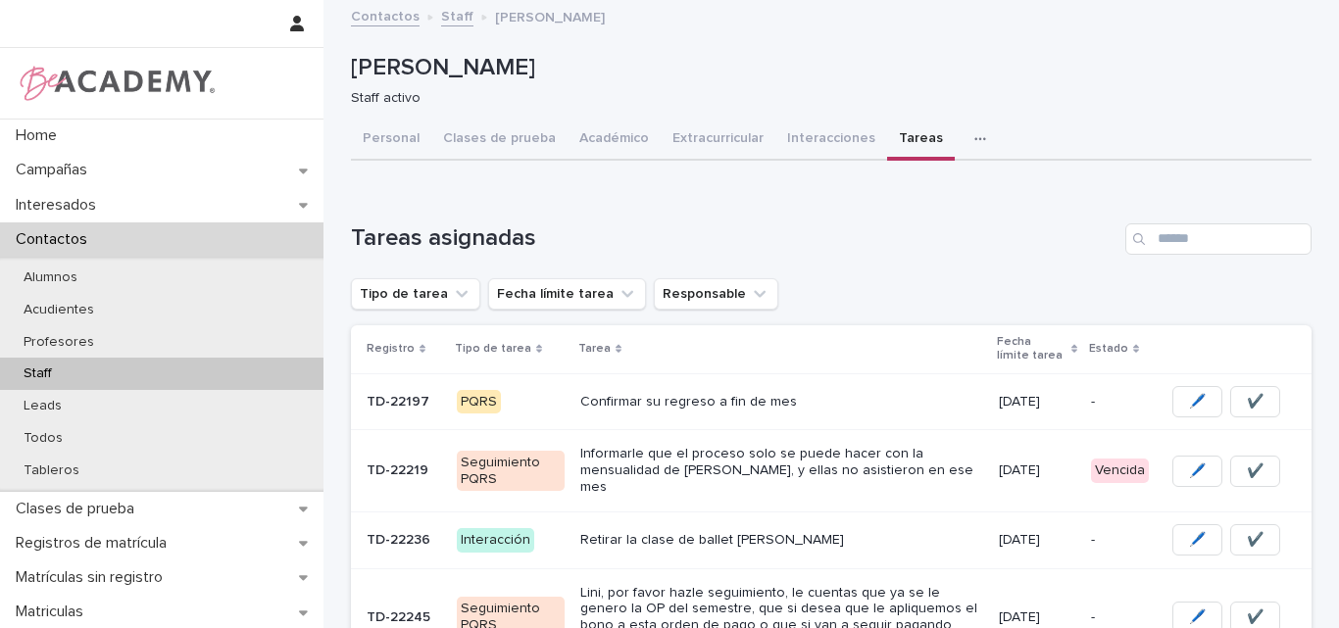
scroll to position [64, 0]
